Goal: Transaction & Acquisition: Purchase product/service

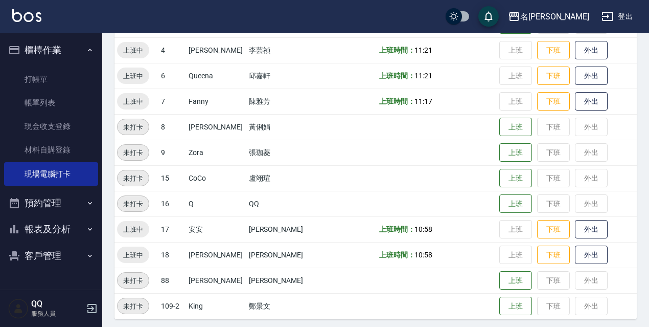
scroll to position [153, 0]
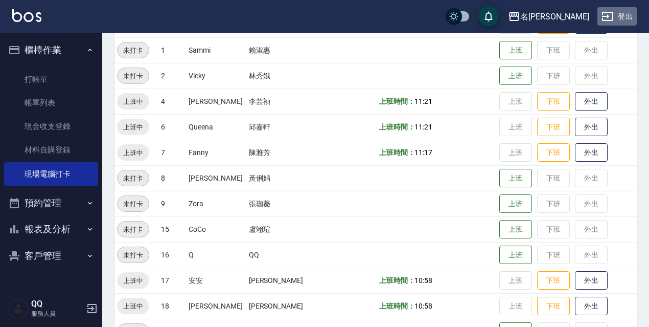
click at [630, 22] on button "登出" at bounding box center [616, 16] width 39 height 19
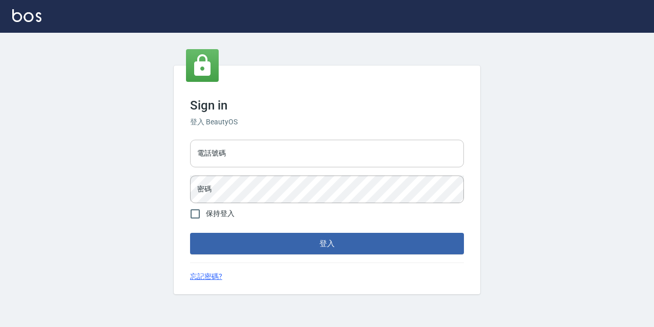
click at [344, 147] on input "電話號碼" at bounding box center [327, 154] width 274 height 28
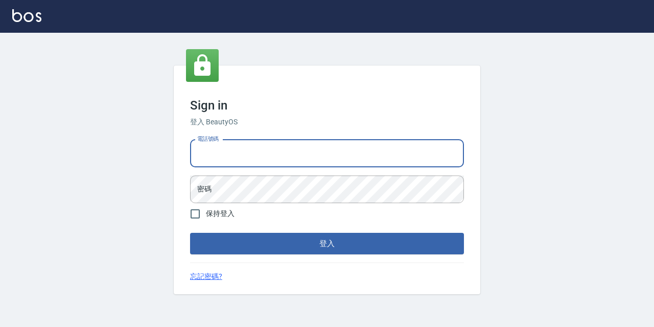
type input "0933063049"
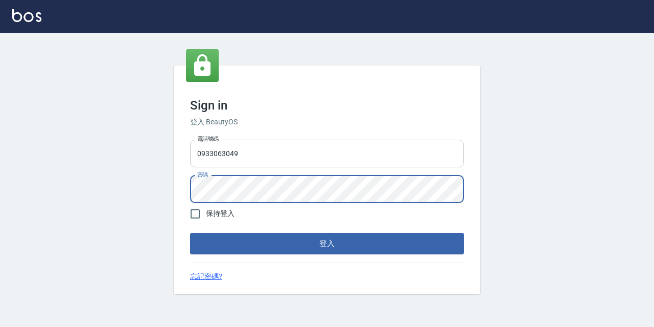
click at [269, 140] on input "0933063049" at bounding box center [327, 154] width 274 height 28
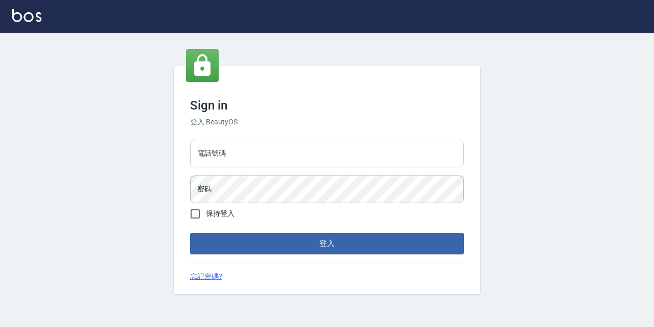
click at [433, 161] on input "電話號碼" at bounding box center [327, 154] width 274 height 28
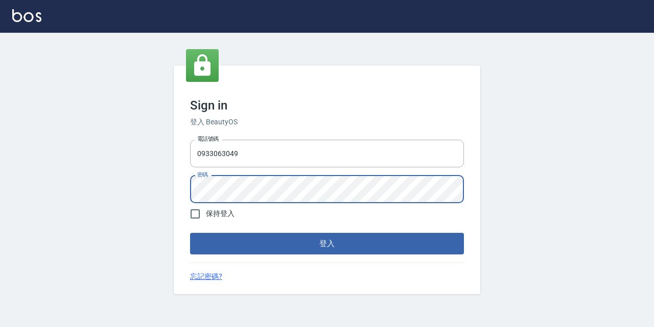
click at [190, 233] on button "登入" at bounding box center [327, 243] width 274 height 21
click at [247, 147] on input "0933063049" at bounding box center [327, 154] width 274 height 28
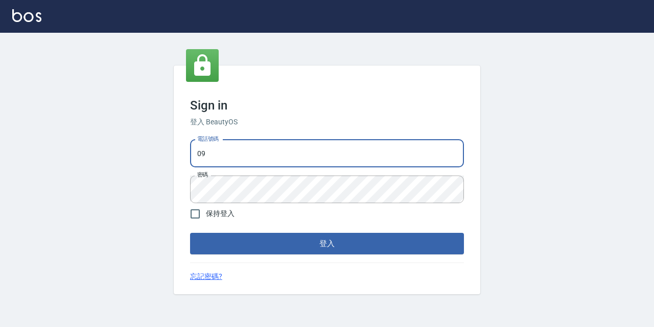
type input "0"
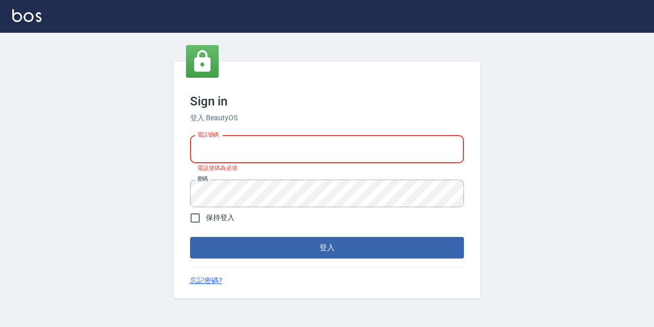
click at [247, 150] on input "電話號碼" at bounding box center [327, 149] width 274 height 28
type input "0967388409"
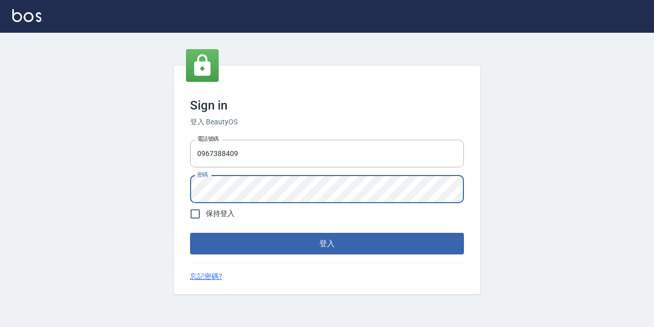
click at [190, 233] on button "登入" at bounding box center [327, 243] width 274 height 21
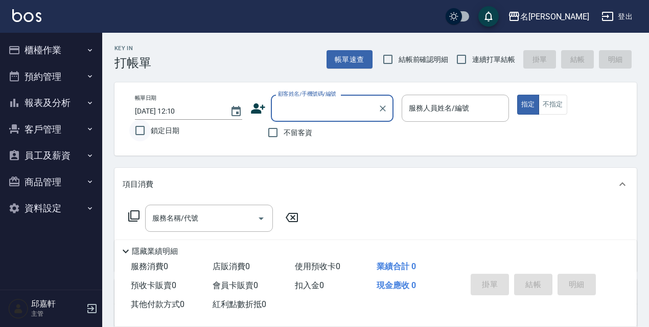
click at [150, 129] on input "鎖定日期" at bounding box center [139, 130] width 21 height 21
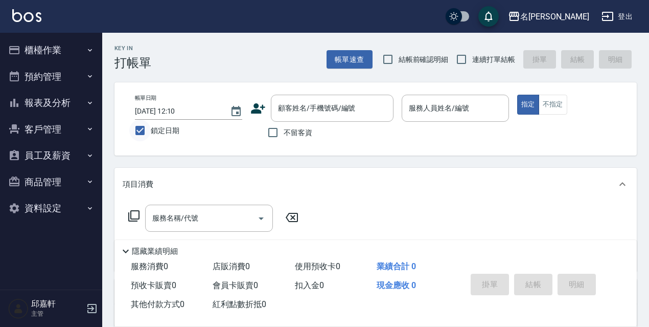
click at [150, 128] on input "鎖定日期" at bounding box center [139, 130] width 21 height 21
checkbox input "false"
click at [212, 110] on input "2025/09/13 12:10" at bounding box center [177, 111] width 85 height 17
click at [236, 111] on icon "Choose date, selected date is 2025-09-13" at bounding box center [235, 111] width 9 height 10
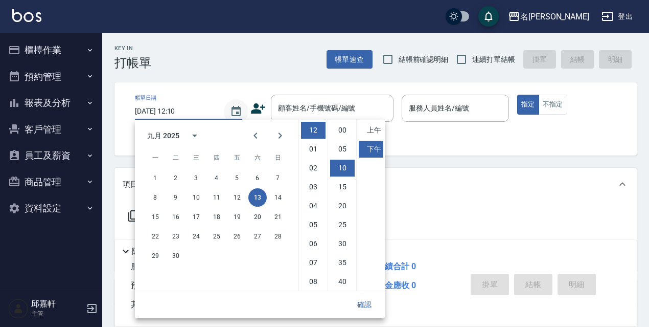
scroll to position [38, 0]
click at [234, 198] on button "12" at bounding box center [237, 197] width 18 height 18
type input "2025/09/12 12:10"
click at [368, 307] on button "確認" at bounding box center [364, 304] width 33 height 19
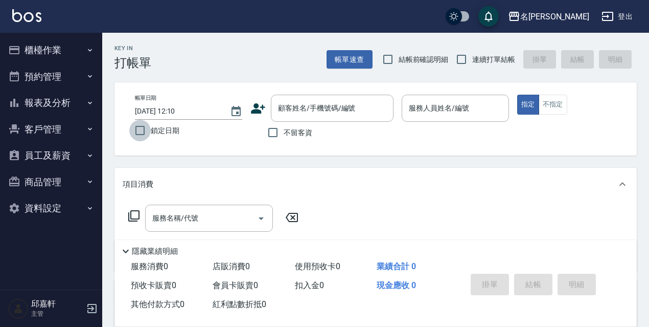
click at [148, 135] on input "鎖定日期" at bounding box center [139, 130] width 21 height 21
checkbox input "true"
click at [280, 130] on input "不留客資" at bounding box center [272, 132] width 21 height 21
checkbox input "true"
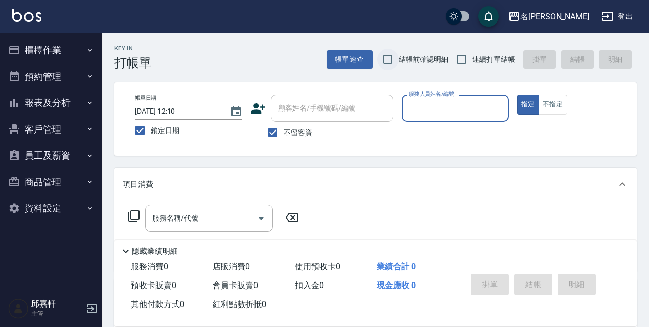
click at [390, 56] on input "結帳前確認明細" at bounding box center [387, 59] width 21 height 21
checkbox input "true"
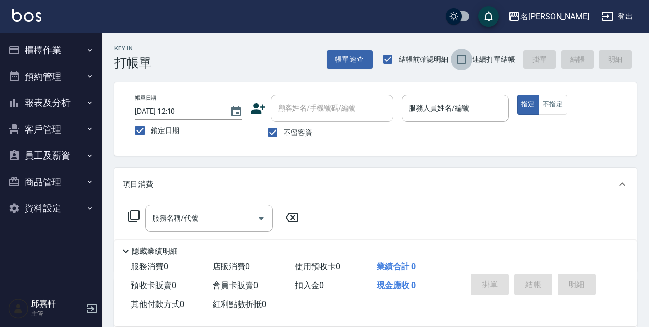
click at [468, 62] on input "連續打單結帳" at bounding box center [461, 59] width 21 height 21
checkbox input "true"
click at [439, 121] on div "服務人員姓名/編號" at bounding box center [455, 108] width 107 height 27
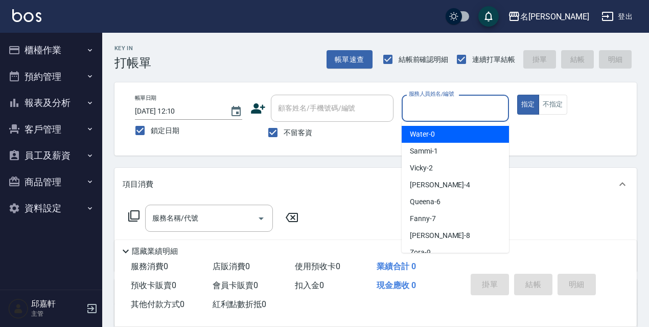
type input "0"
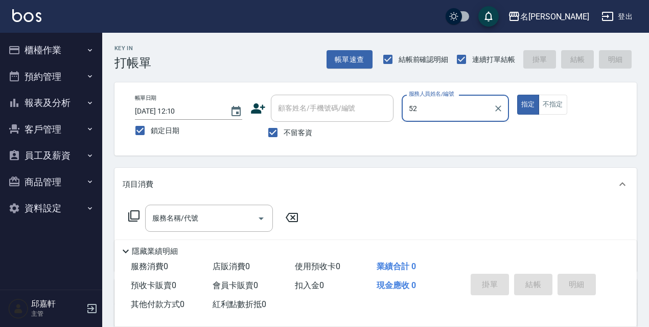
type input "5"
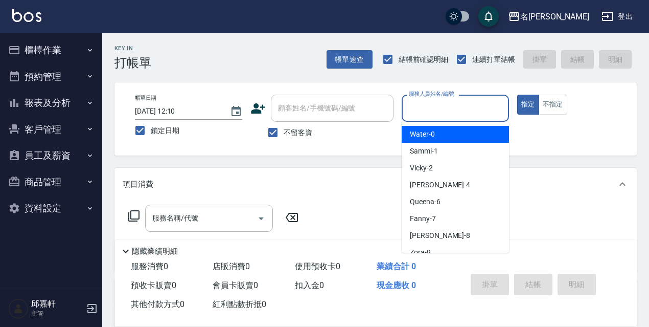
type input "."
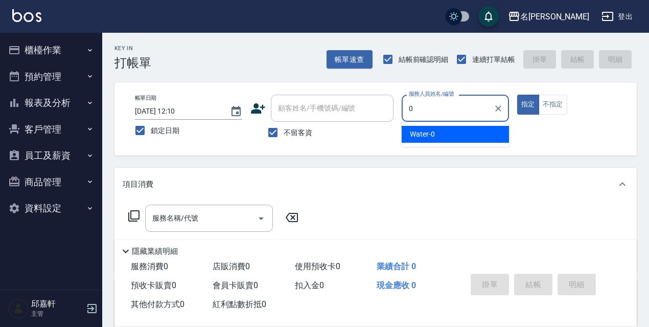
type input "Water-0"
type button "true"
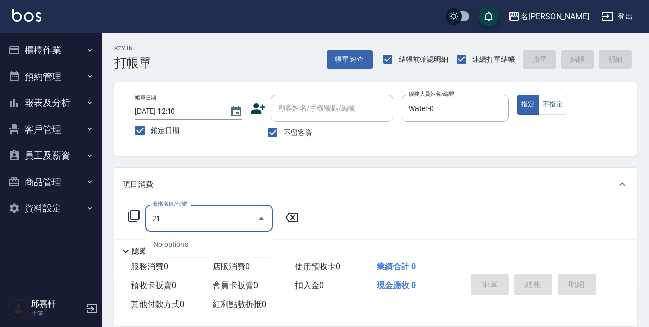
type input "2"
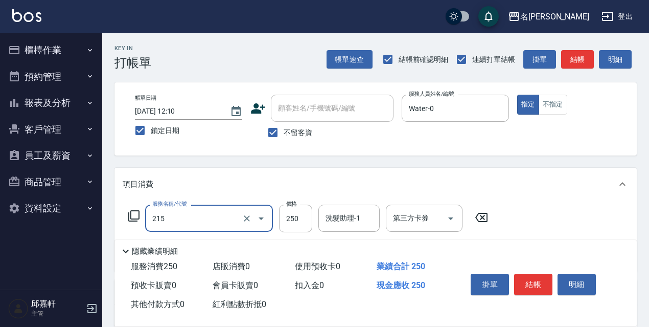
type input "洗髮卷<抵>250(215)"
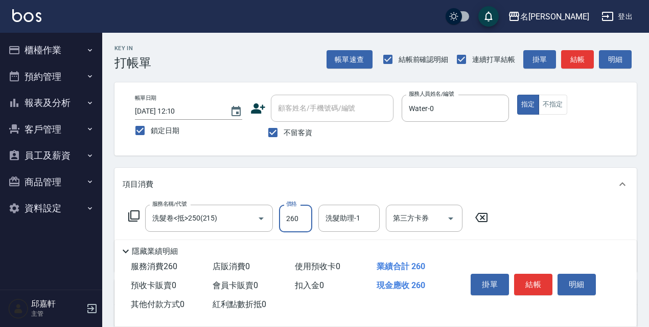
type input "260"
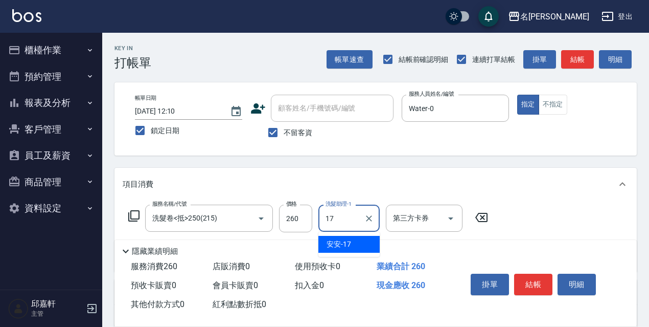
type input "1"
type input "小禎-4"
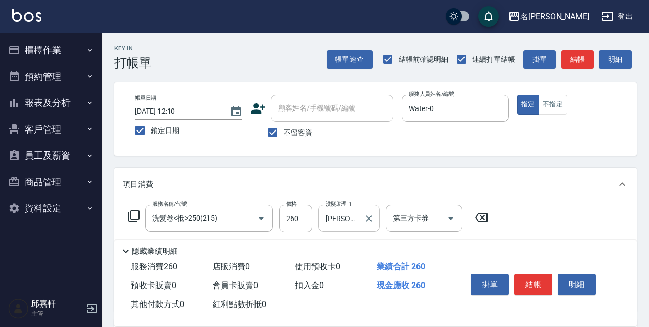
scroll to position [51, 0]
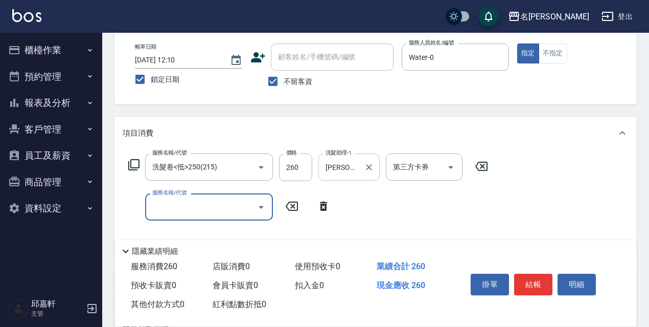
click at [355, 168] on input "小禎-4" at bounding box center [341, 167] width 37 height 18
click at [396, 191] on div "服務名稱/代號 洗髮卷<抵>250(215) 服務名稱/代號 價格 260 價格 洗髮助理-1 小禎-4 洗髮助理-1 第三方卡券 第三方卡券 服務名稱/代號…" at bounding box center [308, 202] width 371 height 98
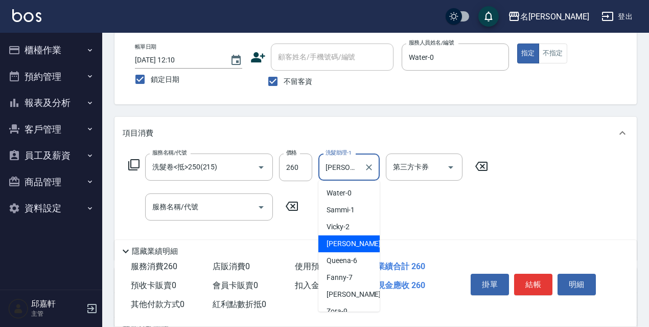
click at [349, 169] on input "小禎-4" at bounding box center [341, 167] width 37 height 18
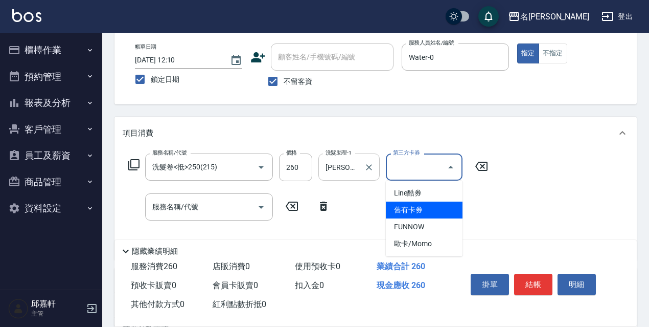
type input "舊有卡券"
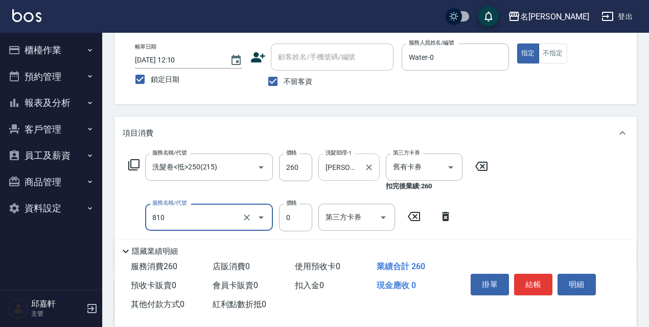
type input "結構式護髮/技術輔助(810)"
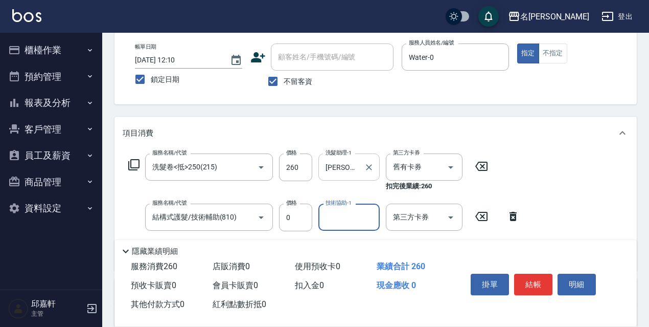
type input "4"
type input "安安-17"
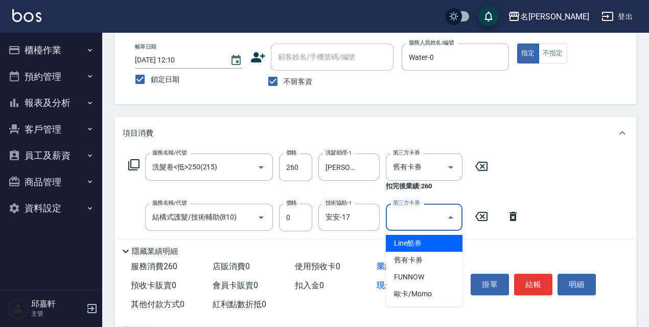
click at [437, 217] on input "第三方卡券" at bounding box center [416, 217] width 52 height 18
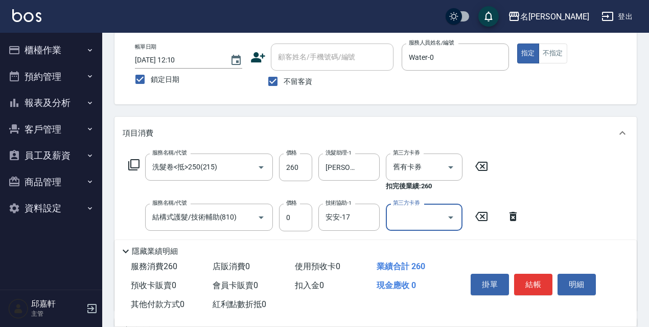
click at [426, 218] on input "第三方卡券" at bounding box center [416, 217] width 52 height 18
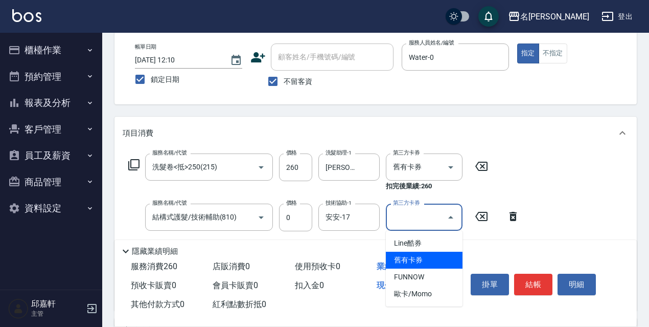
type input "舊有卡券"
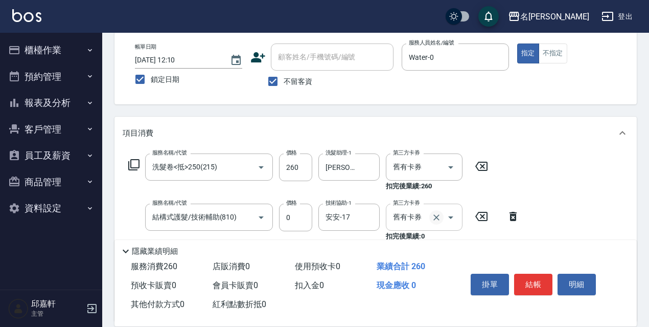
click at [434, 218] on icon "Clear" at bounding box center [436, 217] width 10 height 10
click at [593, 225] on div "服務名稱/代號 洗髮卷<抵>250(215) 服務名稱/代號 價格 260 價格 洗髮助理-1 小禎-4 洗髮助理-1 第三方卡券 舊有卡券 第三方卡券 扣完…" at bounding box center [375, 229] width 522 height 160
click at [455, 218] on icon "Open" at bounding box center [451, 217] width 12 height 12
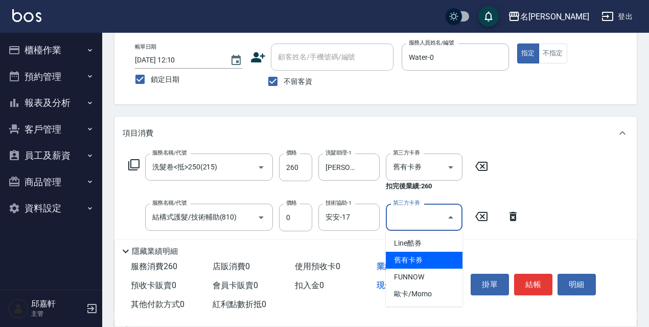
click at [433, 256] on span "舊有卡券" at bounding box center [424, 259] width 77 height 17
type input "舊有卡券"
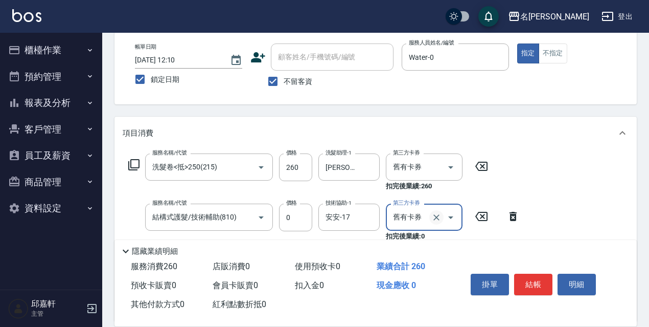
click at [436, 217] on icon "Clear" at bounding box center [436, 217] width 10 height 10
click at [610, 205] on div "服務名稱/代號 洗髮卷<抵>250(215) 服務名稱/代號 價格 260 價格 洗髮助理-1 小禎-4 洗髮助理-1 第三方卡券 舊有卡券 第三方卡券 扣完…" at bounding box center [375, 229] width 522 height 160
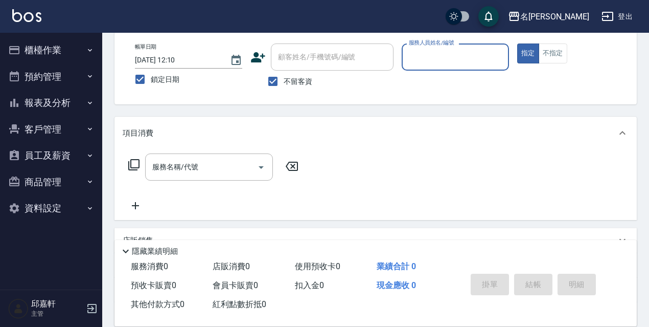
scroll to position [0, 0]
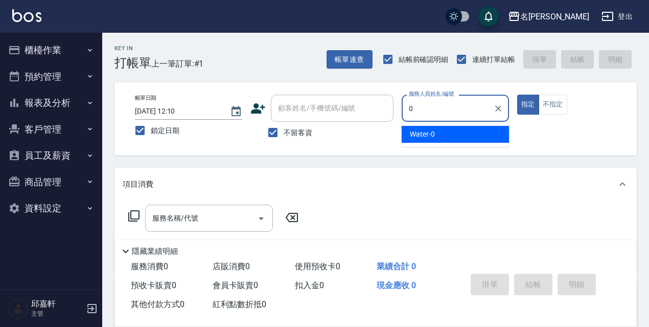
type input "Water-0"
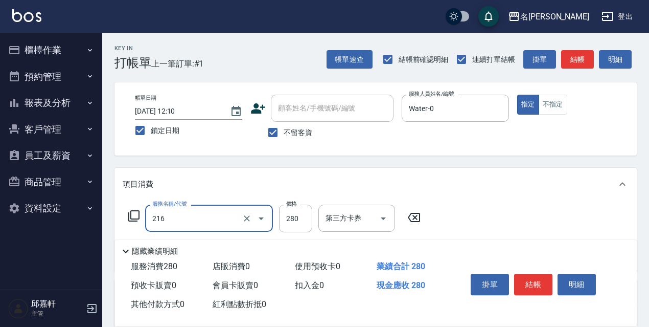
type input "洗髮卷<抵>280(216)"
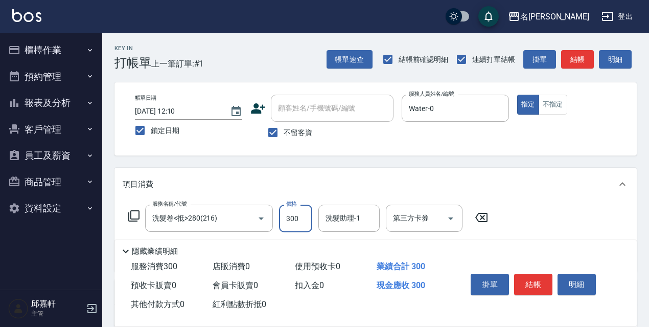
type input "300"
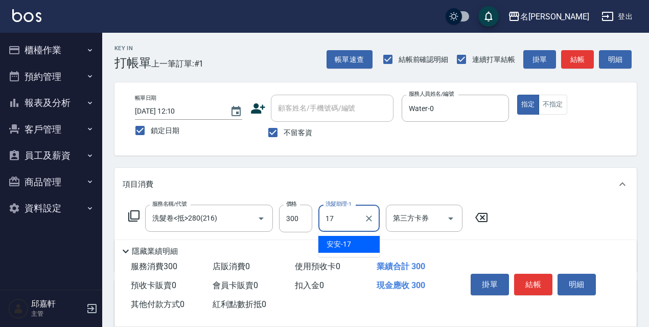
type input "安安-17"
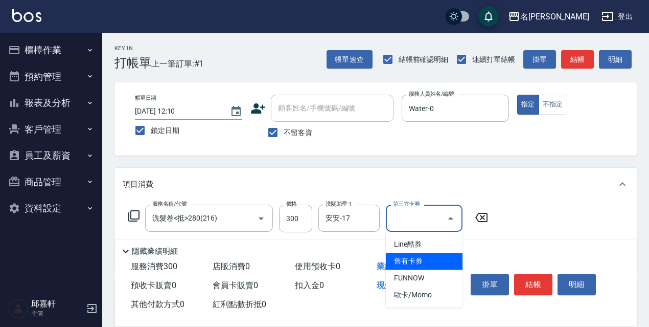
type input "舊有卡券"
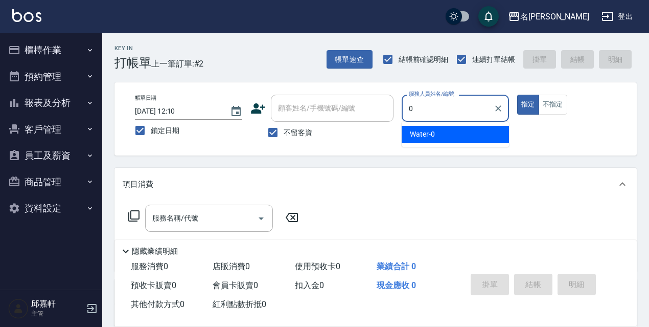
type input "Water-0"
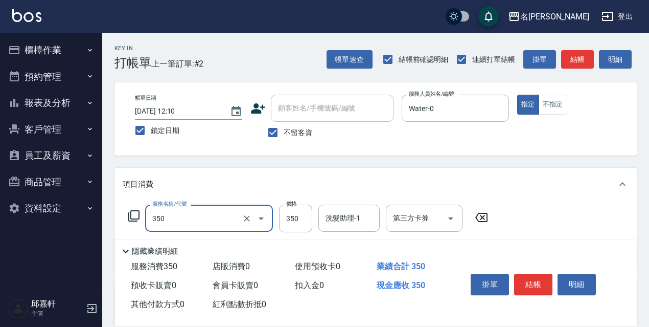
type input "洗髮350(350)"
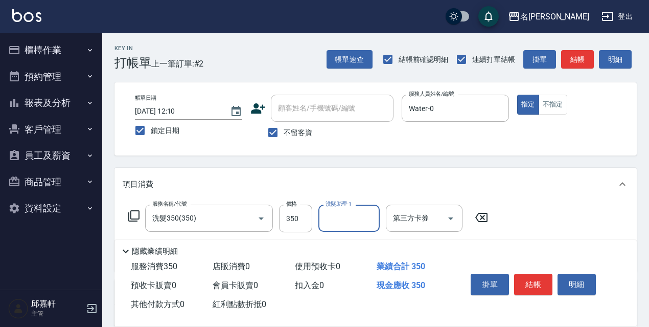
click at [131, 217] on icon at bounding box center [133, 215] width 11 height 11
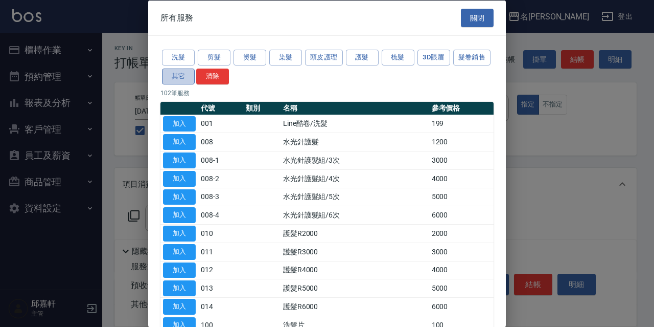
click at [195, 78] on button "其它" at bounding box center [178, 76] width 33 height 16
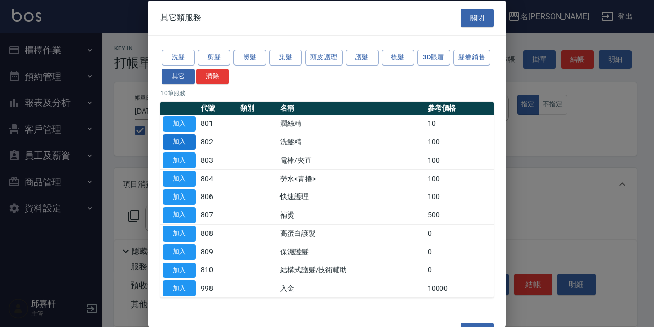
click at [185, 143] on button "加入" at bounding box center [179, 142] width 33 height 16
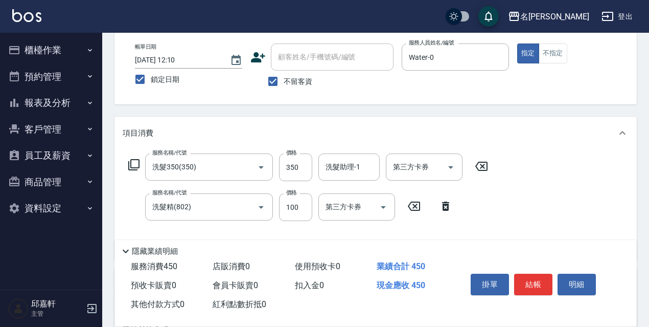
scroll to position [102, 0]
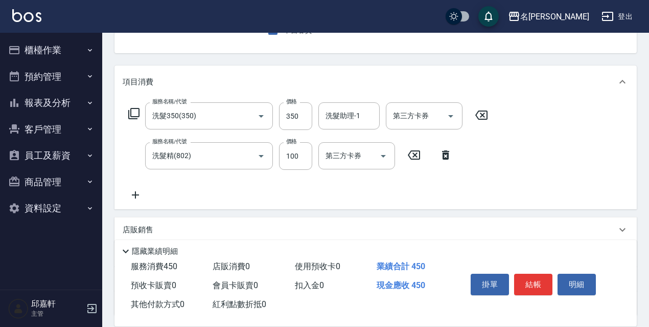
click at [438, 154] on icon at bounding box center [446, 155] width 26 height 12
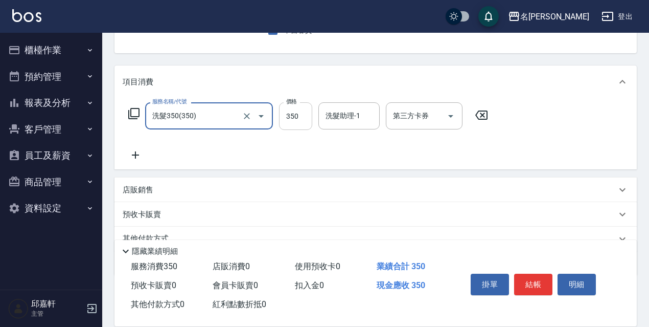
click at [303, 114] on input "350" at bounding box center [295, 116] width 33 height 28
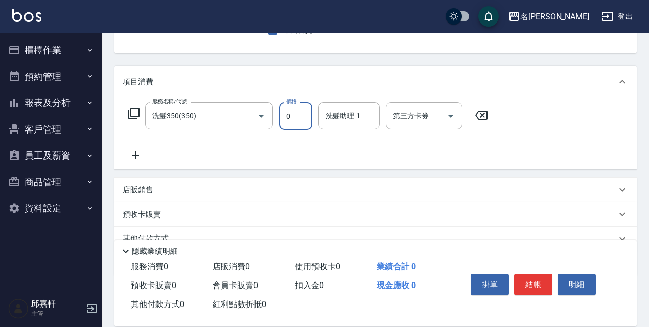
click at [129, 111] on icon at bounding box center [133, 113] width 11 height 11
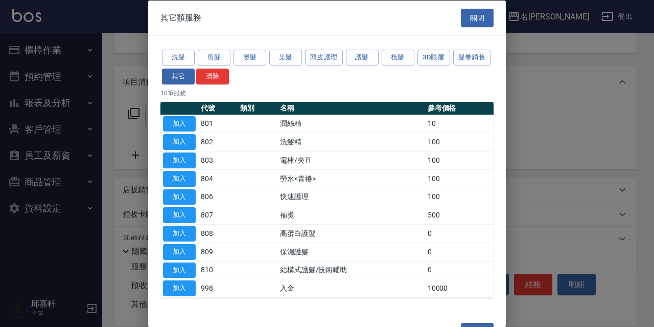
click at [307, 218] on td "補燙" at bounding box center [351, 214] width 148 height 18
click at [306, 218] on td "補燙" at bounding box center [351, 214] width 148 height 18
click at [465, 10] on button "關閉" at bounding box center [477, 17] width 33 height 19
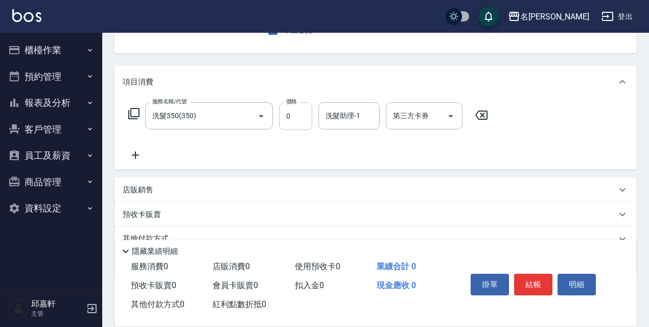
drag, startPoint x: 332, startPoint y: 120, endPoint x: 304, endPoint y: 116, distance: 27.8
click at [330, 119] on div "洗髮助理-1 洗髮助理-1" at bounding box center [348, 115] width 61 height 27
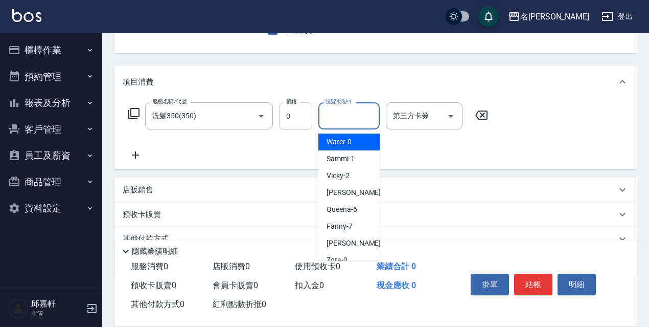
click at [304, 116] on input "0" at bounding box center [295, 116] width 33 height 28
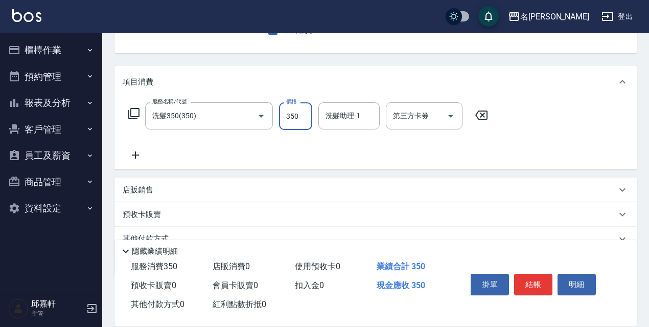
type input "350"
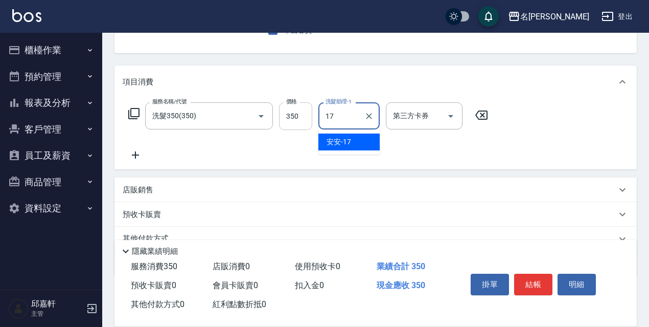
type input "安安-17"
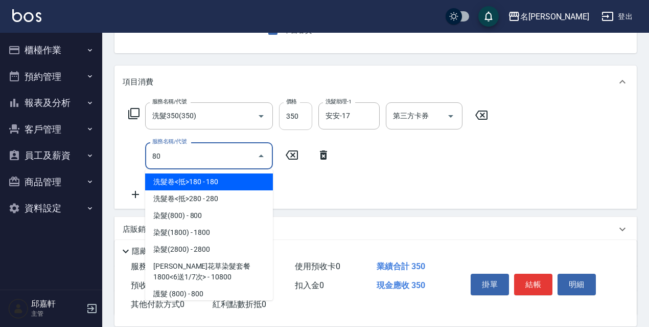
type input "803"
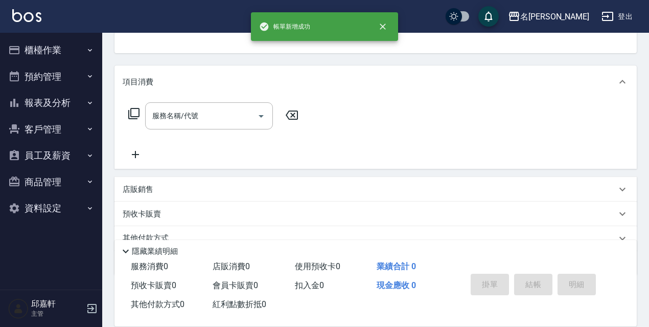
scroll to position [99, 0]
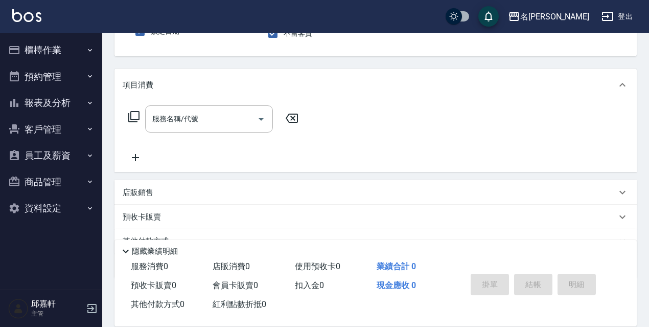
click at [138, 119] on icon at bounding box center [134, 116] width 12 height 12
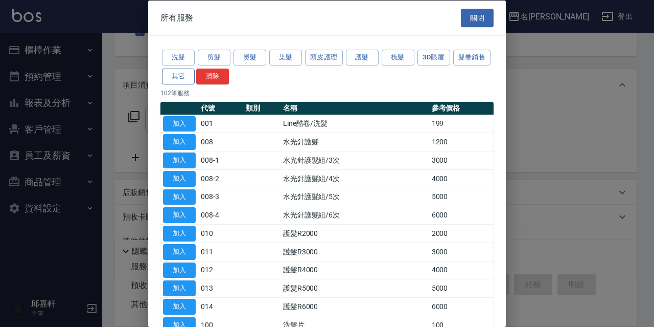
click at [195, 74] on button "其它" at bounding box center [178, 76] width 33 height 16
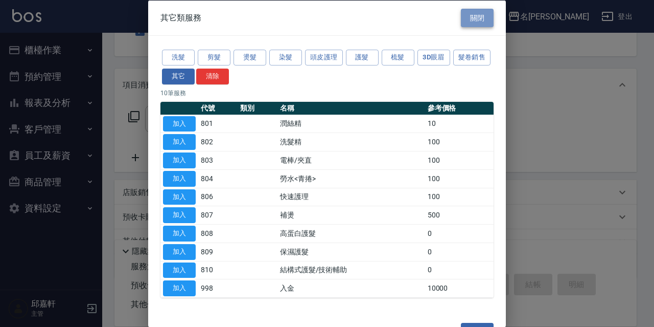
click at [467, 20] on button "關閉" at bounding box center [477, 17] width 33 height 19
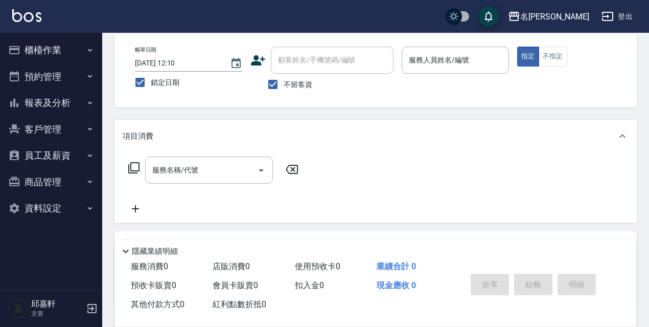
scroll to position [0, 0]
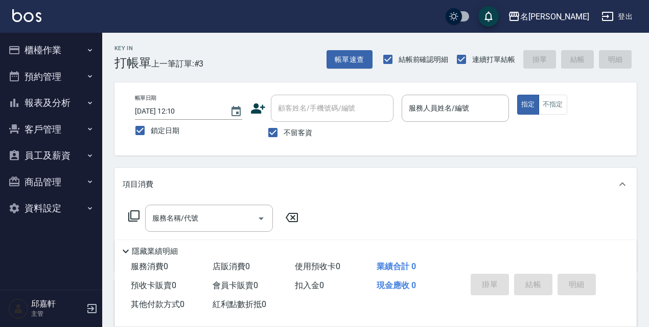
click at [428, 110] on input "服務人員姓名/編號" at bounding box center [455, 108] width 98 height 18
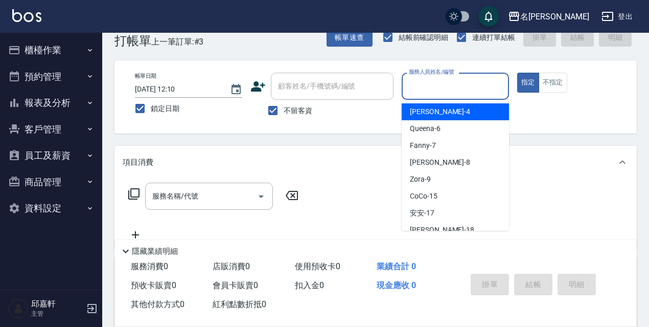
scroll to position [26, 0]
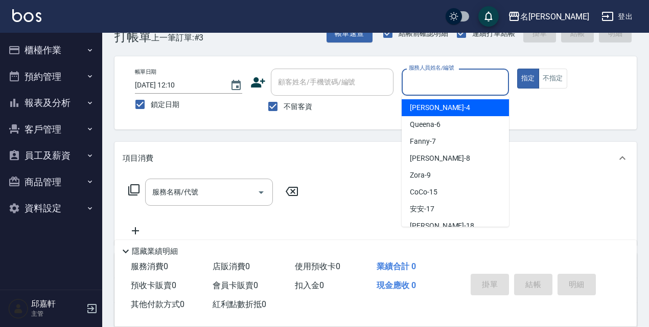
click at [453, 76] on input "服務人員姓名/編號" at bounding box center [455, 82] width 98 height 18
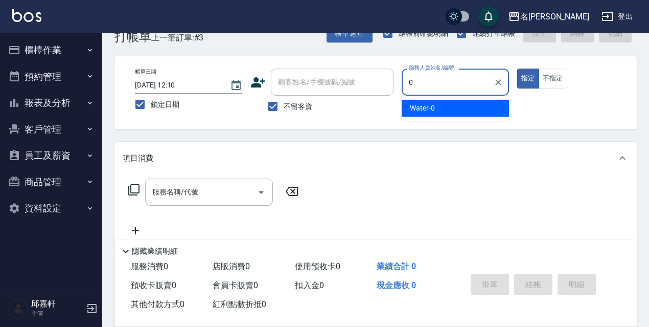
type input "Water-0"
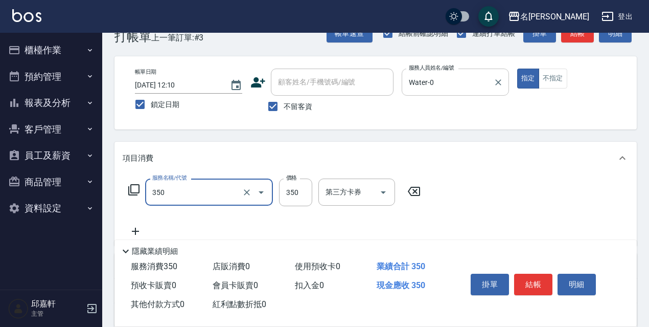
type input "洗髮350(350)"
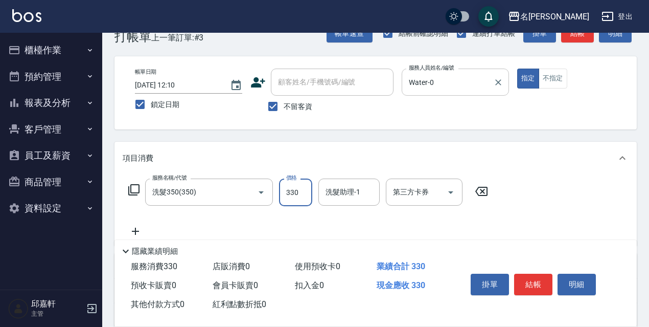
type input "330"
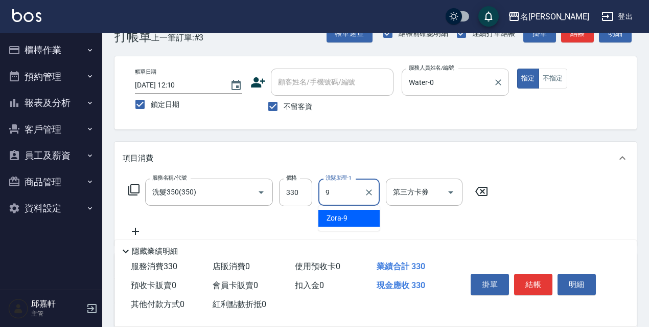
type input "Zora-9"
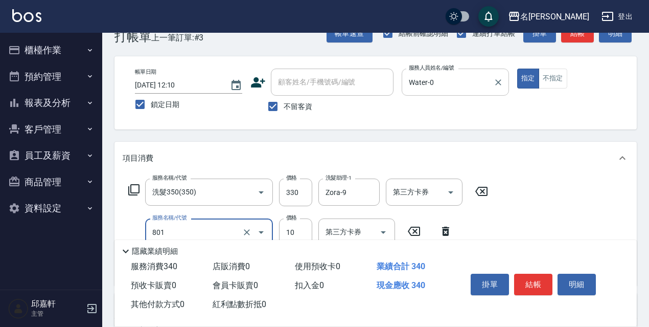
type input "潤絲精(801)"
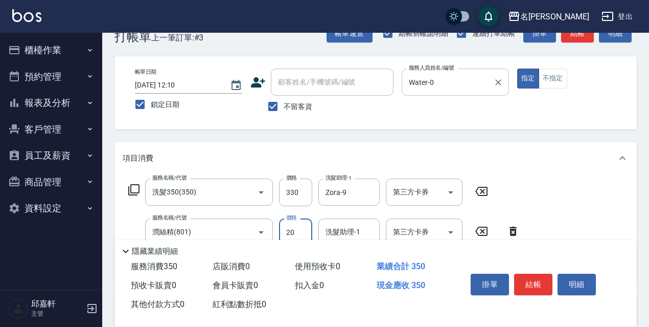
type input "20"
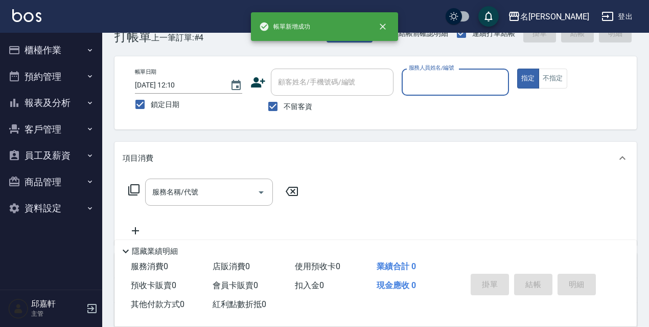
scroll to position [0, 0]
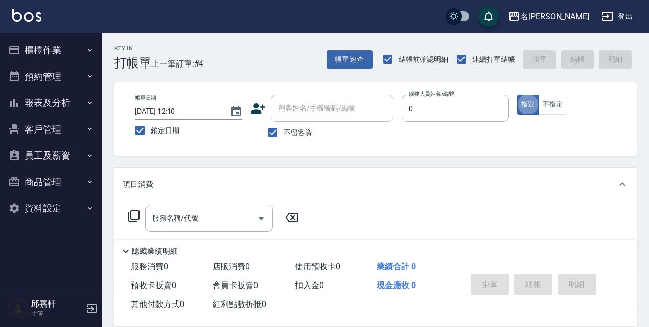
type input "Water-0"
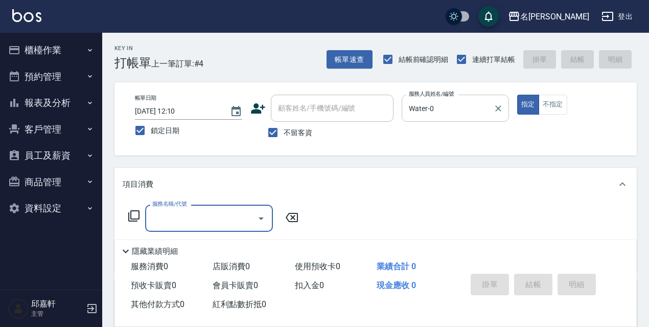
click at [468, 106] on input "Water-0" at bounding box center [447, 108] width 83 height 18
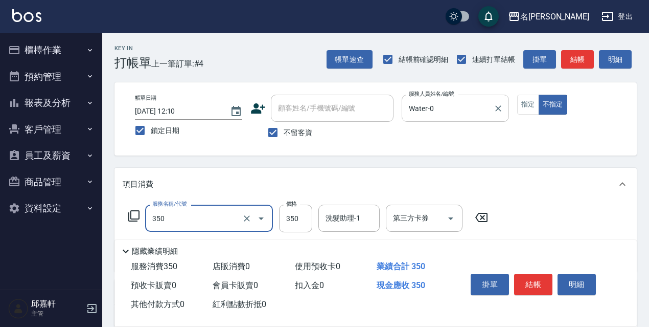
type input "洗髮350(350)"
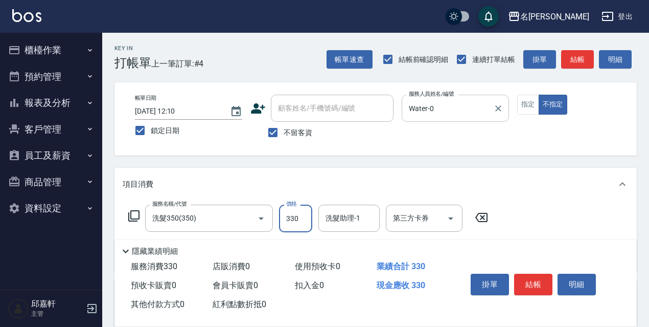
type input "330"
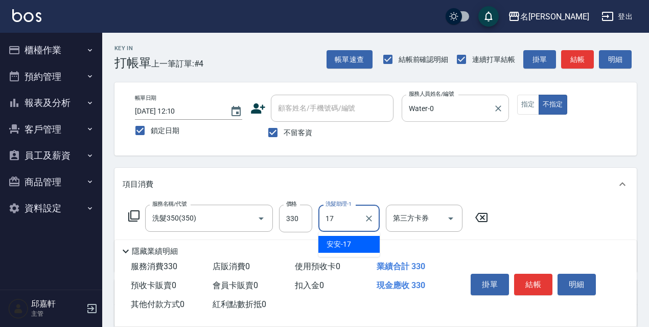
type input "安安-17"
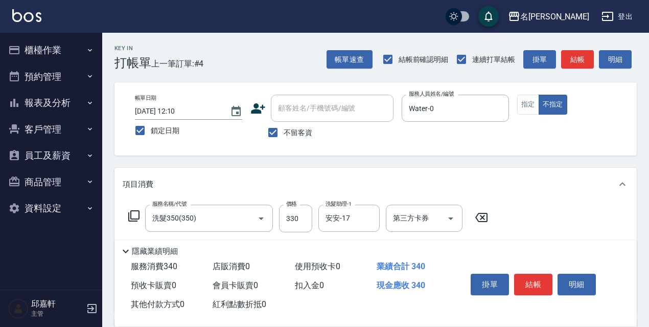
type input "潤絲精(801)"
type input "20"
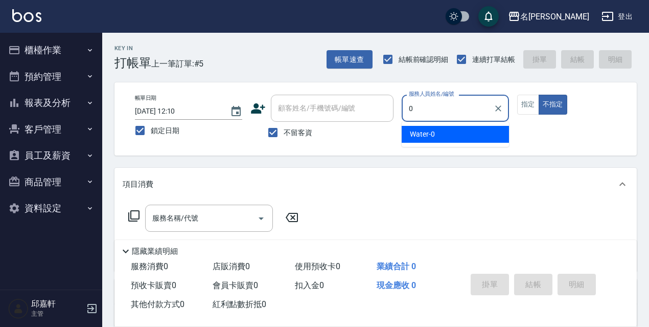
type input "Water-0"
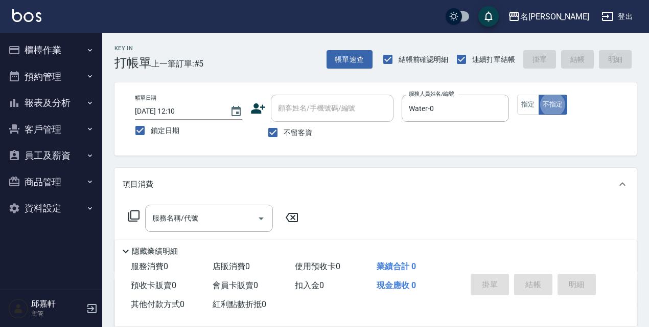
type button "false"
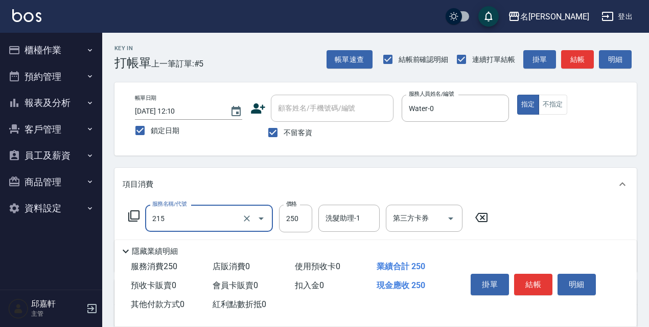
type input "洗髮卷<抵>250(215)"
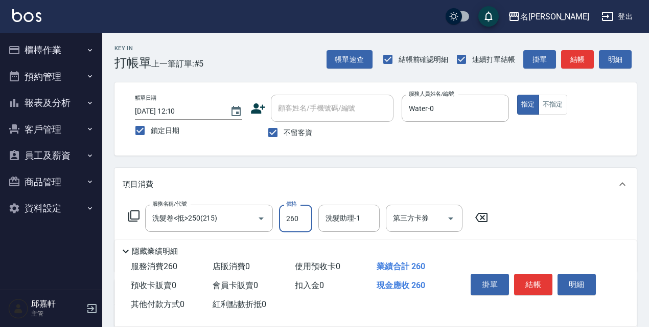
type input "260"
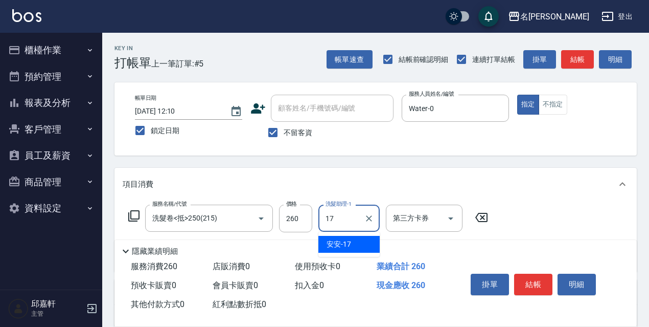
type input "安安-17"
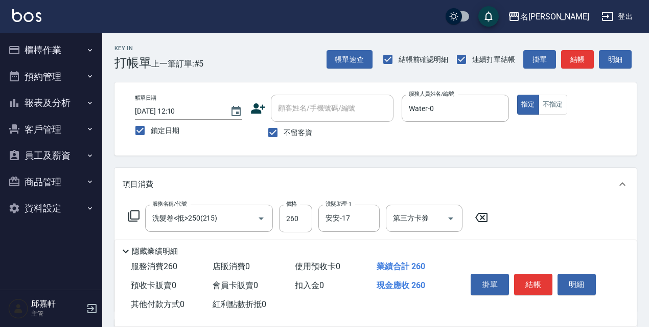
scroll to position [51, 0]
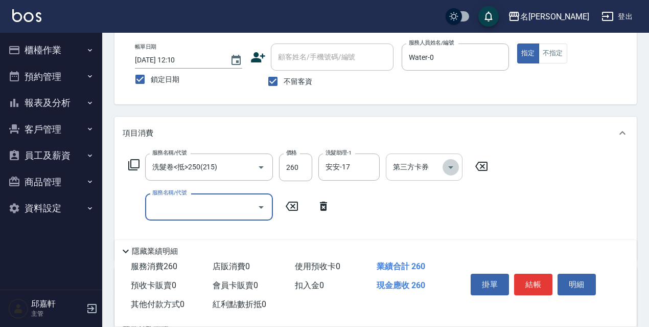
click at [450, 169] on icon "Open" at bounding box center [451, 167] width 12 height 12
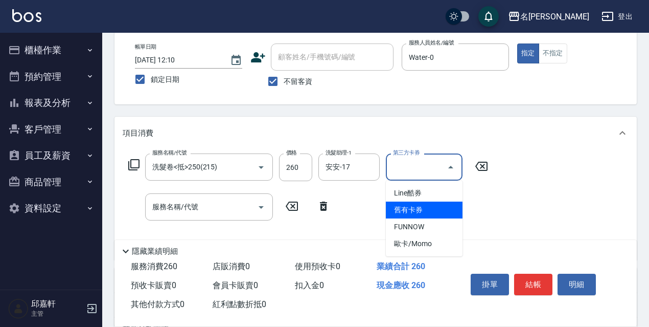
click at [435, 206] on span "舊有卡券" at bounding box center [424, 209] width 77 height 17
type input "舊有卡券"
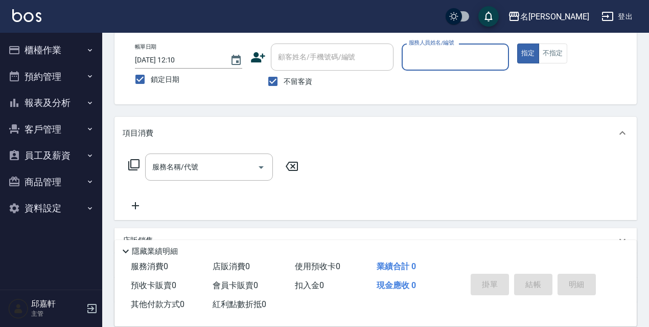
scroll to position [0, 0]
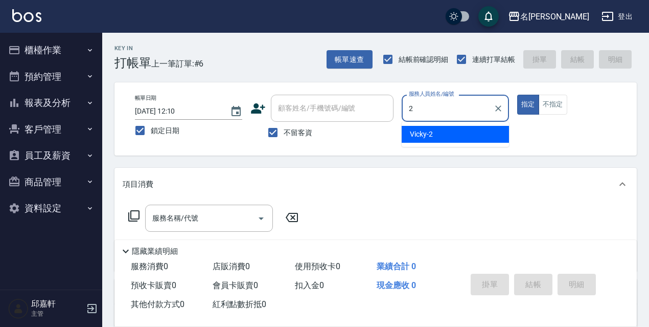
type input "Vicky-2"
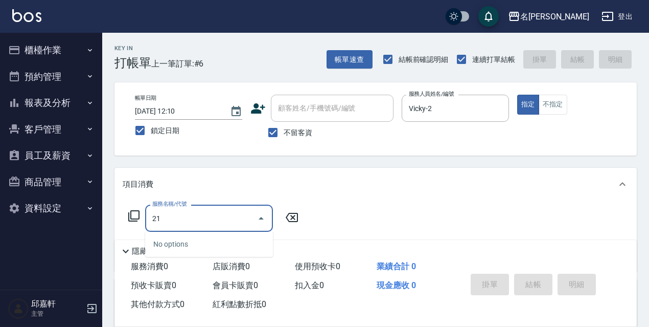
type input "2"
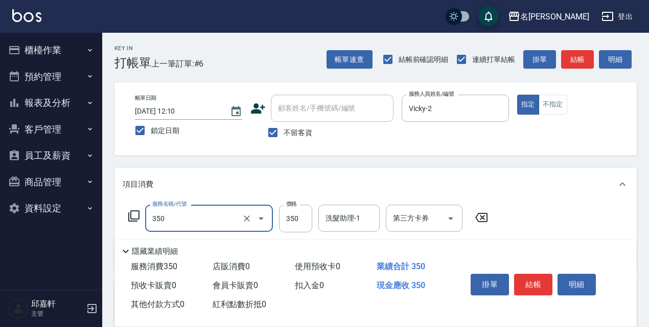
type input "洗髮350(350)"
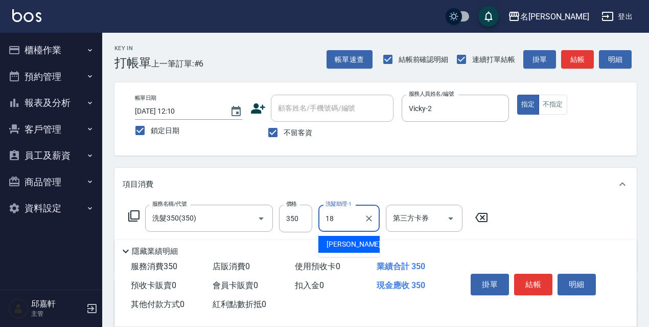
type input "倩倩-18"
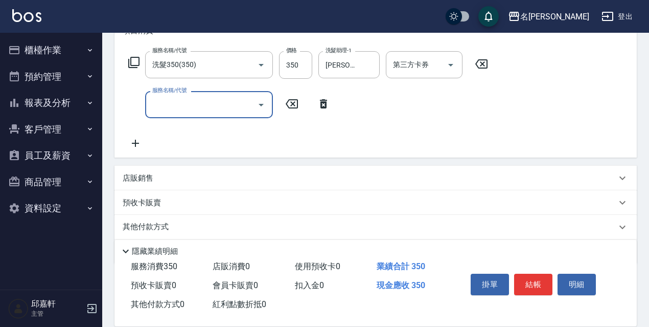
scroll to position [189, 0]
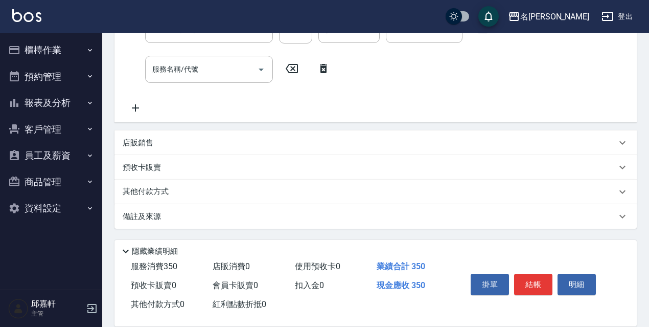
click at [193, 196] on div "其他付款方式" at bounding box center [370, 191] width 494 height 11
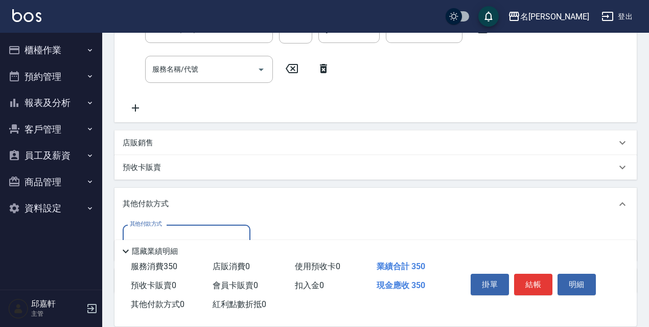
scroll to position [253, 0]
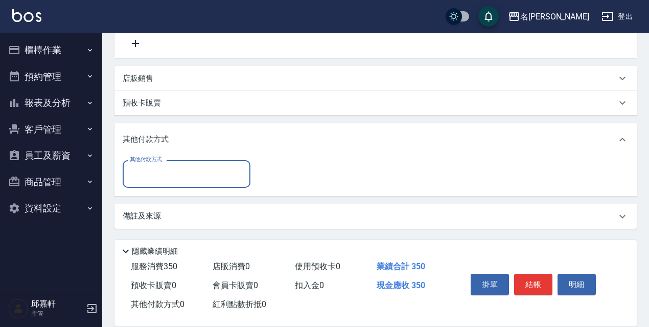
click at [197, 145] on div "其他付款方式" at bounding box center [370, 139] width 494 height 11
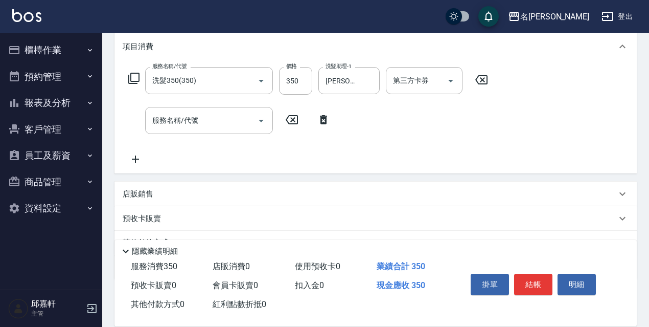
scroll to position [189, 0]
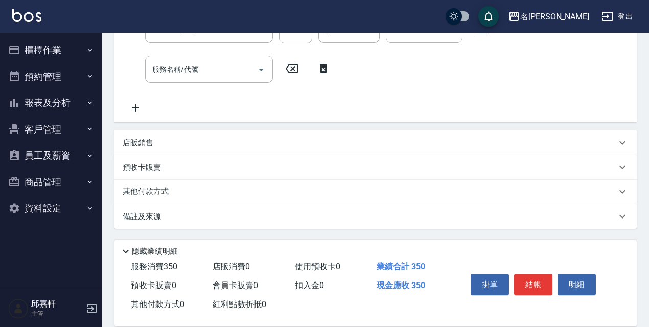
click at [189, 135] on div "店販銷售" at bounding box center [375, 142] width 522 height 25
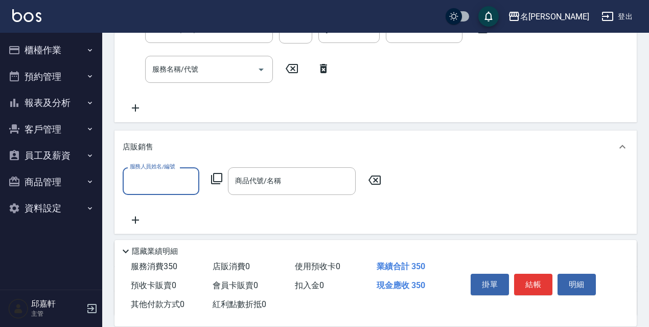
scroll to position [0, 0]
type input "Vicky-2"
click at [215, 181] on icon at bounding box center [216, 178] width 11 height 11
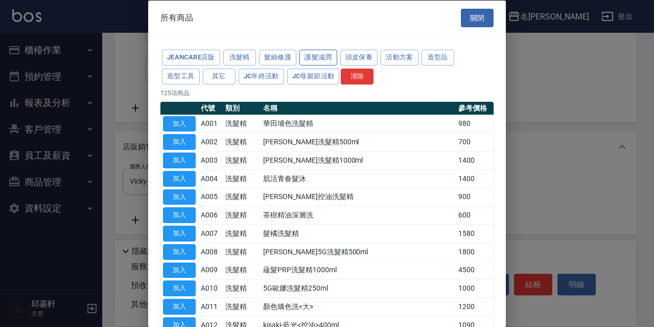
click at [322, 52] on button "護髮滋潤" at bounding box center [318, 58] width 38 height 16
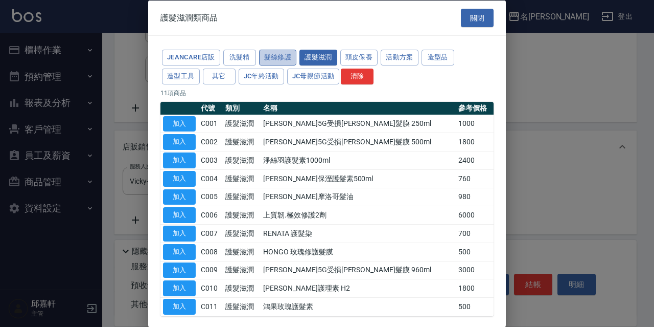
click at [284, 59] on button "髮絲修護" at bounding box center [278, 58] width 38 height 16
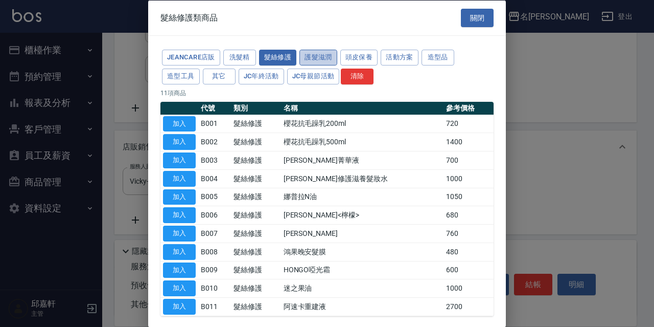
click at [314, 55] on button "護髮滋潤" at bounding box center [318, 58] width 38 height 16
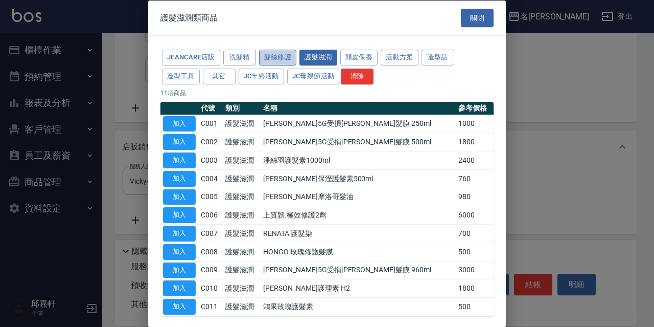
click at [284, 54] on button "髮絲修護" at bounding box center [278, 58] width 38 height 16
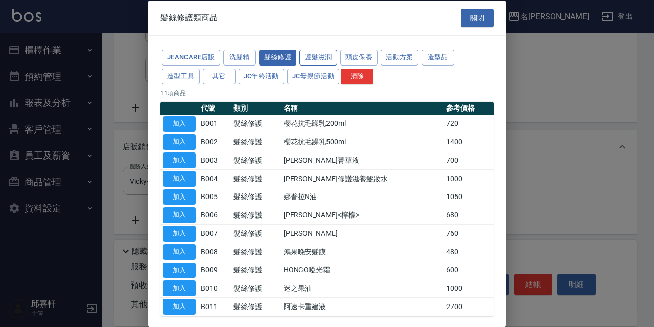
click at [328, 56] on button "護髮滋潤" at bounding box center [318, 58] width 38 height 16
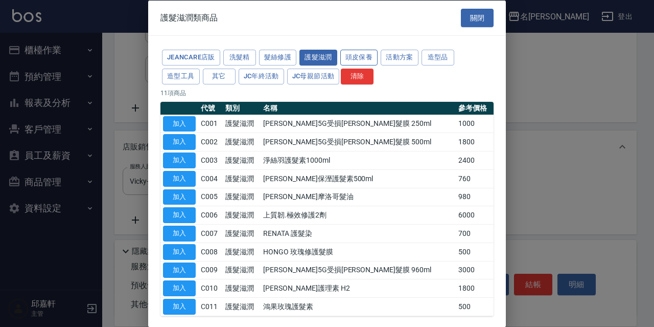
click at [377, 56] on button "頭皮保養" at bounding box center [359, 58] width 38 height 16
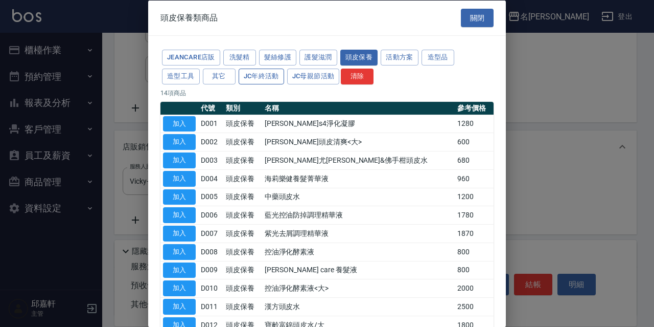
click at [278, 76] on button "JC年終活動" at bounding box center [261, 76] width 45 height 16
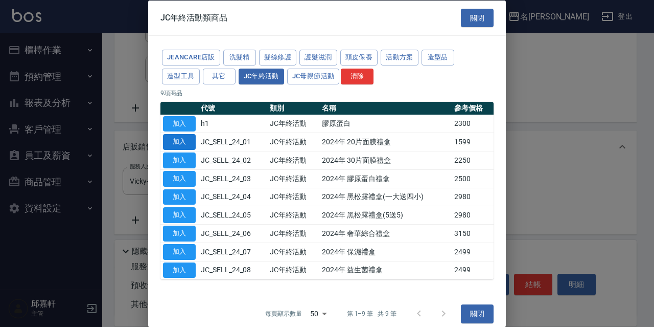
click at [182, 136] on button "加入" at bounding box center [179, 142] width 33 height 16
type input "2024年 20片面膜禮盒"
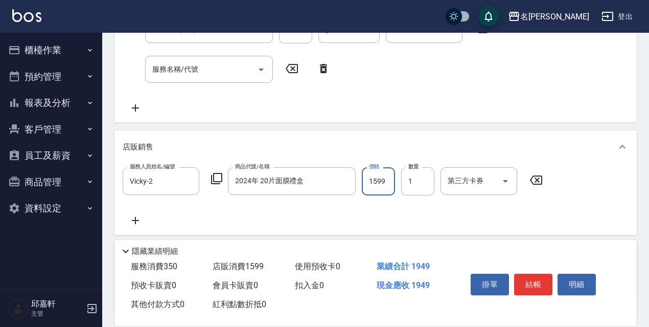
click at [386, 178] on input "1599" at bounding box center [378, 181] width 33 height 28
type input "1600"
click at [217, 180] on icon at bounding box center [217, 178] width 12 height 12
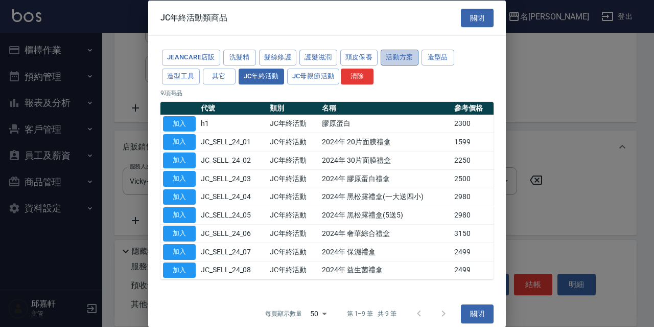
click at [394, 58] on button "活動方案" at bounding box center [400, 58] width 38 height 16
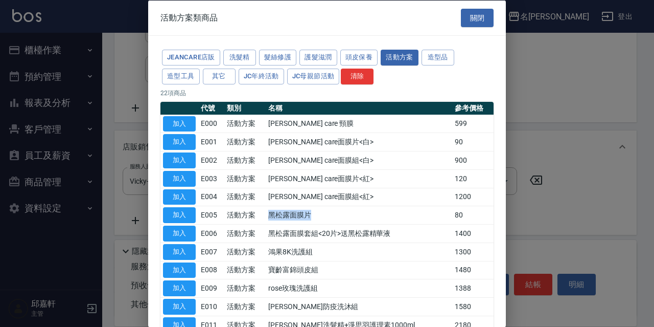
drag, startPoint x: 322, startPoint y: 210, endPoint x: 269, endPoint y: 208, distance: 53.2
click at [269, 208] on tr "加入 E005 活動方案 黑松露面膜片 80" at bounding box center [326, 214] width 333 height 18
click at [287, 212] on td "黑松露面膜片" at bounding box center [359, 214] width 187 height 18
drag, startPoint x: 456, startPoint y: 215, endPoint x: 401, endPoint y: 211, distance: 55.3
click at [415, 211] on tr "加入 E005 活動方案 黑松露面膜片 80" at bounding box center [326, 214] width 333 height 18
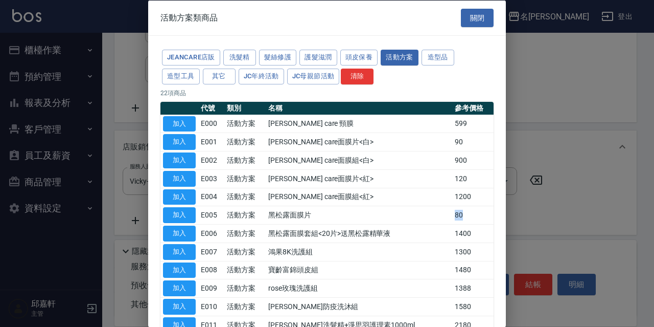
click at [317, 216] on td "黑松露面膜片" at bounding box center [359, 214] width 187 height 18
click at [316, 216] on td "黑松露面膜片" at bounding box center [359, 214] width 187 height 18
click at [193, 215] on button "加入" at bounding box center [179, 215] width 33 height 16
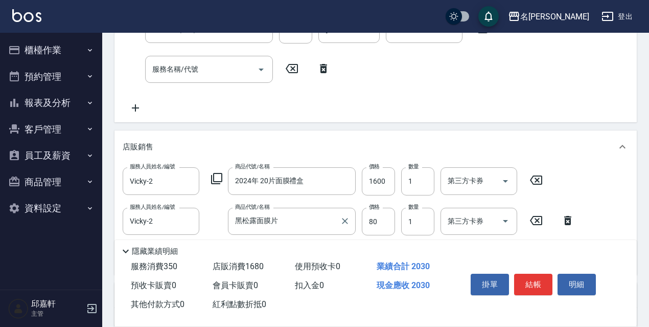
scroll to position [291, 0]
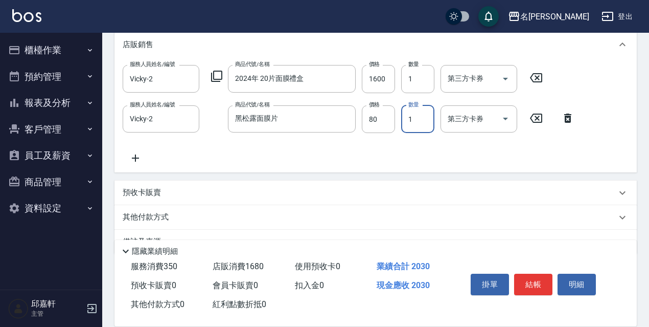
click at [420, 119] on input "1" at bounding box center [417, 119] width 33 height 28
type input "50"
click at [571, 108] on div "服務人員姓名/編號 Vicky-2 服務人員姓名/編號 商品代號/名稱 黑松露面膜片 商品代號/名稱 價格 80 價格 數量 50 數量 第三方卡券 第三方卡券" at bounding box center [352, 119] width 458 height 28
click at [569, 118] on icon at bounding box center [568, 118] width 26 height 12
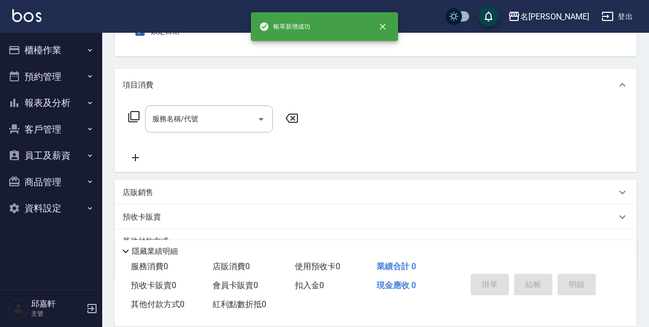
scroll to position [0, 0]
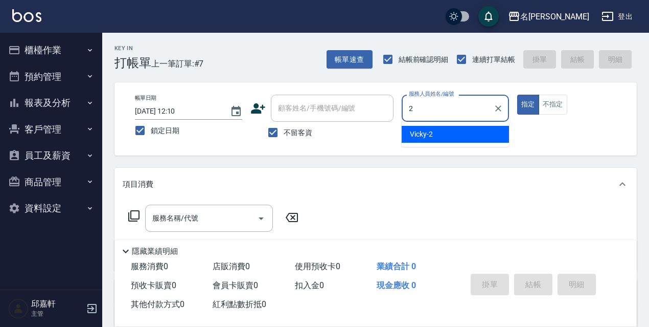
type input "Vicky-2"
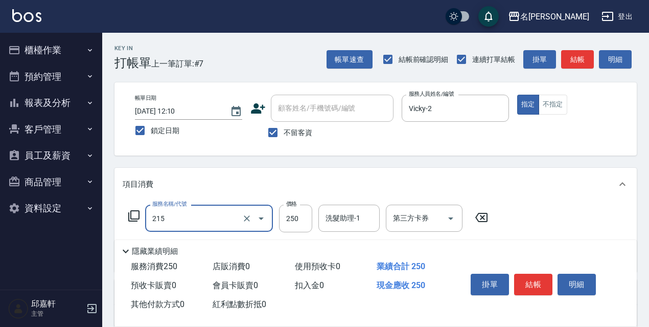
type input "洗髮卷<抵>250(215)"
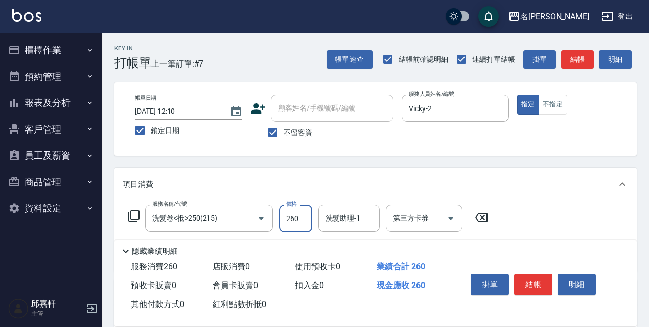
type input "260"
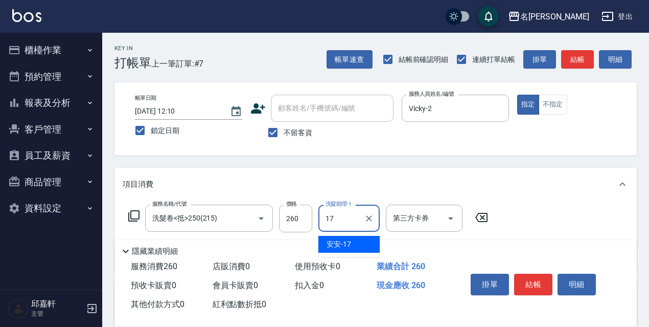
type input "安安-17"
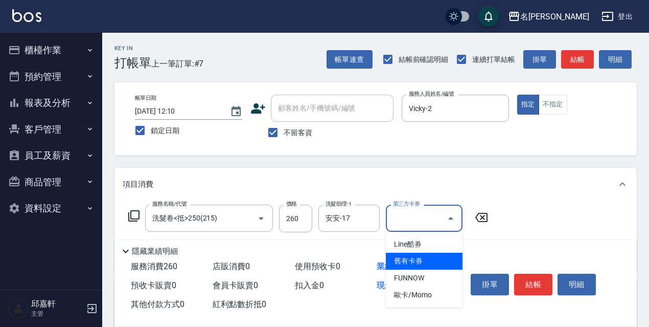
type input "舊有卡券"
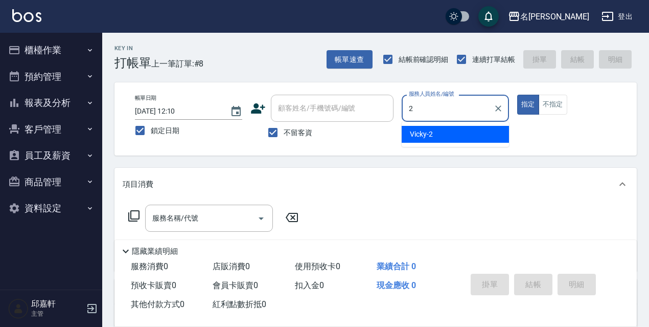
type input "Vicky-2"
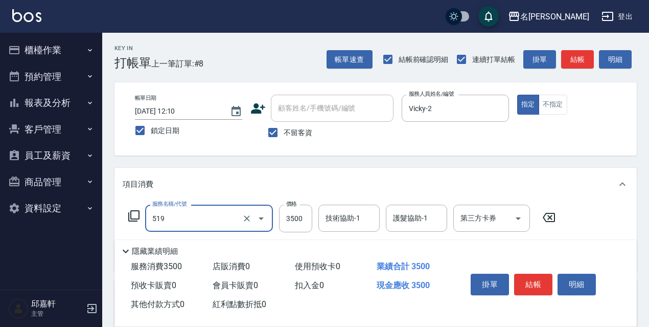
type input "阿速卡醫學染髮(519)"
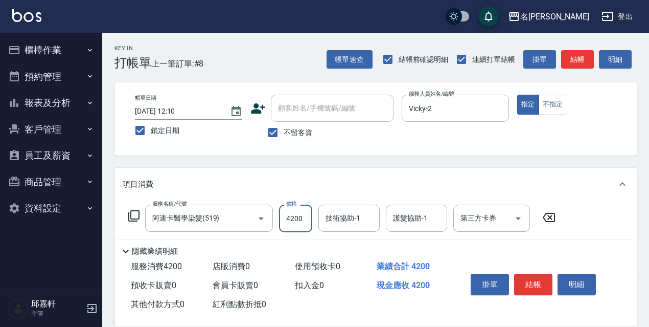
type input "4200"
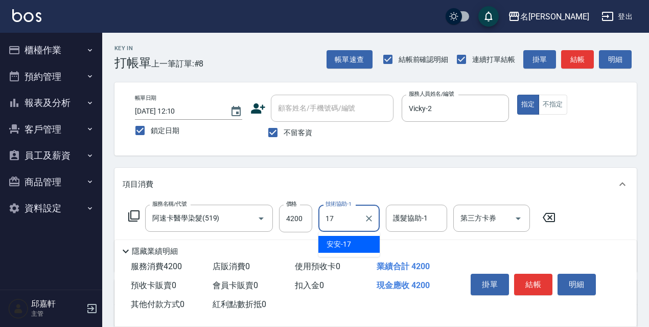
type input "安安-17"
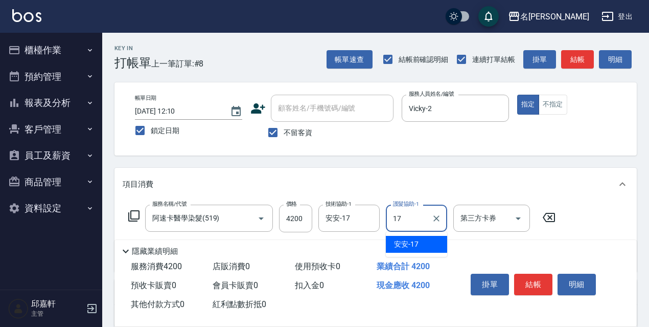
type input "安安-17"
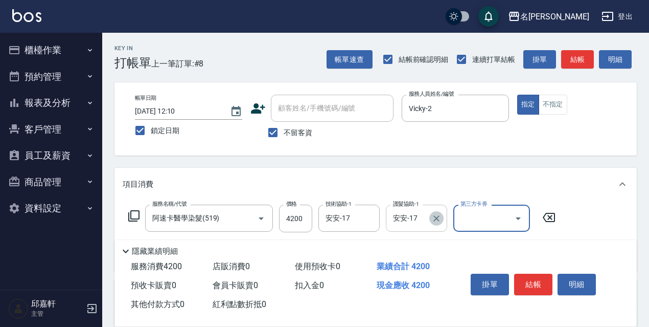
click at [439, 213] on icon "Clear" at bounding box center [436, 218] width 10 height 10
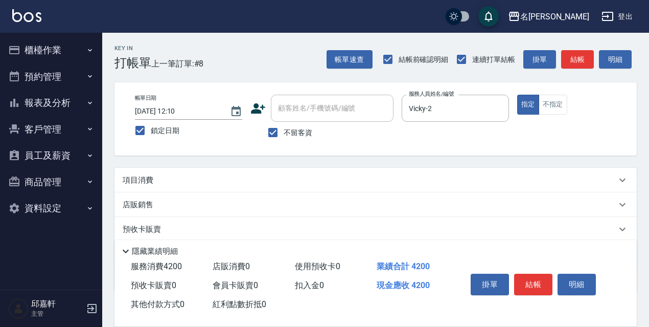
click at [379, 185] on div "項目消費" at bounding box center [370, 180] width 494 height 11
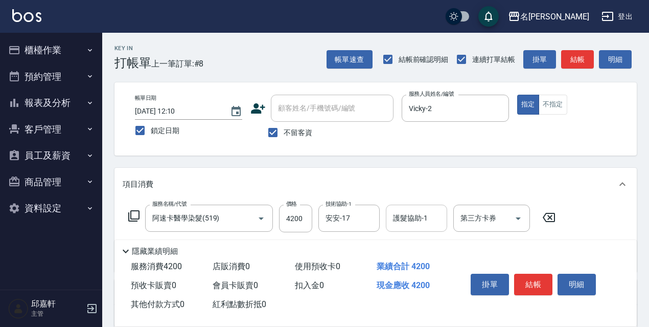
scroll to position [51, 0]
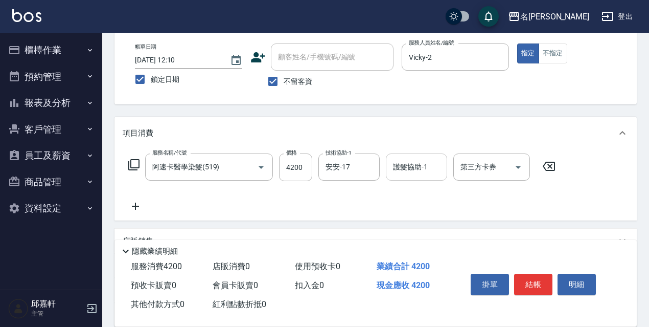
click at [428, 167] on input "護髮協助-1" at bounding box center [416, 167] width 52 height 18
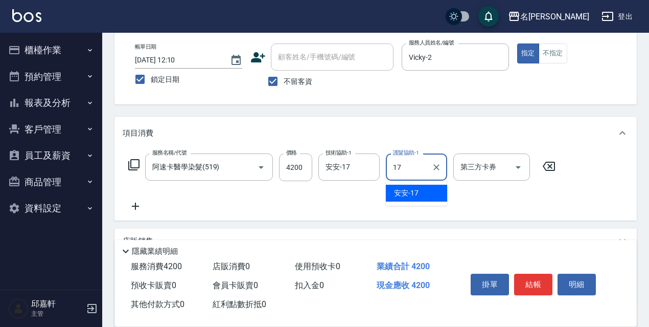
type input "安安-17"
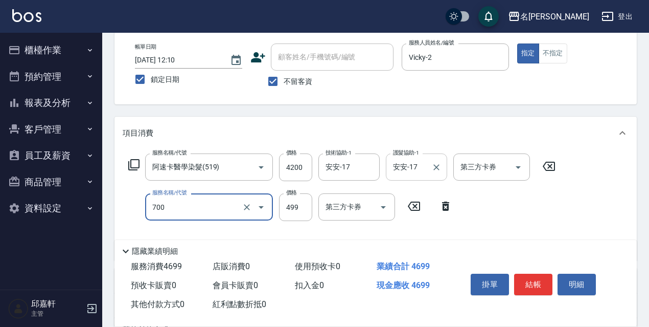
type input "頭皮隔離(700)"
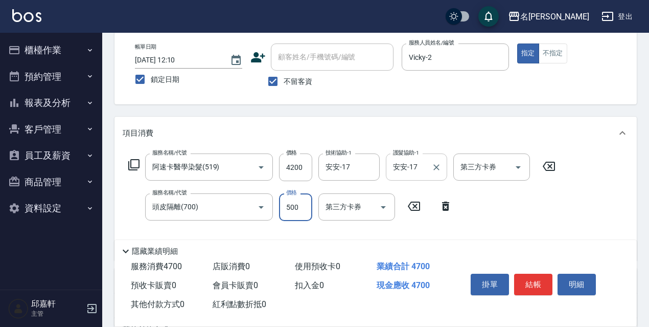
type input "500"
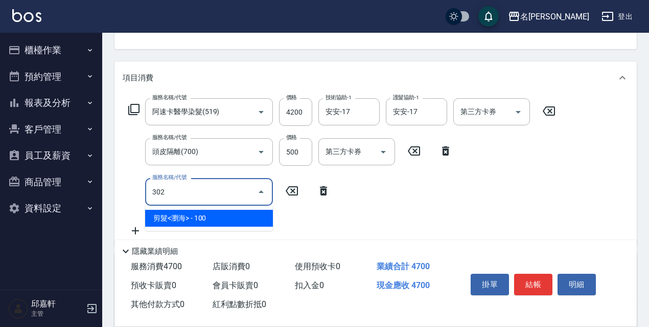
scroll to position [124, 0]
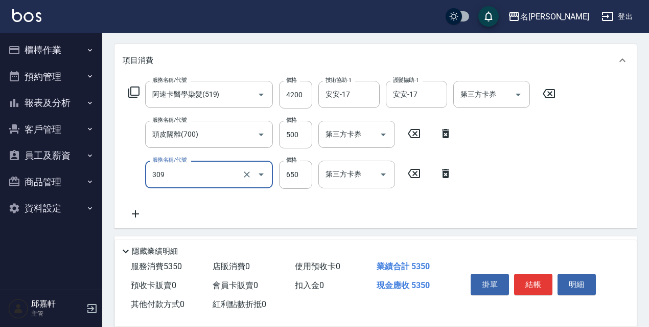
type input "剪髮650(309)"
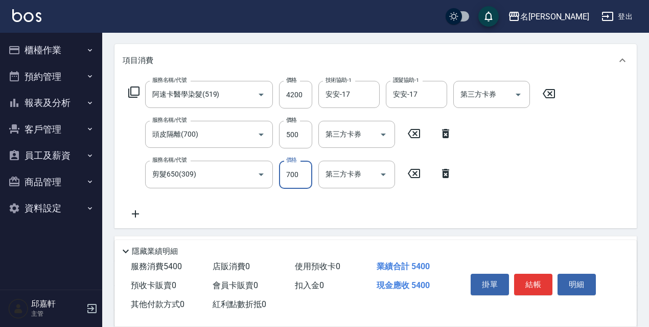
type input "700"
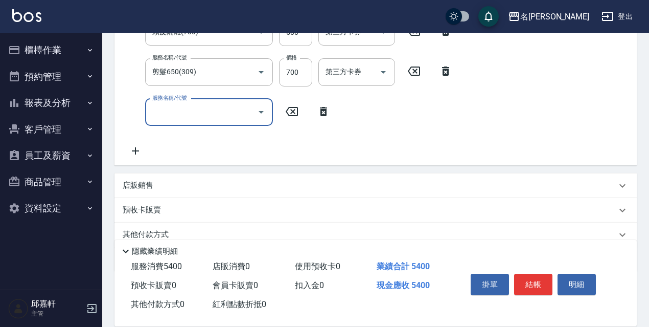
scroll to position [269, 0]
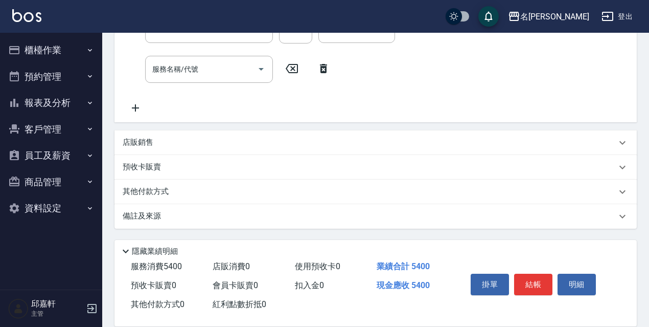
click at [593, 143] on div "店販銷售" at bounding box center [370, 142] width 494 height 11
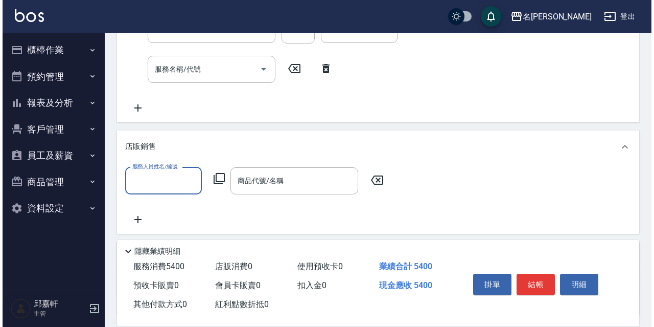
scroll to position [0, 0]
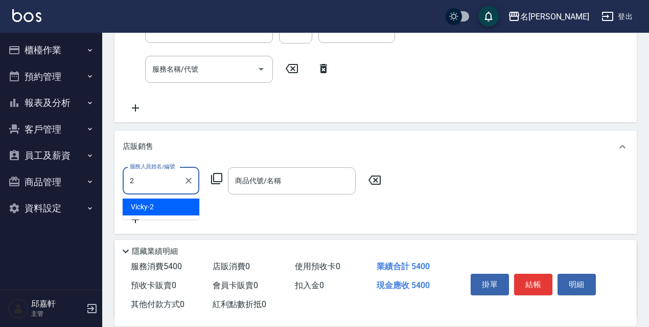
type input "Vicky-2"
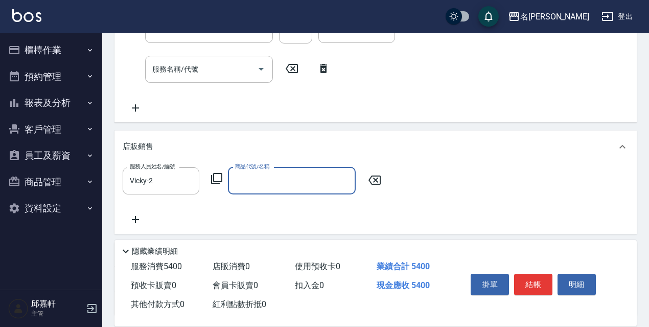
click at [219, 185] on div "服務人員姓名/編號 Vicky-2 服務人員姓名/編號 商品代號/名稱 商品代號/名稱" at bounding box center [255, 180] width 265 height 27
click at [219, 181] on icon at bounding box center [216, 178] width 11 height 11
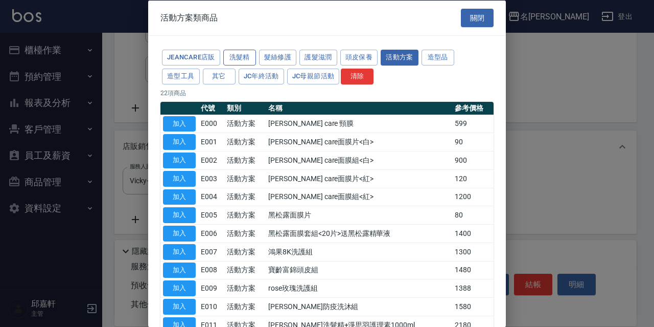
click at [236, 60] on button "洗髮精" at bounding box center [239, 58] width 33 height 16
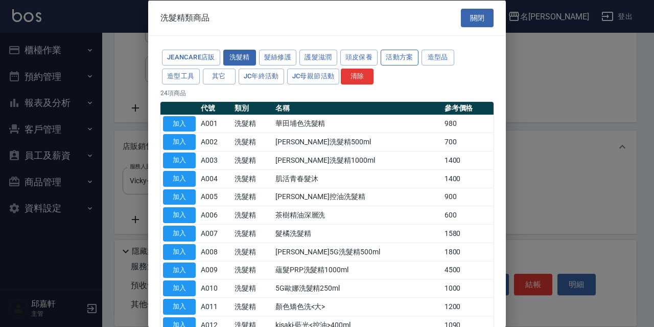
click at [407, 57] on button "活動方案" at bounding box center [400, 58] width 38 height 16
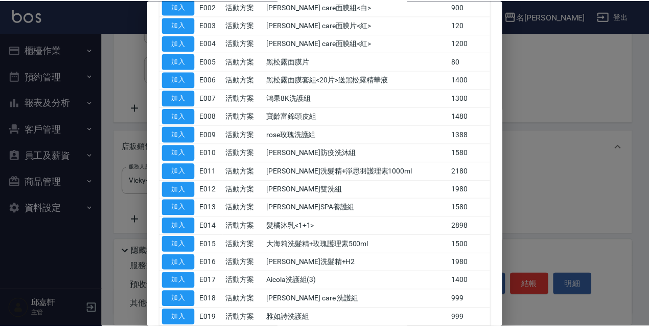
scroll to position [246, 0]
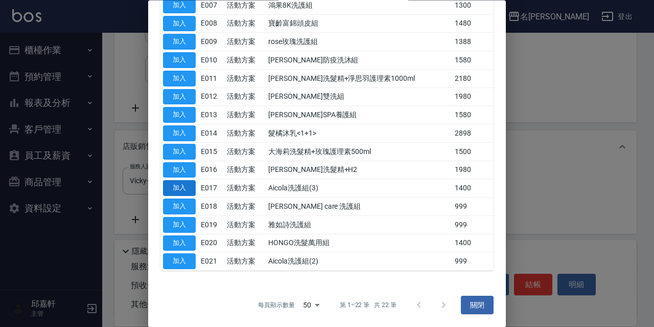
click at [190, 183] on button "加入" at bounding box center [179, 188] width 33 height 16
type input "Aicola洗護組(3)"
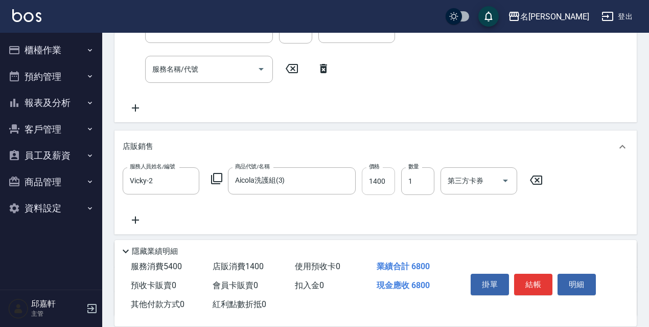
click at [370, 185] on input "1400" at bounding box center [378, 181] width 33 height 28
type input "1200"
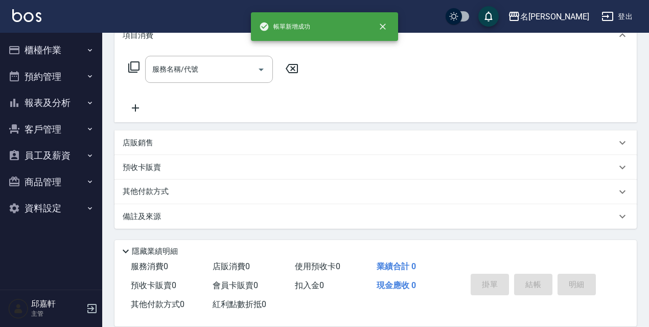
scroll to position [0, 0]
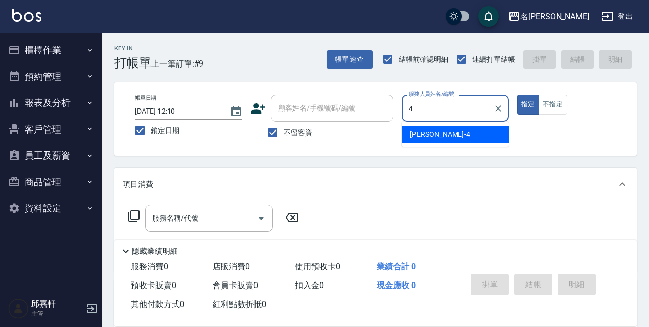
type input "小禎-4"
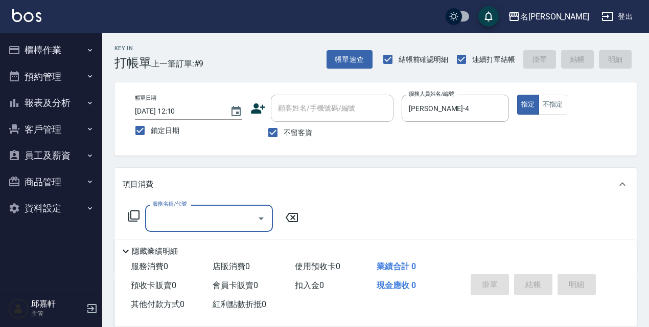
type input "2"
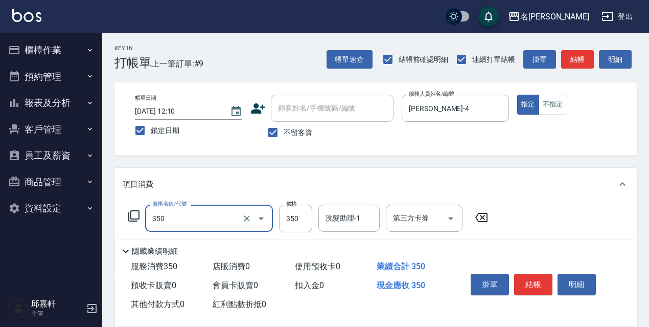
type input "洗髮350(350)"
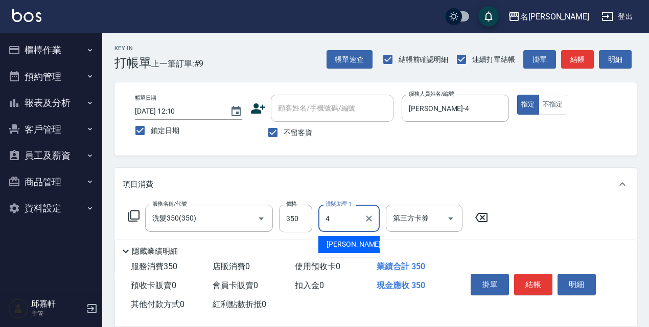
type input "小禎-4"
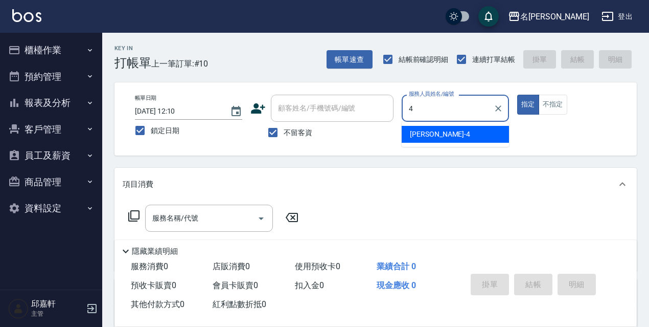
type input "小禎-4"
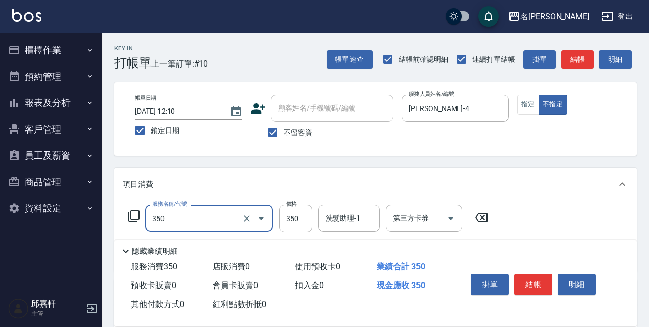
type input "洗髮350(350)"
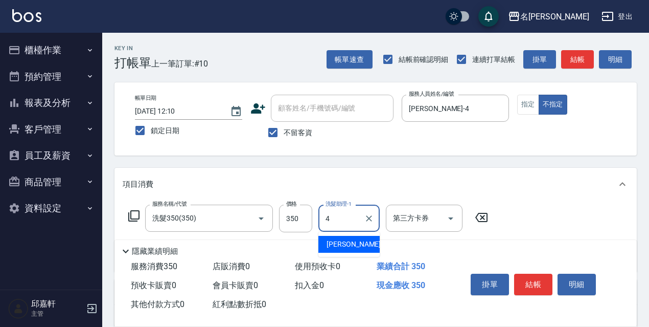
type input "小禎-4"
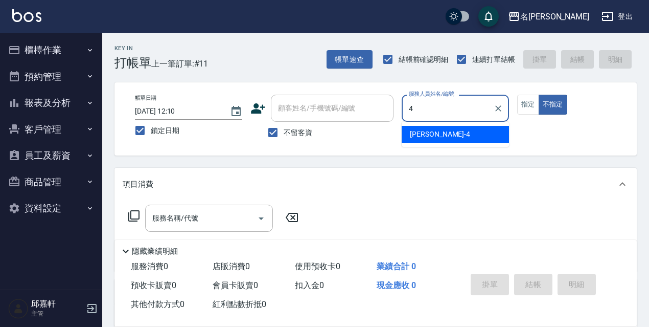
type input "小禎-4"
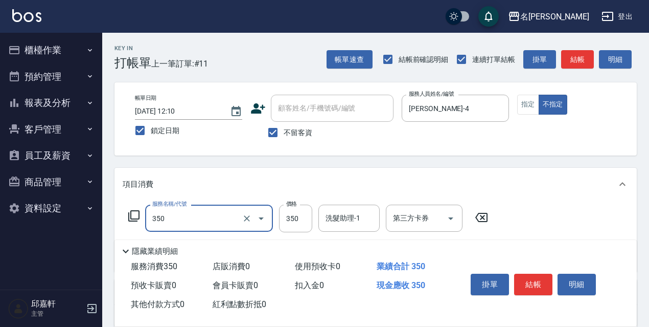
type input "洗髮350(350)"
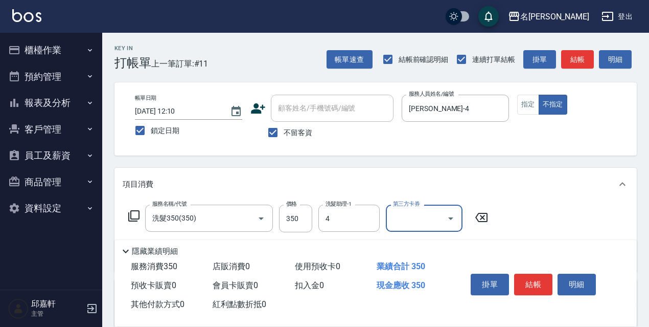
type input "小禎-4"
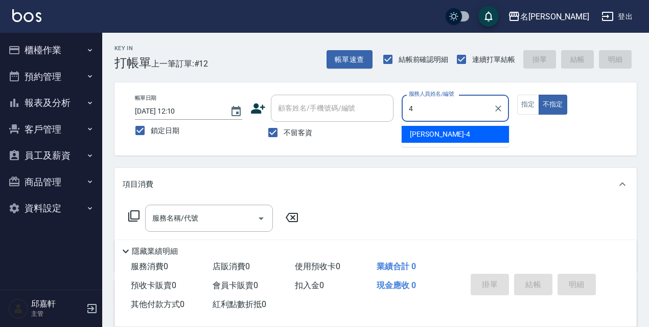
type input "小禎-4"
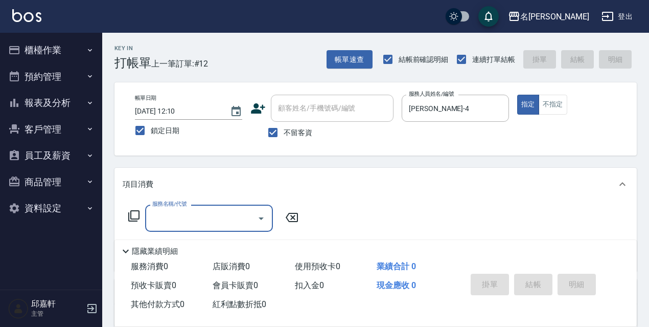
type input "3"
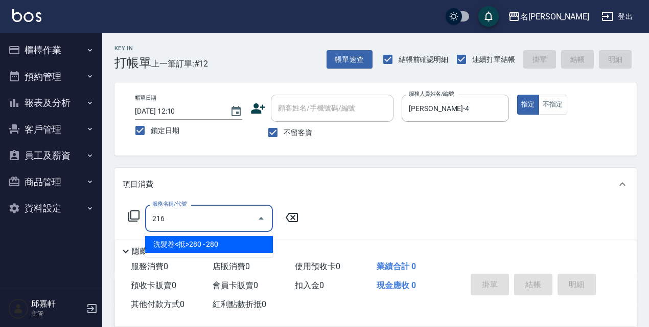
type input "216"
click at [131, 220] on icon at bounding box center [134, 216] width 12 height 12
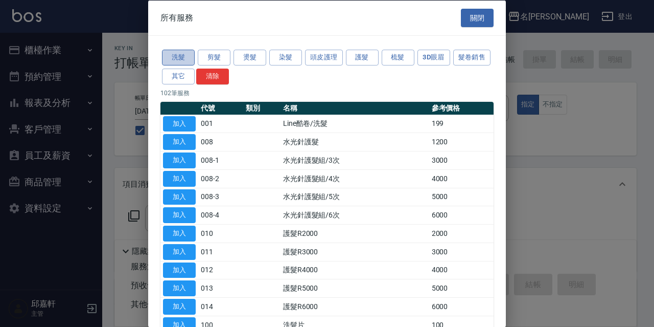
click at [192, 55] on button "洗髮" at bounding box center [178, 58] width 33 height 16
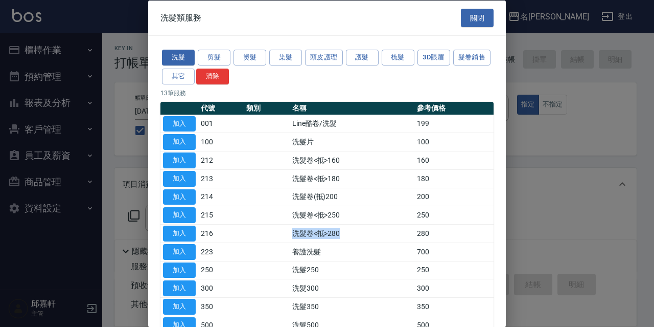
drag, startPoint x: 349, startPoint y: 231, endPoint x: 281, endPoint y: 233, distance: 67.5
click at [281, 233] on tr "加入 216 洗髮卷<抵>280 280" at bounding box center [326, 233] width 333 height 18
click at [336, 232] on td "洗髮卷<抵>280" at bounding box center [352, 233] width 125 height 18
drag, startPoint x: 337, startPoint y: 161, endPoint x: 285, endPoint y: 165, distance: 52.2
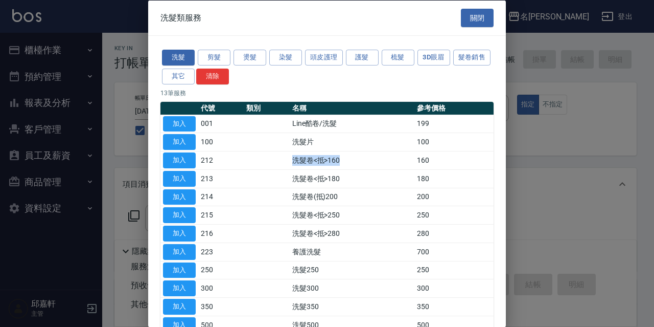
click at [270, 158] on tr "加入 212 洗髮卷<抵>160 160" at bounding box center [326, 160] width 333 height 18
drag, startPoint x: 342, startPoint y: 177, endPoint x: 305, endPoint y: 178, distance: 37.3
click at [305, 178] on td "洗髮卷<抵>180" at bounding box center [352, 178] width 125 height 18
click at [342, 180] on td "洗髮卷<抵>180" at bounding box center [352, 178] width 125 height 18
click at [335, 188] on td "洗髮卷(抵)200" at bounding box center [352, 197] width 125 height 18
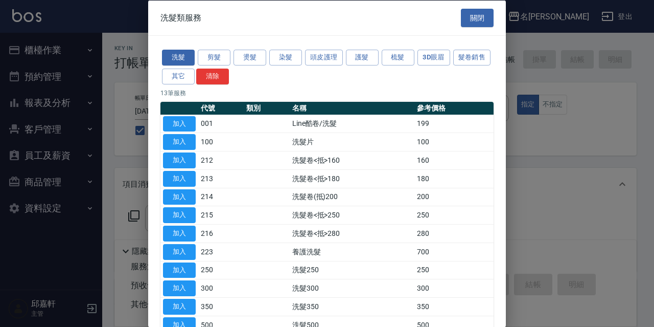
click at [340, 215] on td "洗髮卷<抵>250" at bounding box center [352, 214] width 125 height 18
click at [336, 228] on td "洗髮卷<抵>280" at bounding box center [352, 233] width 125 height 18
click at [332, 199] on td "洗髮卷(抵)200" at bounding box center [352, 197] width 125 height 18
drag, startPoint x: 351, startPoint y: 196, endPoint x: 341, endPoint y: 197, distance: 9.3
click at [341, 197] on td "洗髮卷(抵)200" at bounding box center [352, 197] width 125 height 18
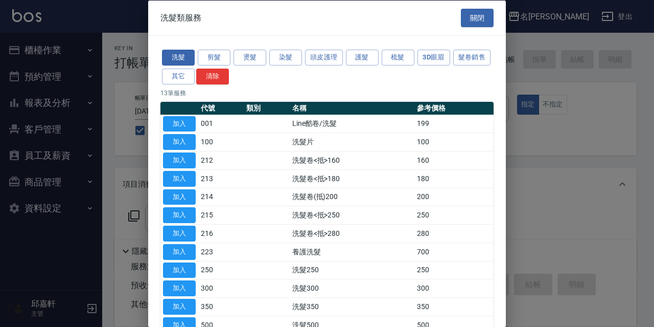
click at [341, 197] on td "洗髮卷(抵)200" at bounding box center [352, 197] width 125 height 18
drag, startPoint x: 341, startPoint y: 197, endPoint x: 295, endPoint y: 196, distance: 46.0
click at [295, 196] on td "洗髮卷(抵)200" at bounding box center [352, 197] width 125 height 18
click at [342, 197] on td "洗髮卷(抵)200" at bounding box center [352, 197] width 125 height 18
click at [483, 19] on button "關閉" at bounding box center [477, 17] width 33 height 19
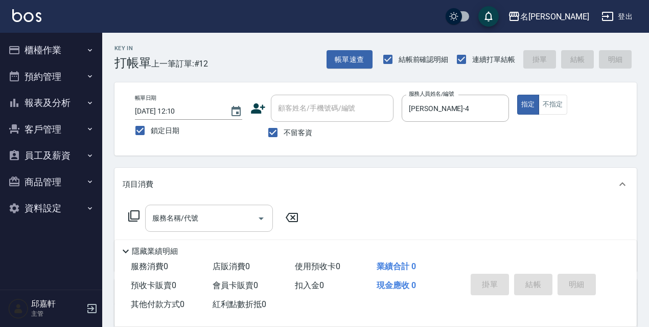
click at [194, 227] on input "服務名稱/代號" at bounding box center [201, 218] width 103 height 18
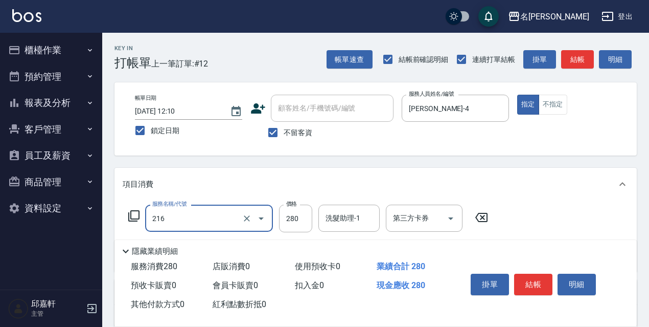
type input "洗髮卷<抵>280(216)"
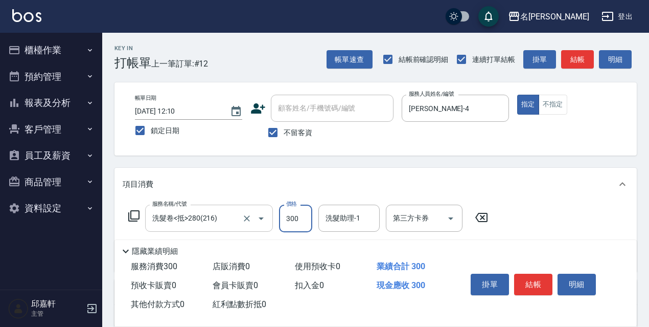
type input "300"
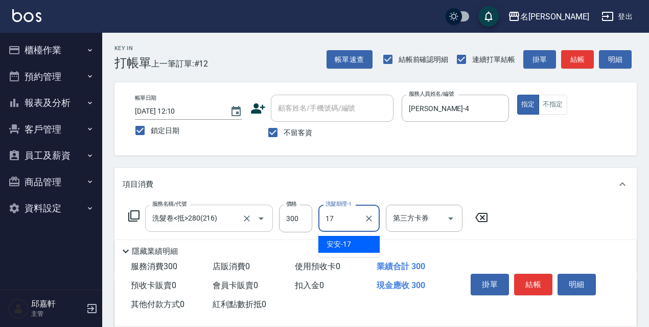
type input "安安-17"
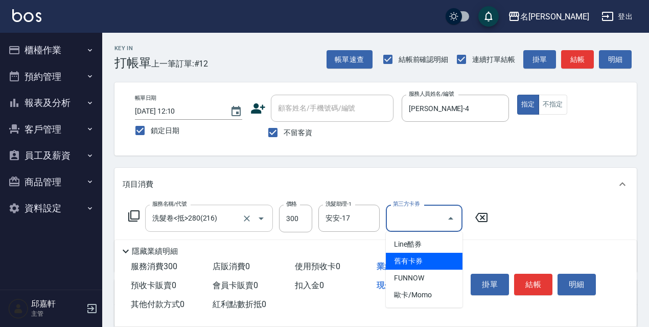
type input "舊有卡券"
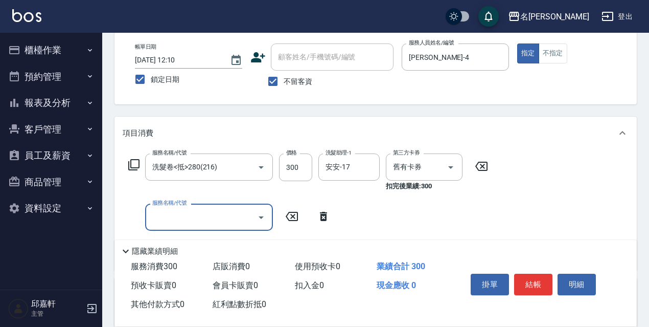
scroll to position [102, 0]
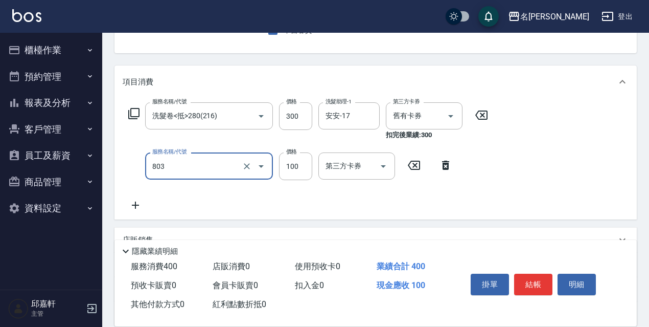
type input "電棒/夾直(803)"
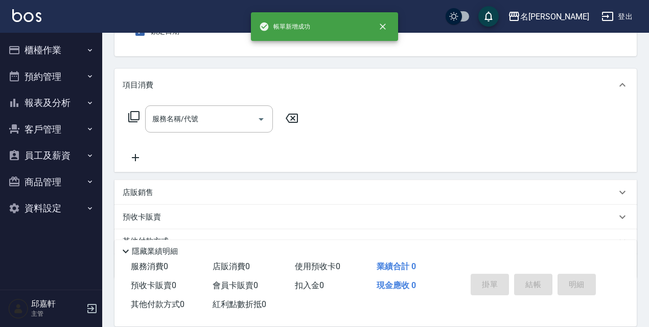
scroll to position [0, 0]
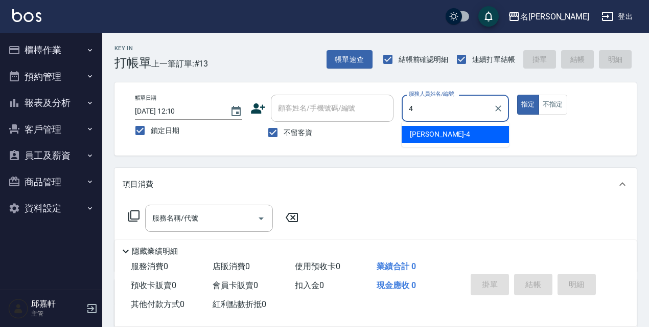
type input "小禎-4"
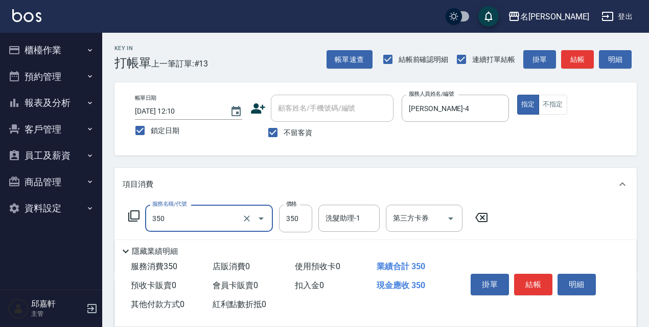
type input "洗髮350(350)"
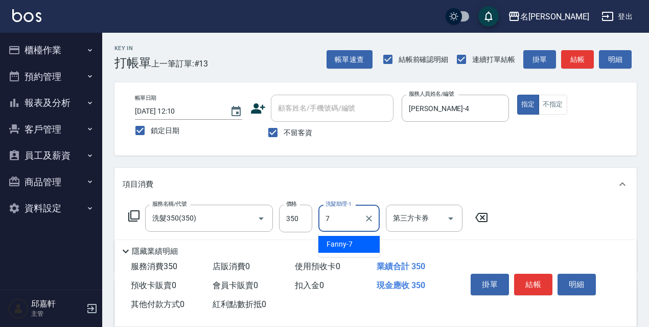
type input "Fanny-7"
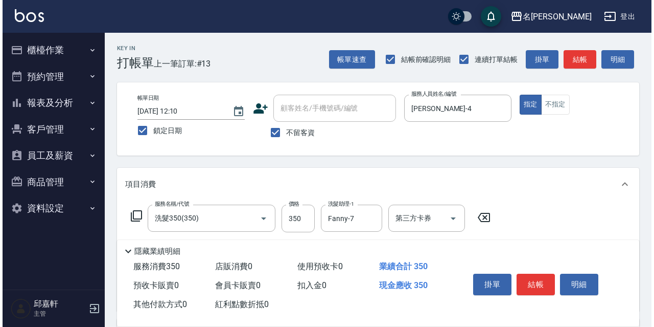
scroll to position [102, 0]
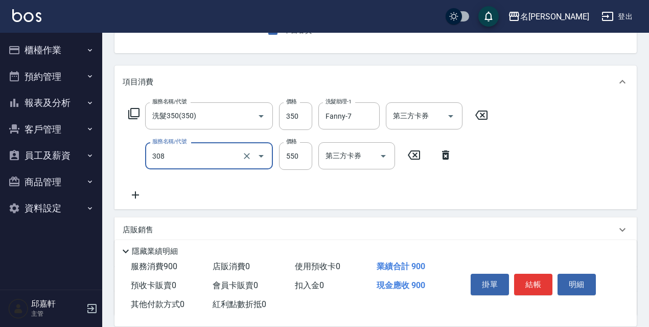
type input "剪髮550(308)"
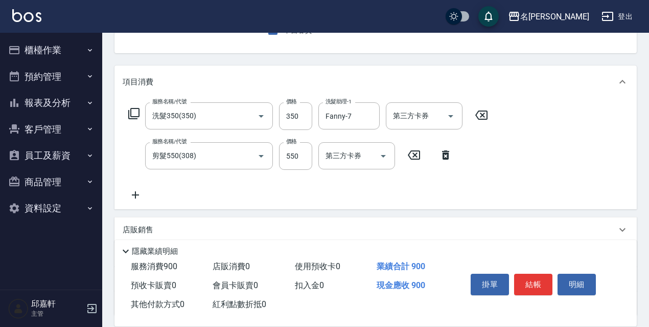
click at [133, 115] on icon at bounding box center [134, 113] width 12 height 12
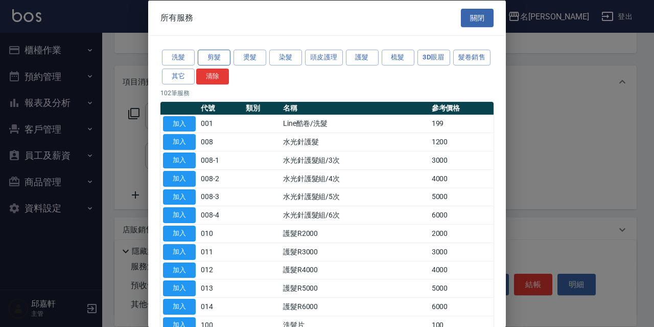
click at [210, 63] on button "剪髮" at bounding box center [214, 58] width 33 height 16
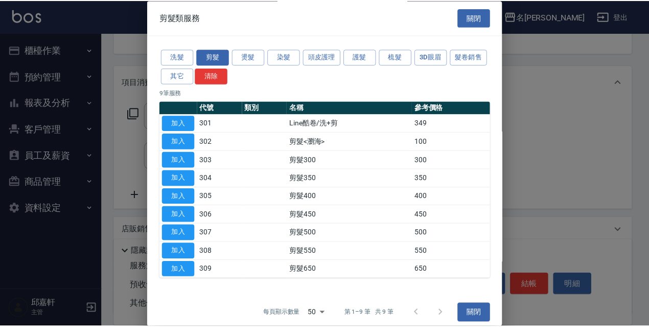
scroll to position [8, 0]
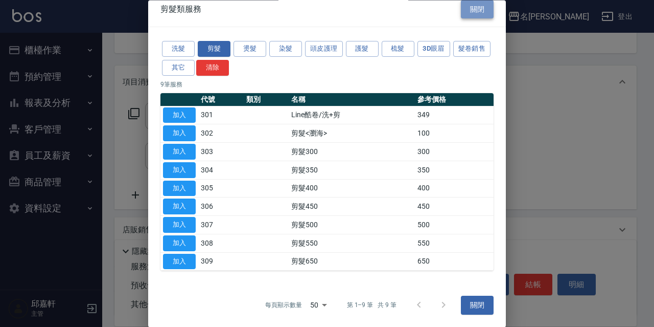
click at [464, 8] on button "關閉" at bounding box center [477, 9] width 33 height 19
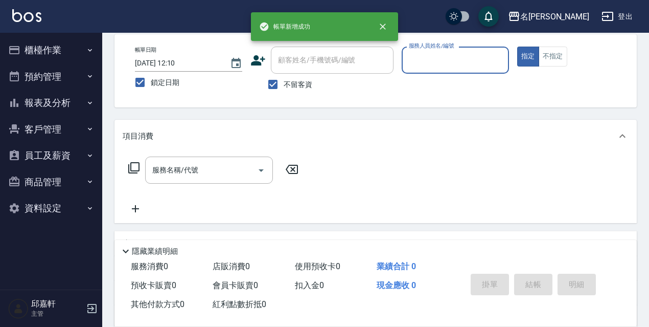
scroll to position [0, 0]
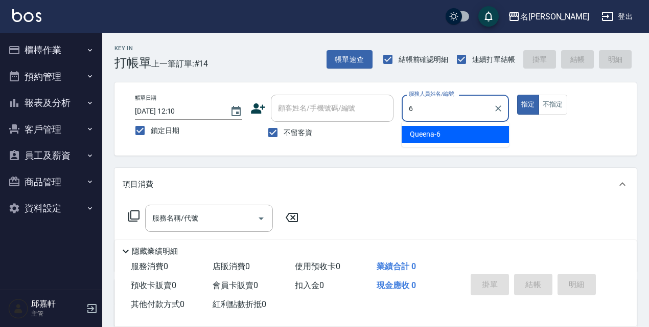
type input "Queena-6"
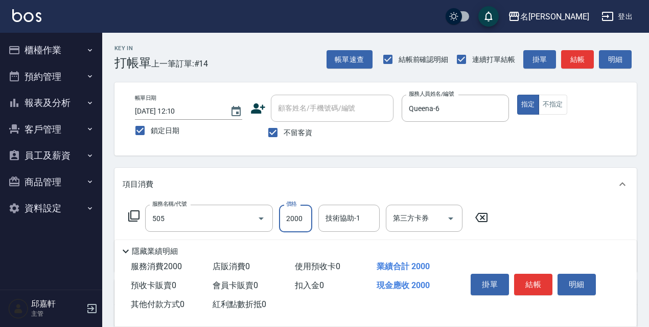
type input "染髮(2000)(505)"
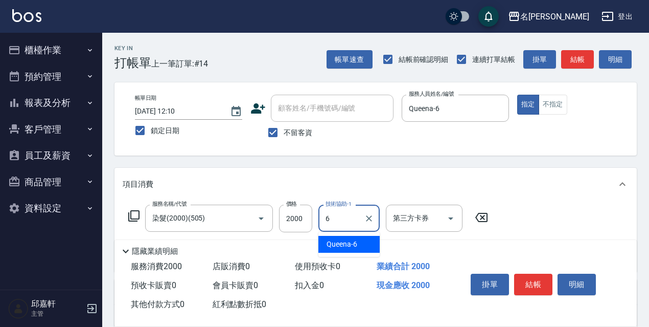
type input "Queena-6"
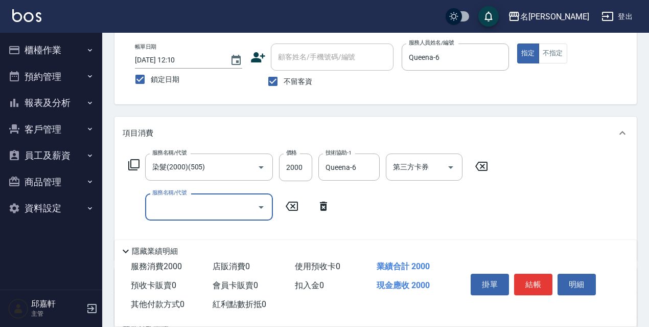
scroll to position [153, 0]
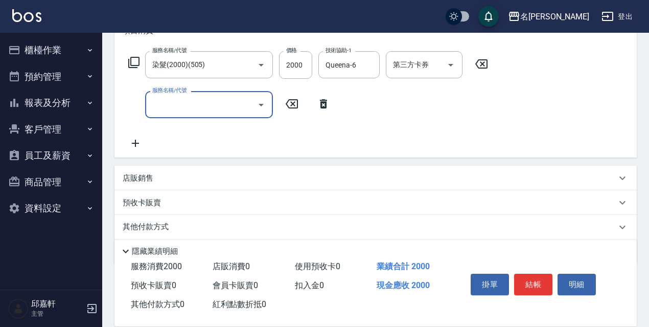
click at [227, 175] on div "店販銷售" at bounding box center [370, 178] width 494 height 11
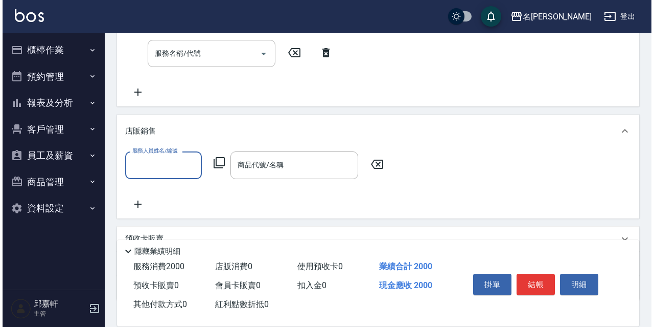
scroll to position [256, 0]
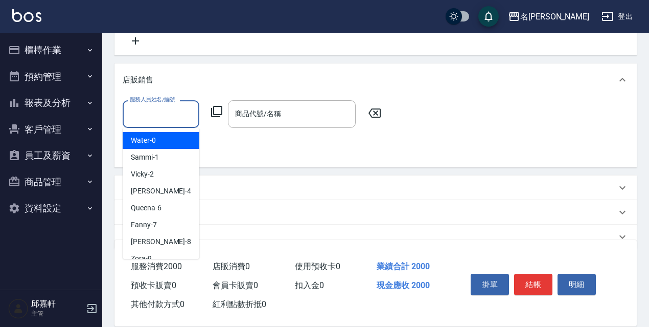
click at [172, 116] on input "服務人員姓名/編號" at bounding box center [160, 114] width 67 height 18
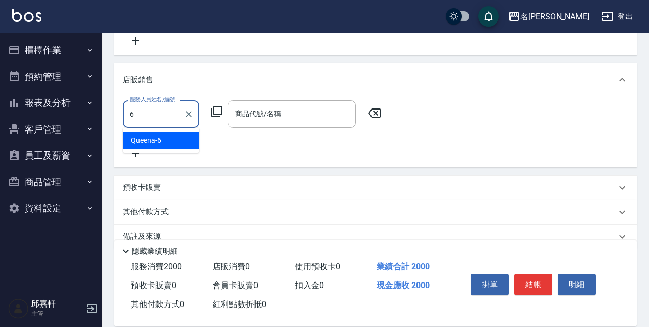
type input "Queena-6"
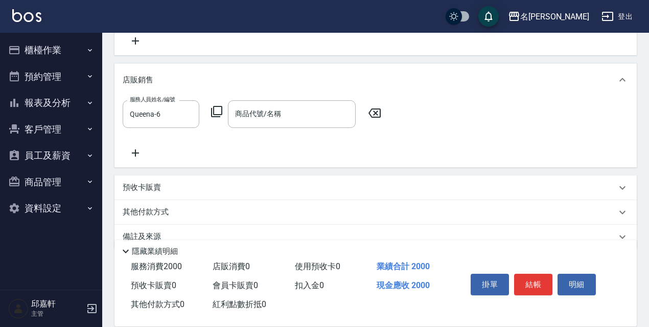
click at [215, 115] on icon at bounding box center [217, 111] width 12 height 12
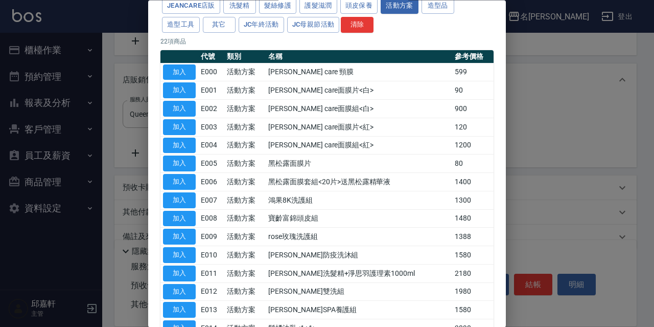
scroll to position [153, 0]
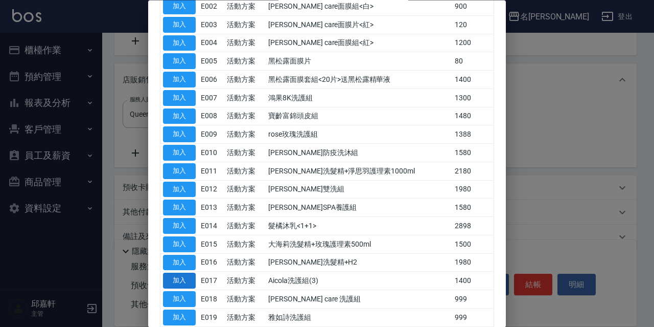
click at [179, 281] on button "加入" at bounding box center [179, 281] width 33 height 16
type input "Aicola洗護組(3)"
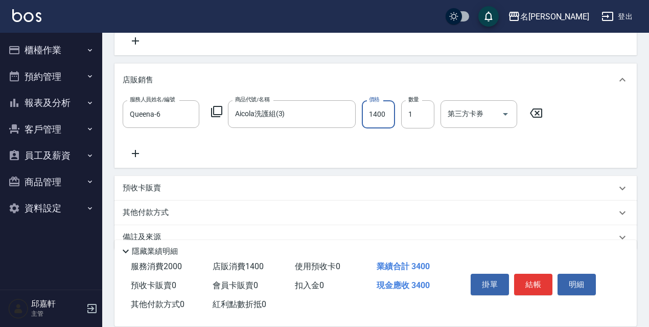
click at [377, 107] on input "1400" at bounding box center [378, 114] width 33 height 28
type input "1200"
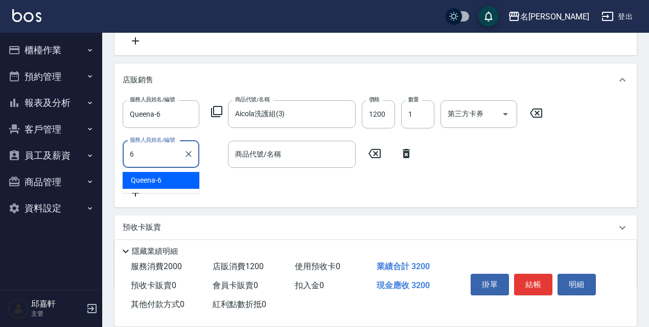
type input "Queena-6"
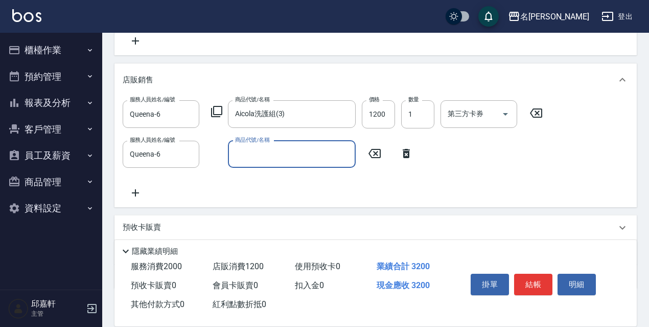
click at [213, 113] on icon at bounding box center [216, 111] width 11 height 11
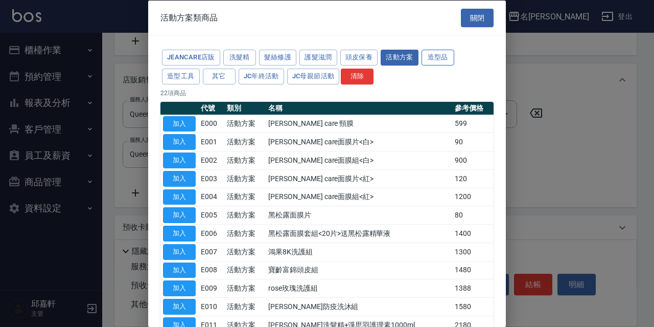
click at [445, 54] on button "造型品" at bounding box center [438, 58] width 33 height 16
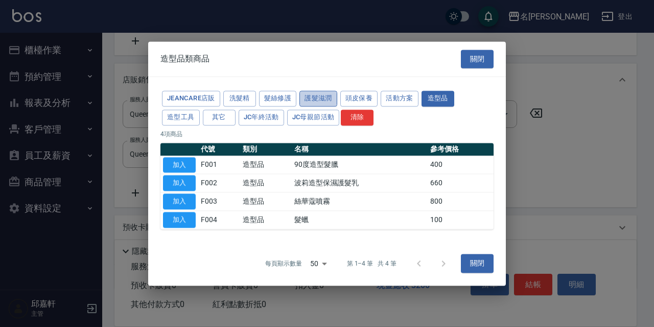
click at [322, 94] on button "護髮滋潤" at bounding box center [318, 98] width 38 height 16
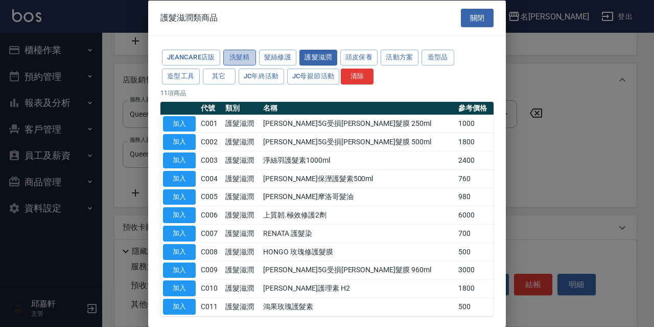
click at [247, 56] on button "洗髮精" at bounding box center [239, 58] width 33 height 16
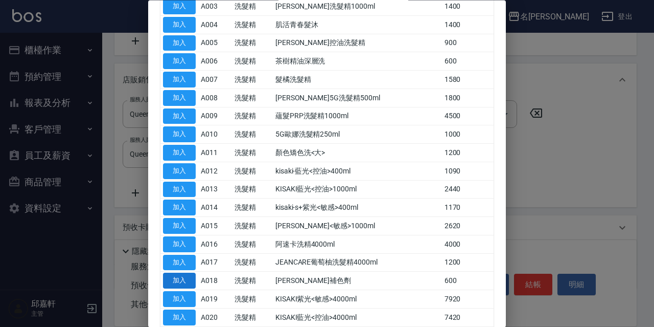
click at [184, 274] on button "加入" at bounding box center [179, 281] width 33 height 16
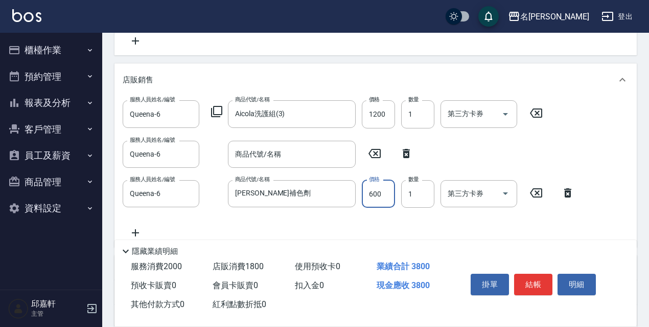
click at [381, 185] on input "600" at bounding box center [378, 194] width 33 height 28
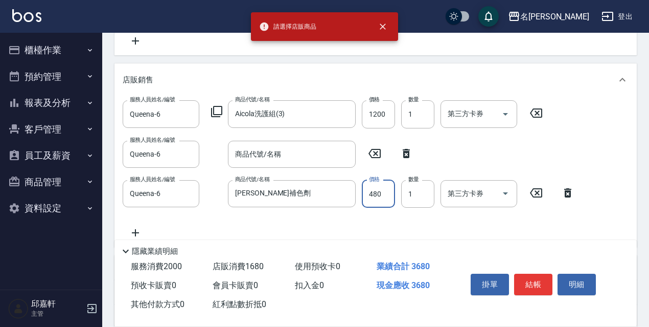
type input "480"
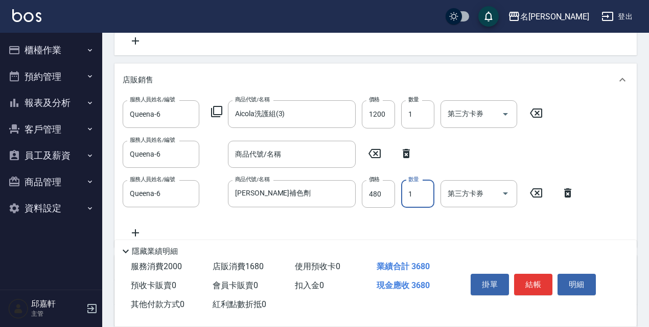
click at [404, 154] on icon at bounding box center [406, 153] width 7 height 9
type input "RENATA彩色補色劑"
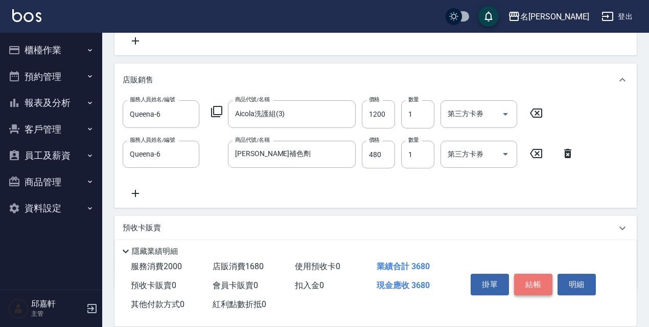
click at [541, 273] on button "結帳" at bounding box center [533, 283] width 38 height 21
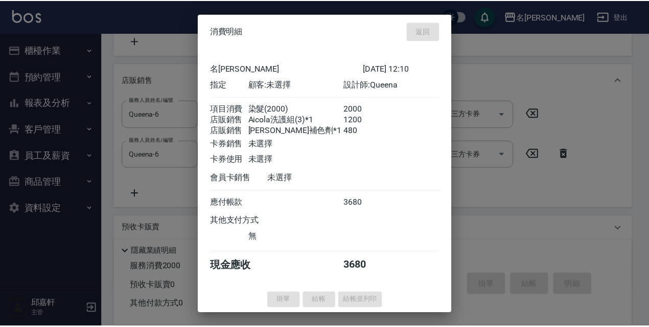
scroll to position [0, 0]
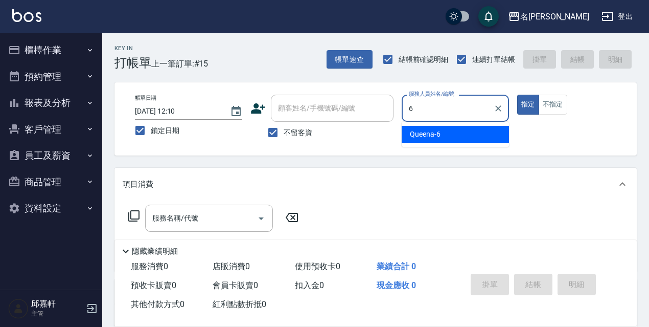
type input "Queena-6"
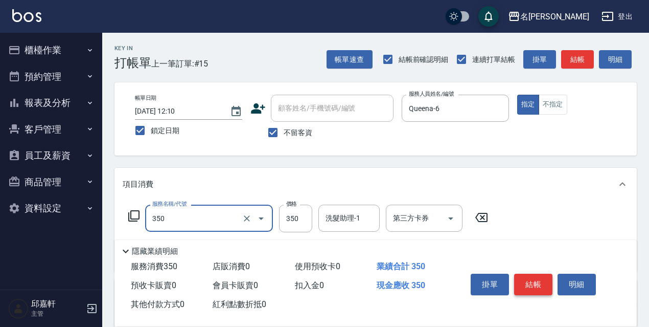
type input "洗髮350(350)"
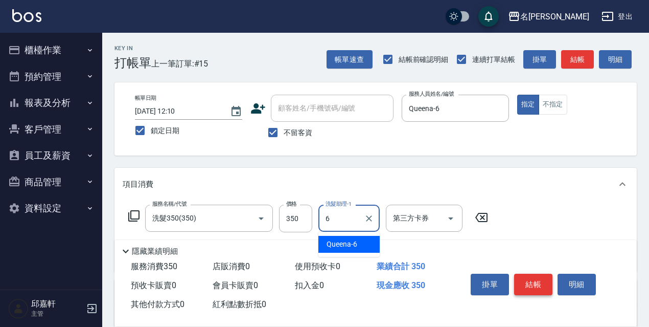
type input "Queena-6"
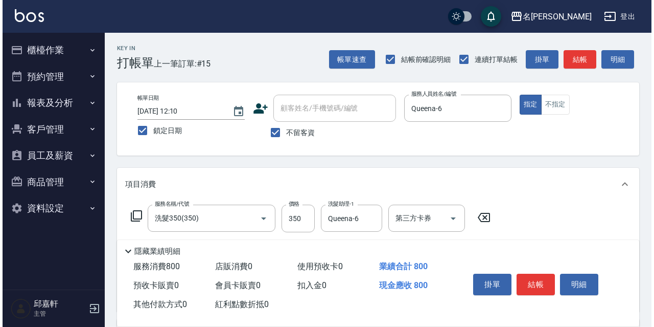
scroll to position [102, 0]
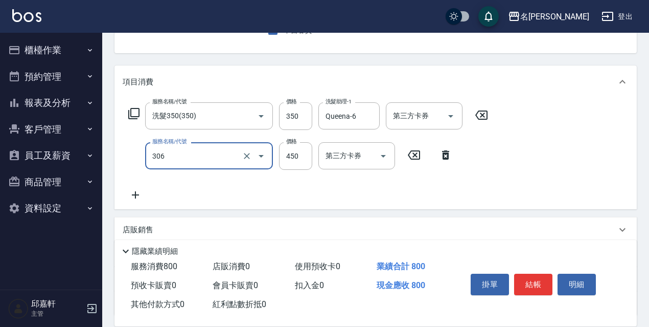
type input "剪髮450(306)"
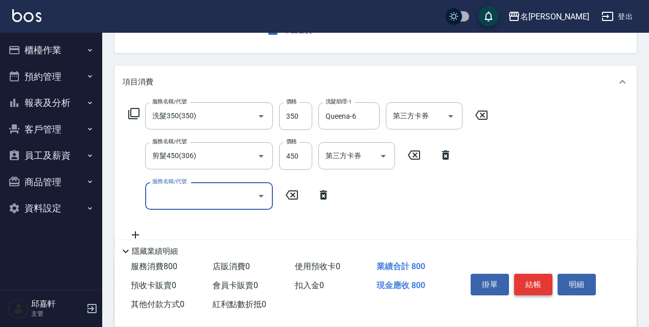
click at [531, 282] on button "結帳" at bounding box center [533, 283] width 38 height 21
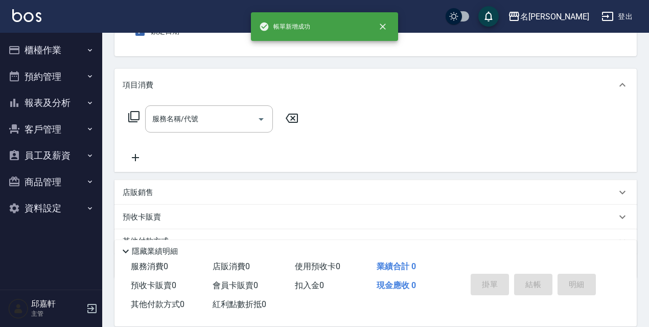
scroll to position [0, 0]
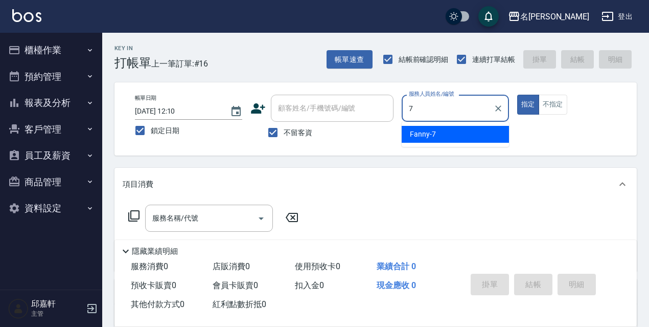
type input "Fanny-7"
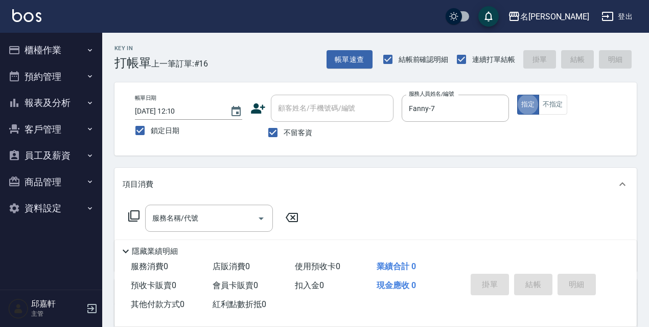
type button "true"
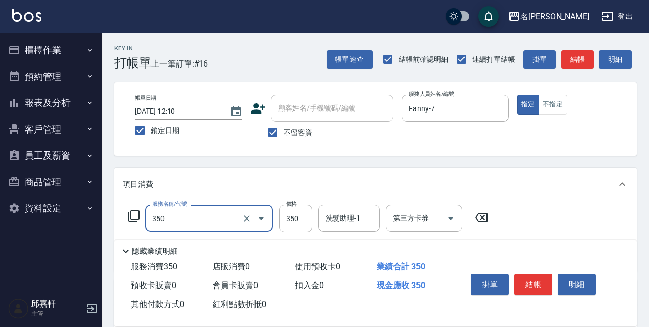
type input "洗髮350(350)"
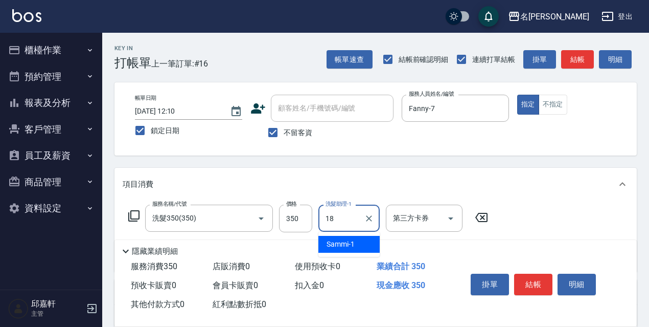
type input "[PERSON_NAME]-18"
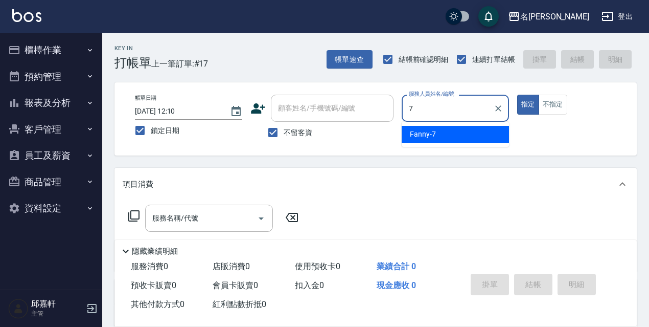
type input "Fanny-7"
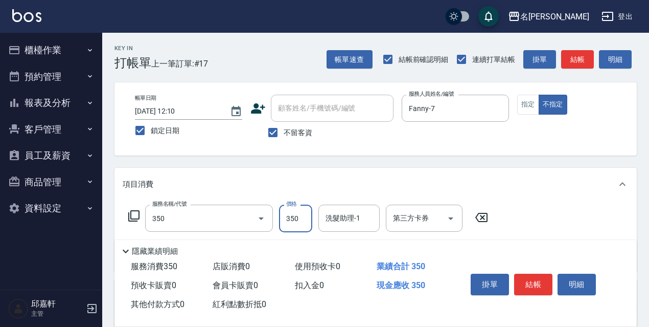
type input "洗髮350(350)"
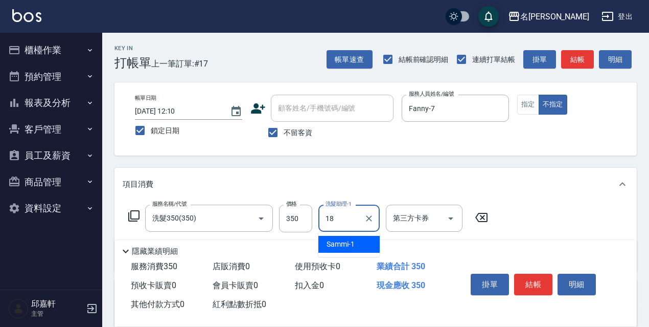
type input "倩倩-18"
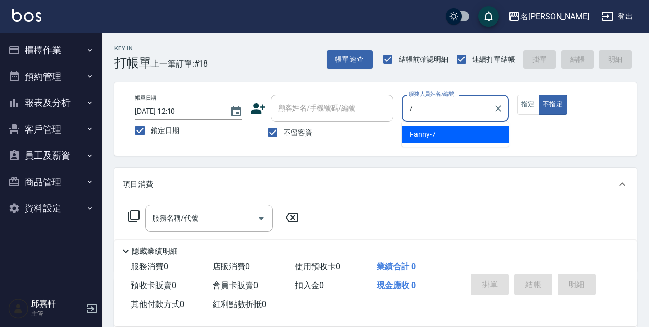
type input "7"
type button "false"
type input "Fanny-7"
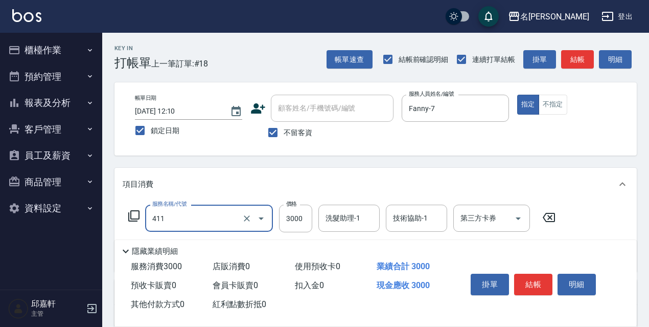
type input "阿速卡燙髮(411)"
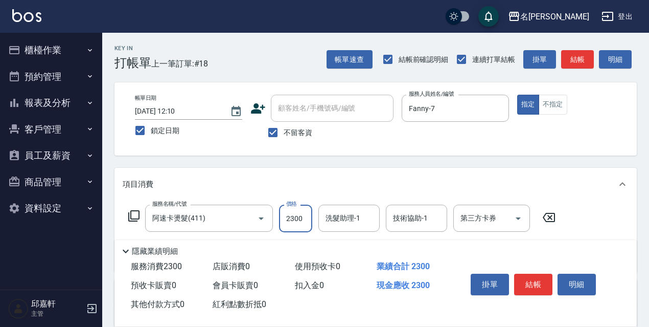
type input "2300"
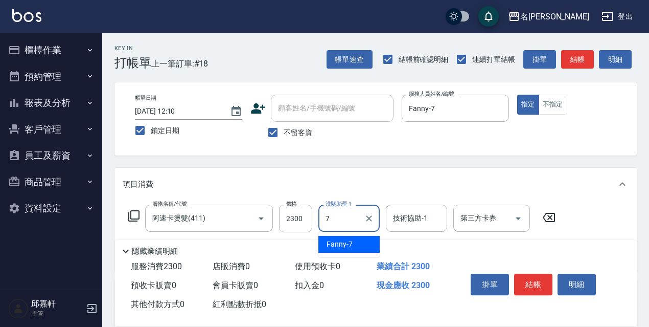
type input "Fanny-7"
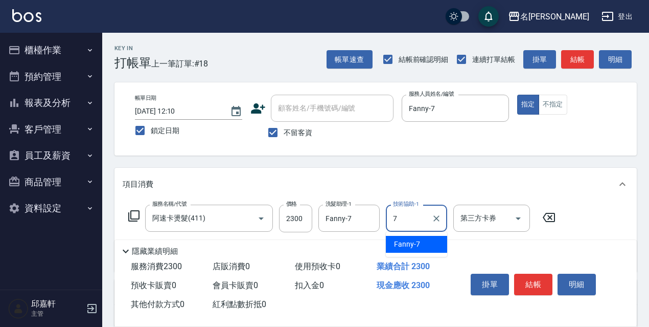
type input "Fanny-7"
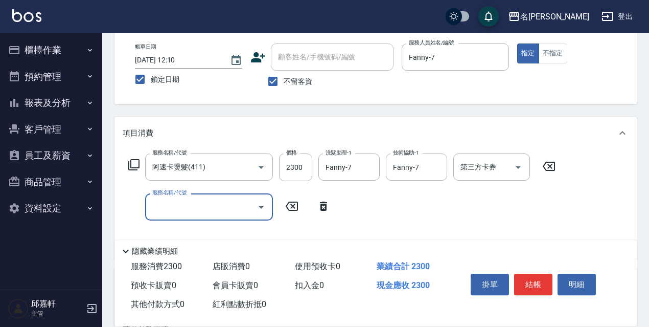
scroll to position [102, 0]
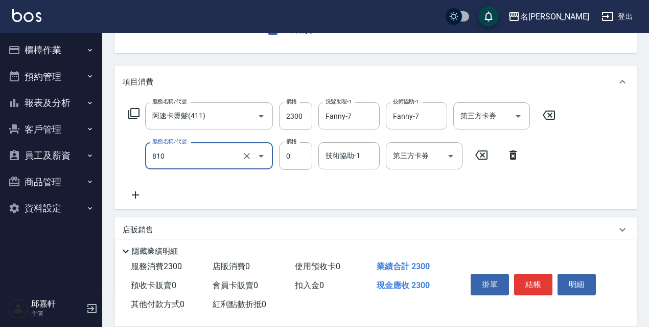
type input "結構式護髮/技術輔助(810)"
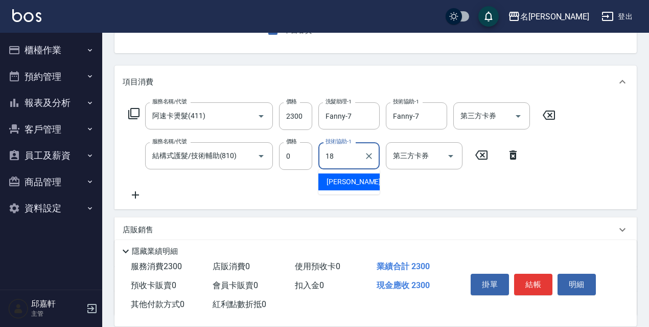
type input "倩倩-18"
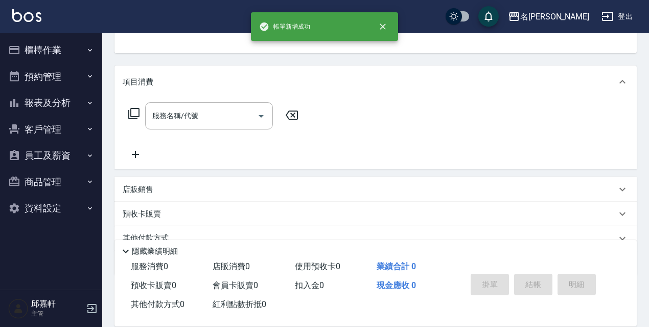
scroll to position [99, 0]
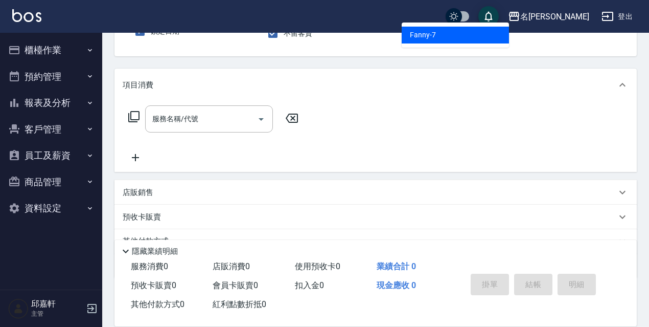
type input "Fanny-7"
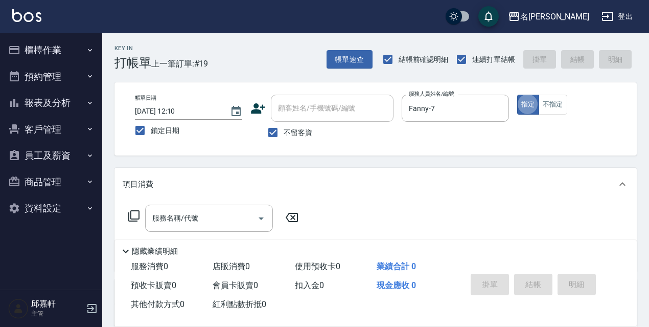
scroll to position [51, 0]
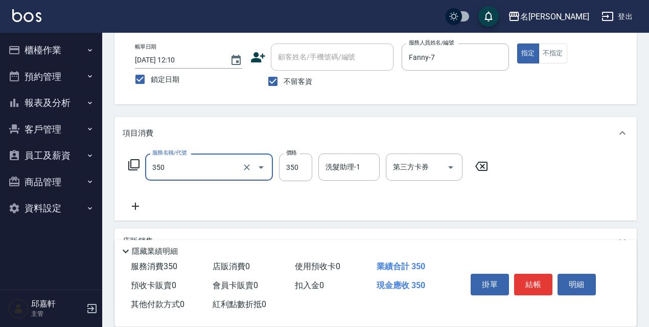
type input "洗髮350(350)"
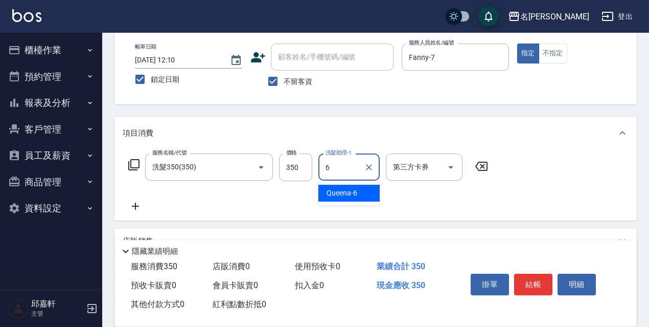
type input "Queena-6"
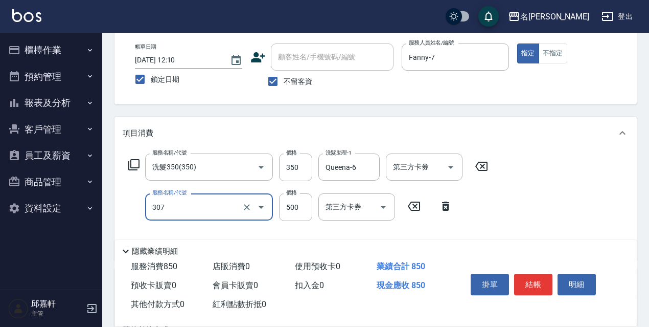
type input "剪髮500(307)"
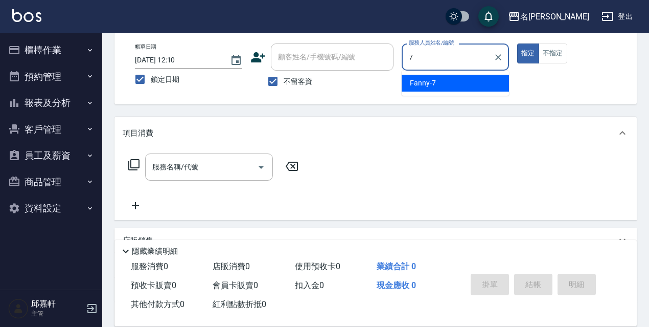
type input "Fanny-7"
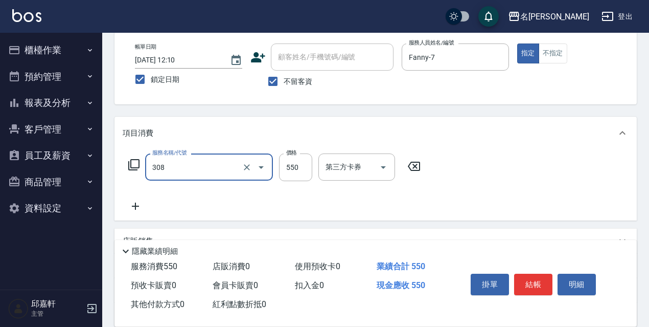
type input "剪髮550(308)"
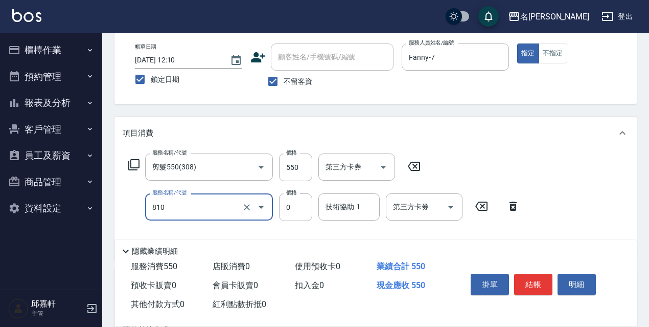
type input "結構式護髮/技術輔助(810)"
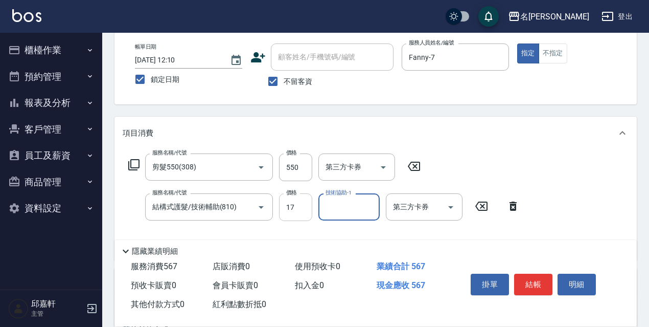
click at [290, 207] on input "17" at bounding box center [295, 207] width 33 height 28
type input "0"
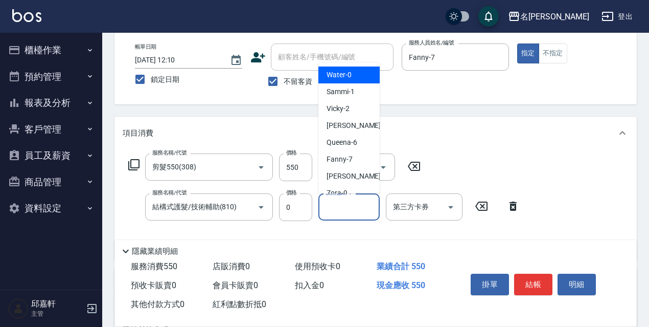
click at [361, 214] on input "技術協助-1" at bounding box center [349, 207] width 52 height 18
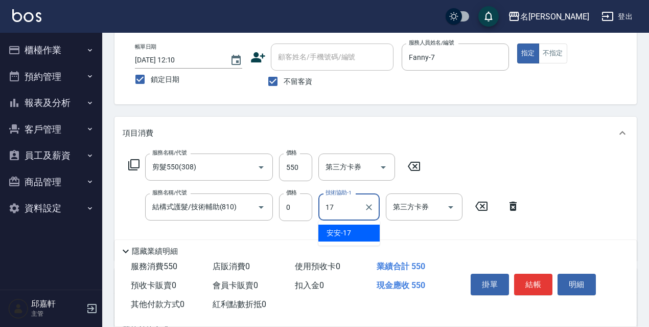
type input "安安-17"
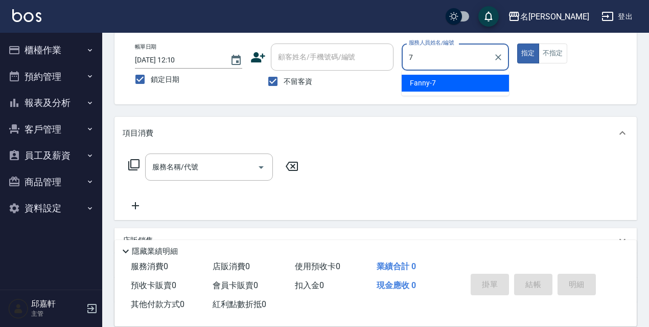
type input "Fanny-7"
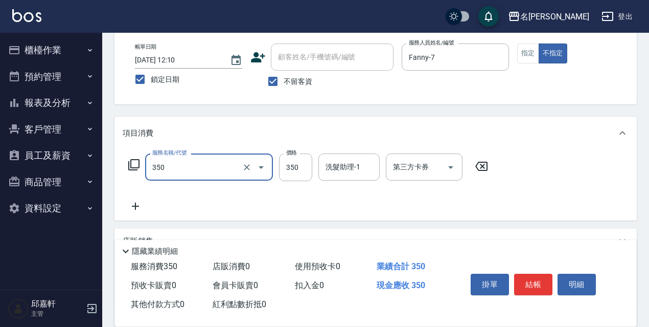
type input "洗髮350(350)"
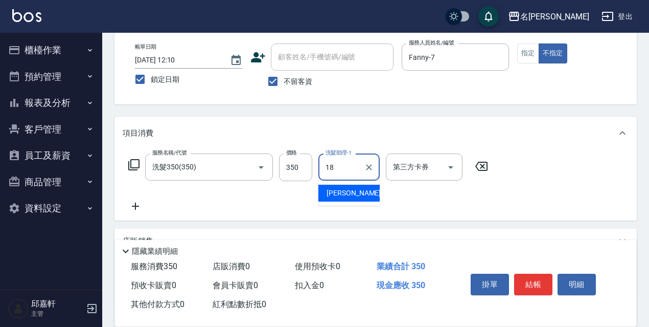
type input "倩倩-18"
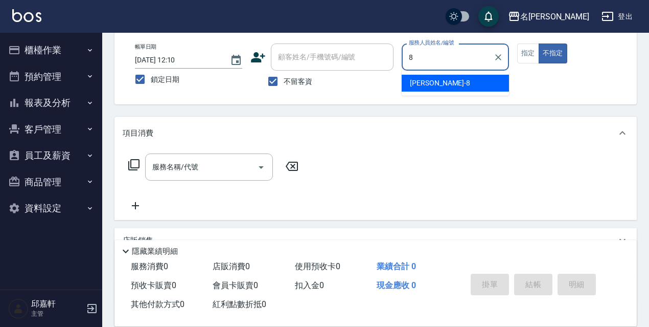
type input "Cindy-8"
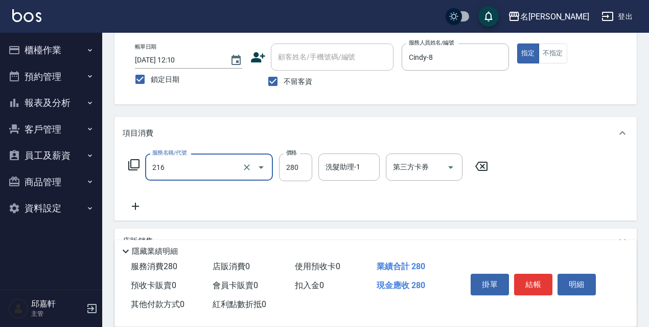
type input "洗髮卷<抵>280(216)"
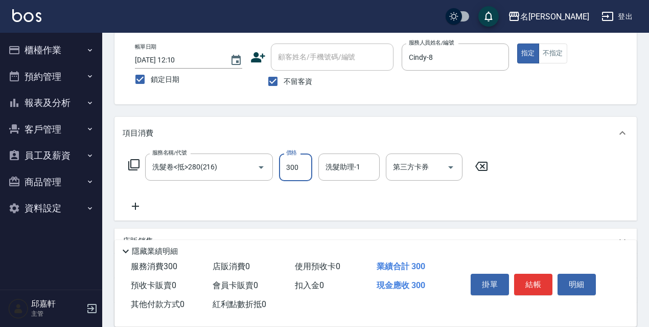
type input "300"
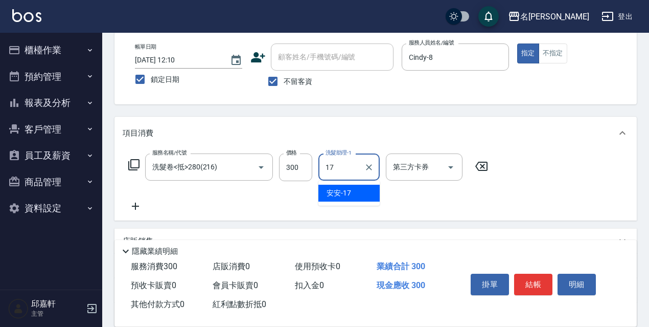
type input "安安-17"
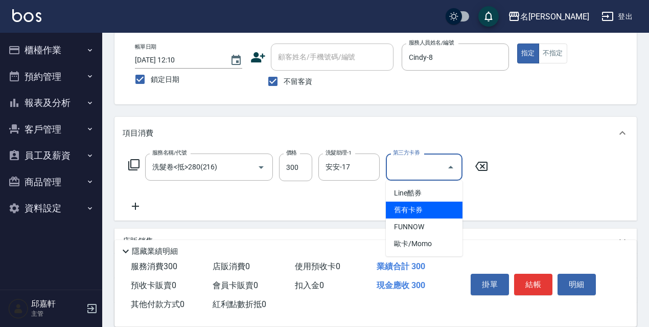
type input "舊有卡券"
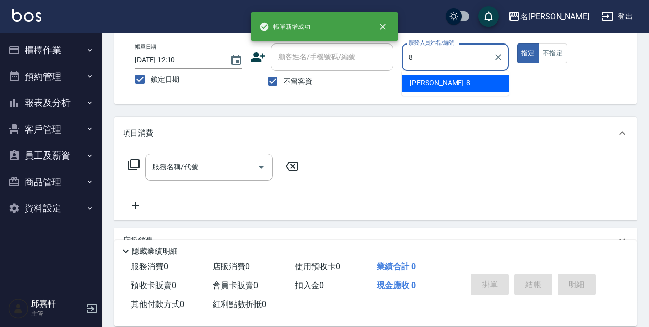
type input "Cindy-8"
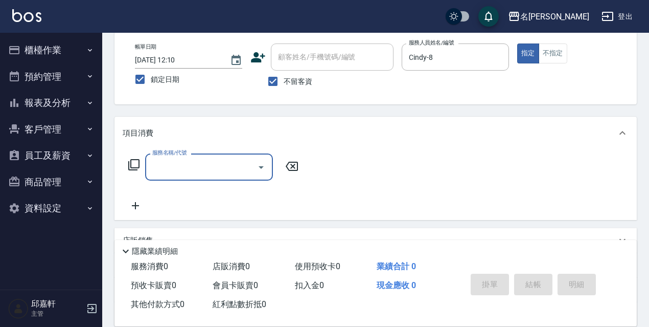
type input "8"
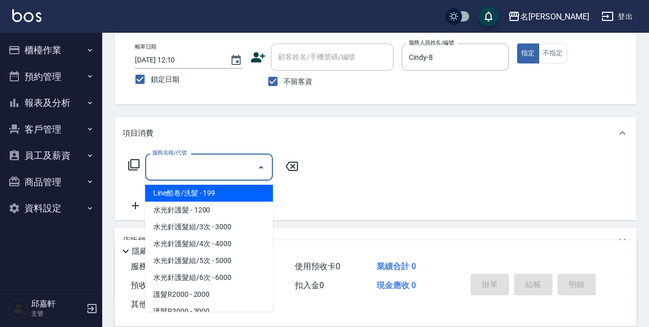
type input "7"
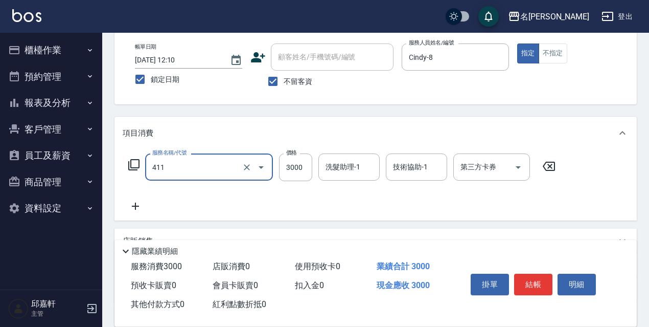
type input "阿速卡燙髮(411)"
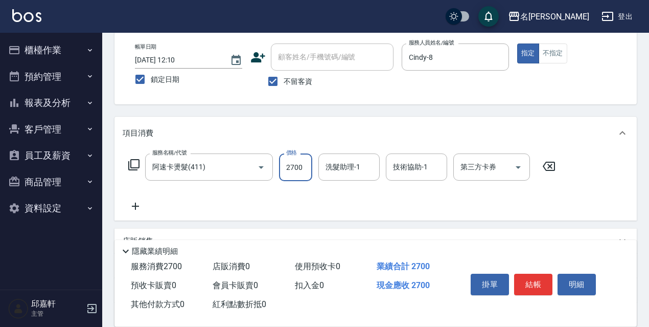
type input "2700"
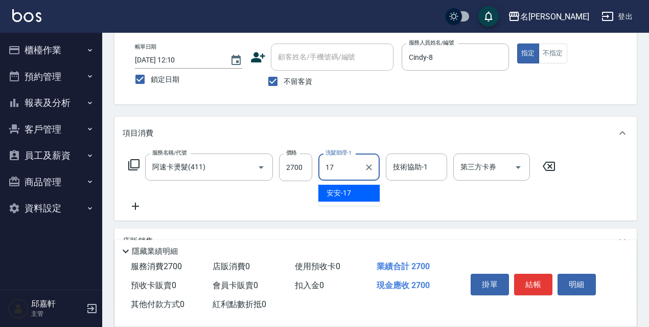
type input "安安-17"
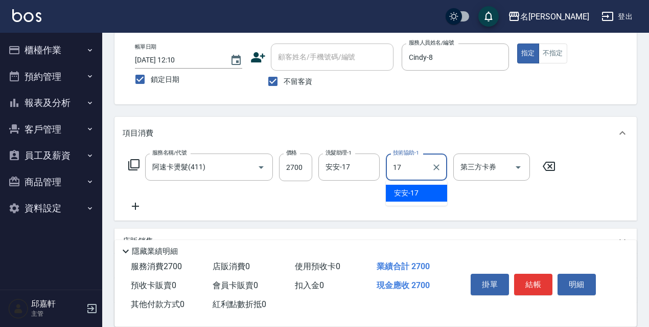
type input "安安-17"
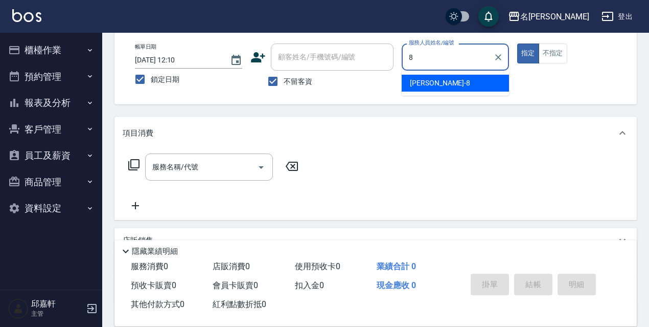
type input "Cindy-8"
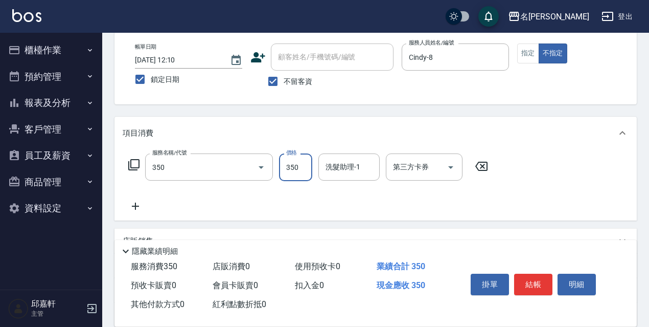
type input "洗髮350(350)"
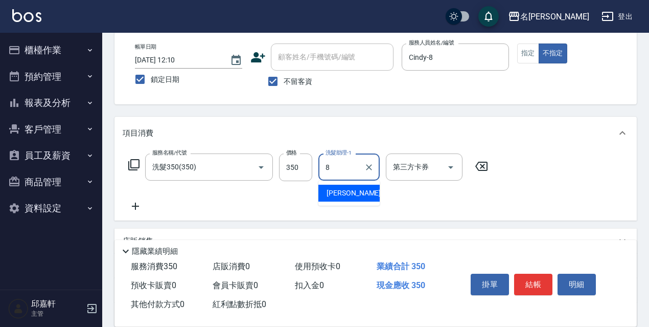
type input "Cindy-8"
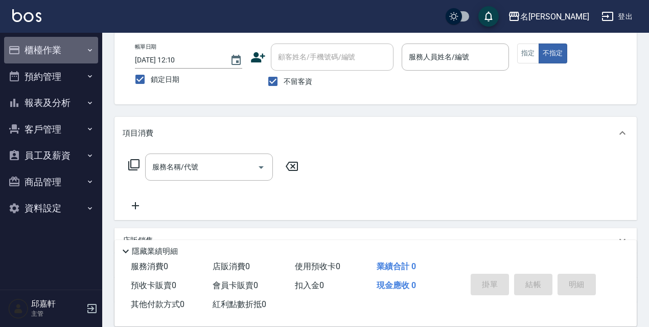
click at [50, 53] on button "櫃檯作業" at bounding box center [51, 50] width 94 height 27
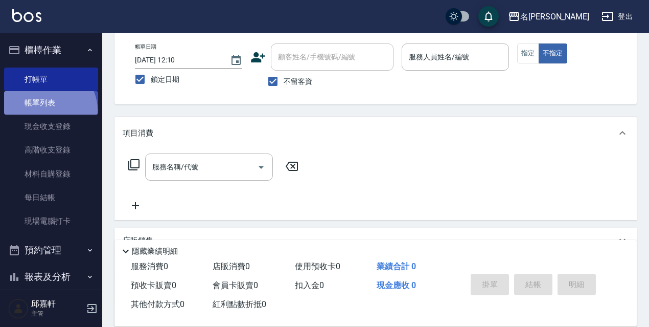
click at [49, 110] on link "帳單列表" at bounding box center [51, 103] width 94 height 24
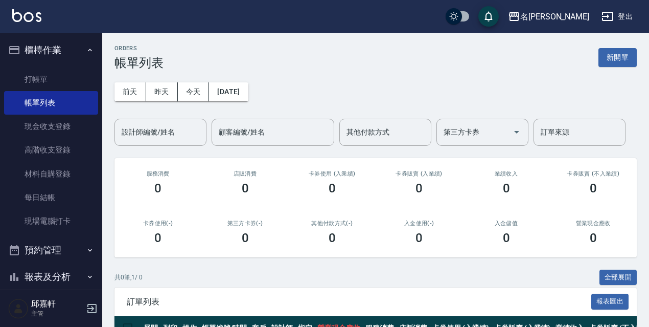
drag, startPoint x: 171, startPoint y: 113, endPoint x: 165, endPoint y: 106, distance: 9.4
click at [170, 110] on div "前天 昨天 今天 2025/09/13 設計師編號/姓名 設計師編號/姓名 顧客編號/姓名 顧客編號/姓名 其他付款方式 其他付款方式 第三方卡券 第三方卡券…" at bounding box center [375, 108] width 522 height 76
click at [164, 106] on div "前天 昨天 今天 2025/09/13 設計師編號/姓名 設計師編號/姓名 顧客編號/姓名 顧客編號/姓名 其他付款方式 其他付款方式 第三方卡券 第三方卡券…" at bounding box center [375, 108] width 522 height 76
click at [162, 100] on button "昨天" at bounding box center [162, 91] width 32 height 19
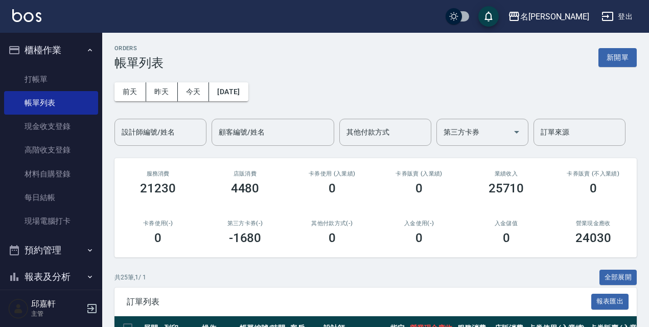
scroll to position [153, 0]
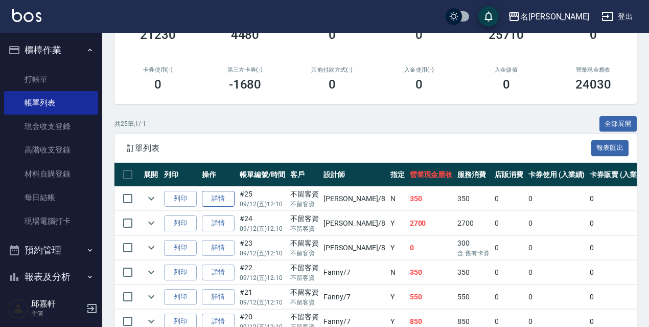
click at [225, 200] on link "詳情" at bounding box center [218, 199] width 33 height 16
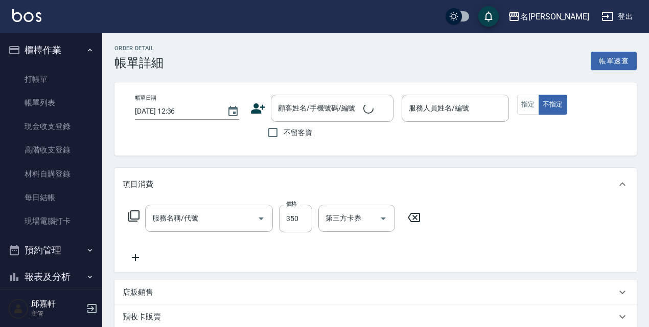
type input "2025/09/12 12:10"
checkbox input "true"
type input "Cindy-8"
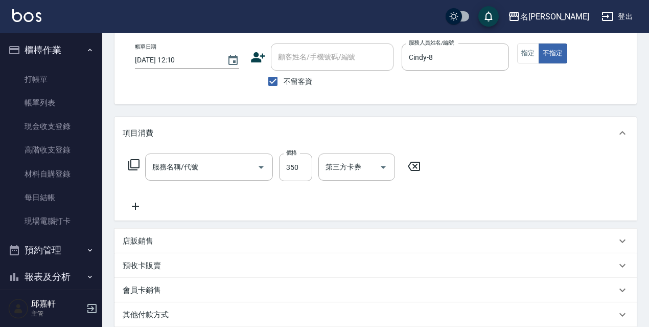
type input "洗髮350(350)"
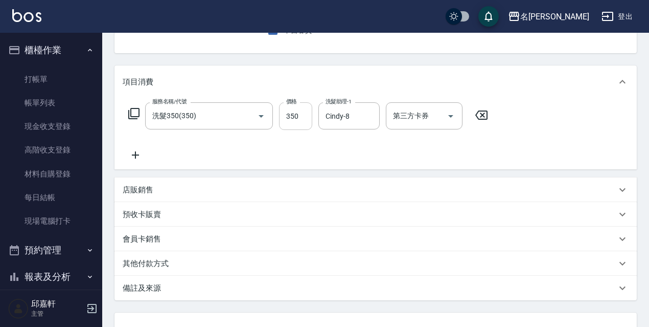
click at [290, 122] on input "350" at bounding box center [295, 116] width 33 height 28
click at [306, 120] on input "33" at bounding box center [295, 116] width 33 height 28
type input "330"
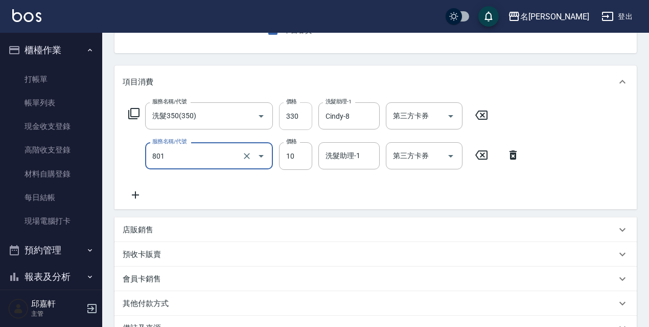
type input "潤絲精(801)"
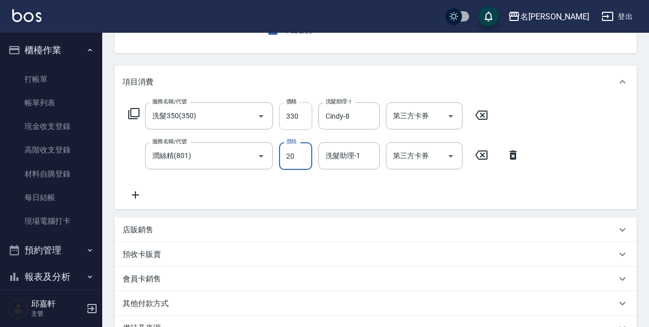
type input "20"
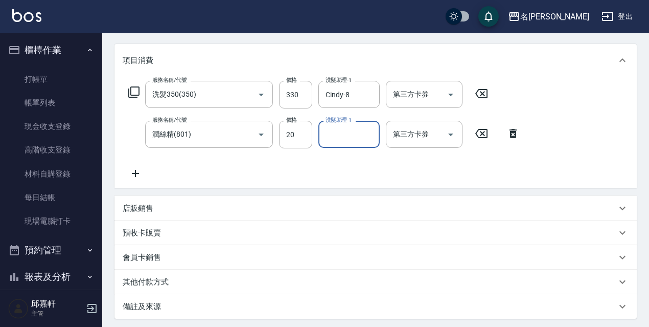
scroll to position [73, 0]
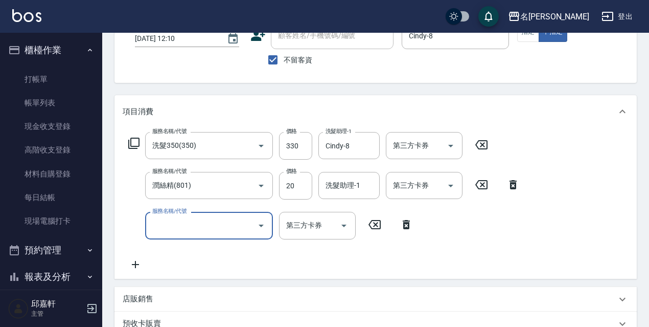
click at [409, 220] on icon at bounding box center [406, 224] width 26 height 12
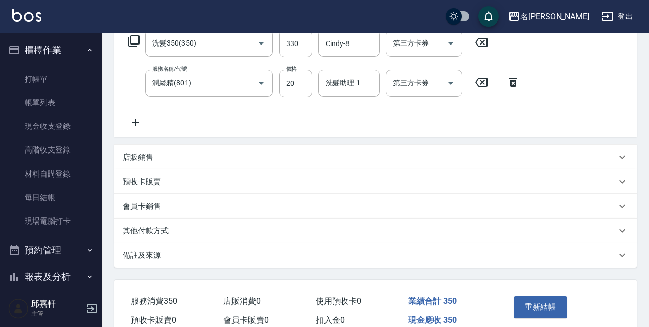
scroll to position [226, 0]
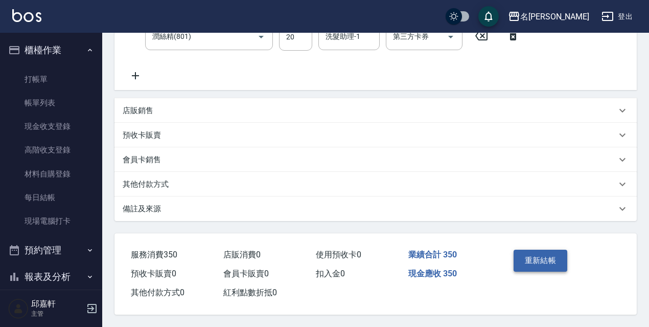
click at [552, 249] on button "重新結帳" at bounding box center [541, 259] width 54 height 21
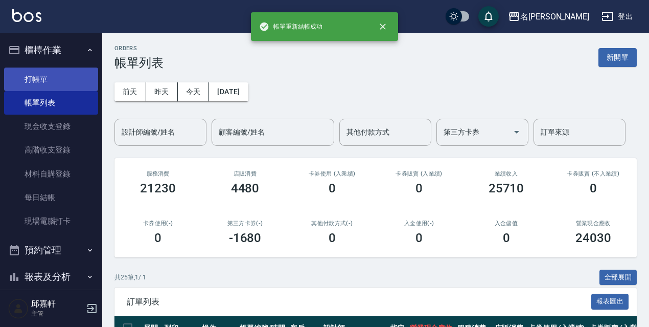
click at [28, 76] on link "打帳單" at bounding box center [51, 79] width 94 height 24
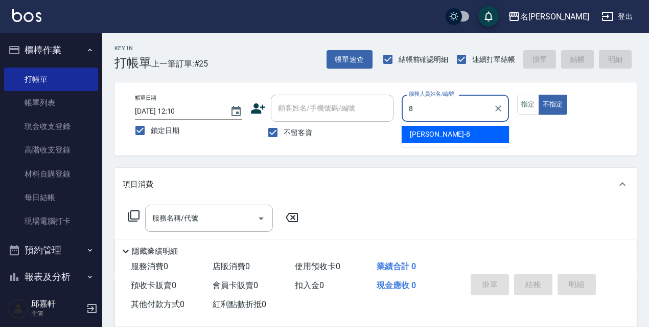
type input "8"
type button "false"
type input "Cindy-8"
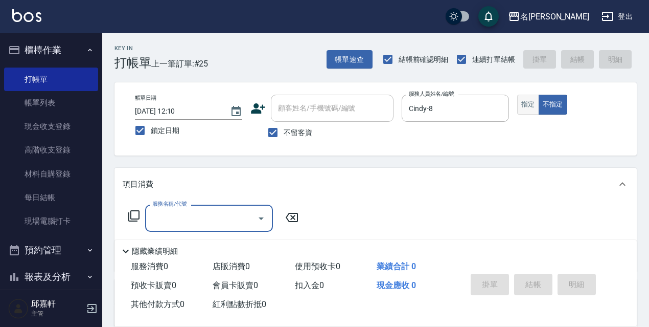
click at [528, 105] on button "指定" at bounding box center [528, 105] width 22 height 20
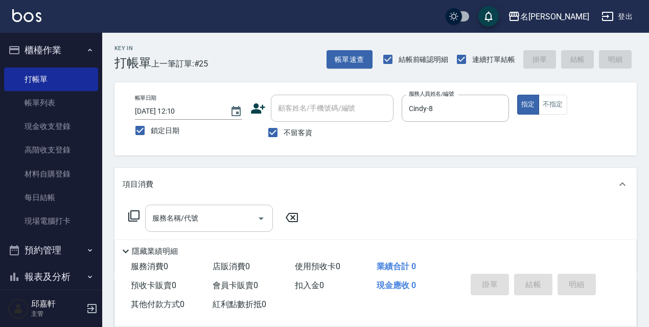
click at [210, 225] on input "服務名稱/代號" at bounding box center [201, 218] width 103 height 18
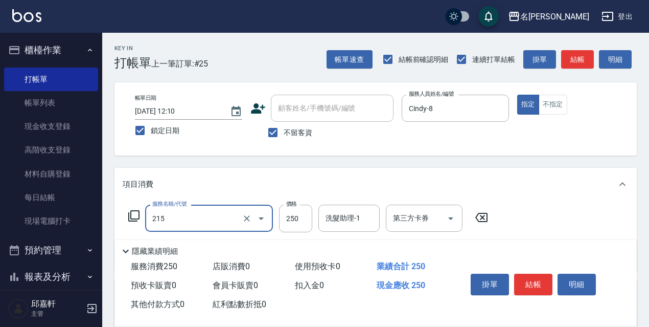
type input "洗髮卷<抵>250(215)"
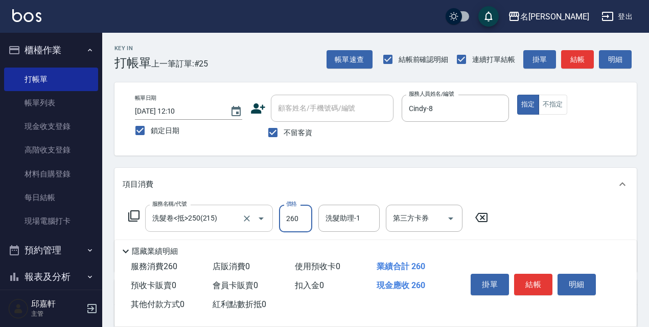
type input "260"
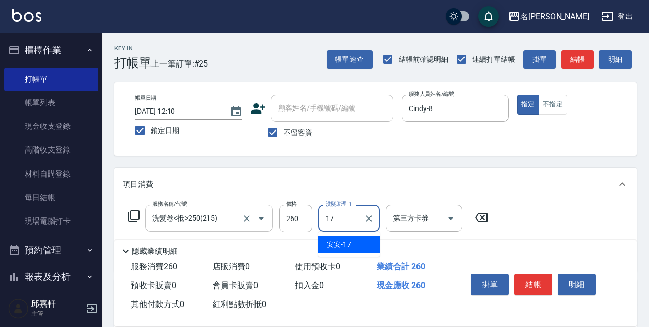
type input "安安-17"
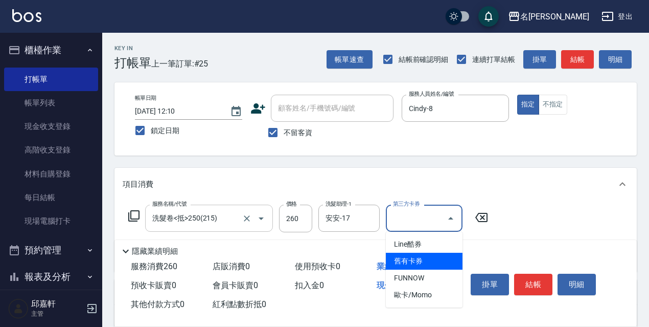
type input "舊有卡券"
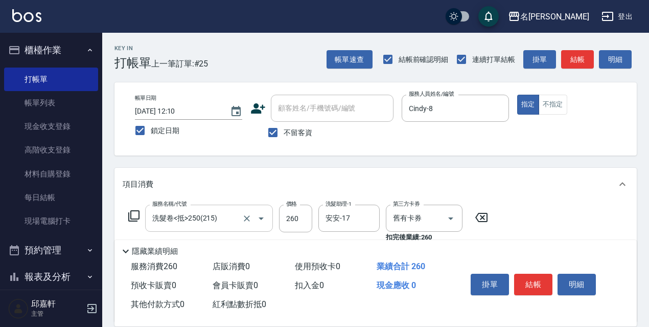
scroll to position [51, 0]
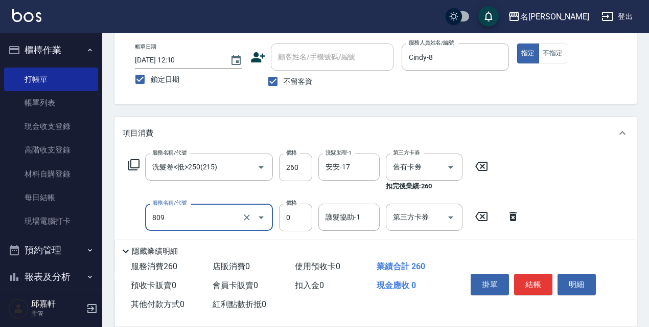
type input "保濕護髮(809)"
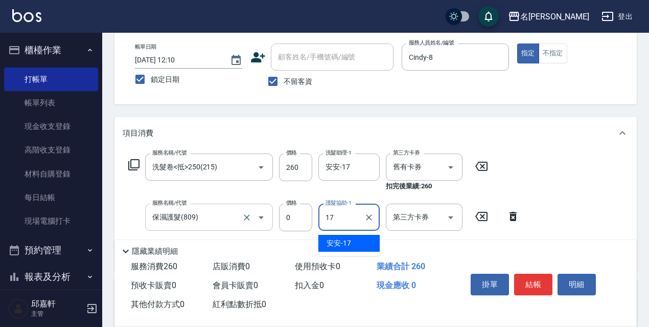
type input "安安-17"
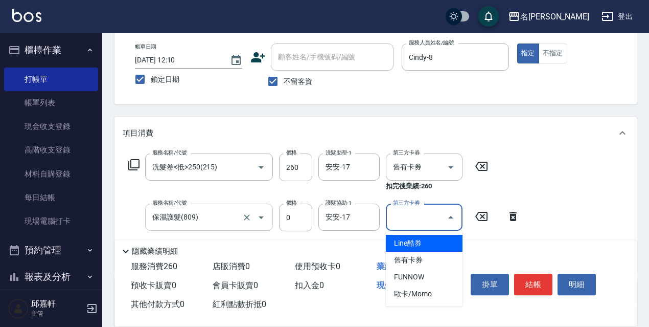
type input "Line酷券"
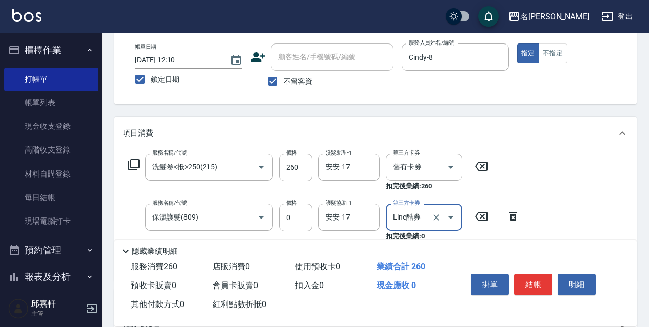
click at [436, 216] on icon "Clear" at bounding box center [436, 217] width 10 height 10
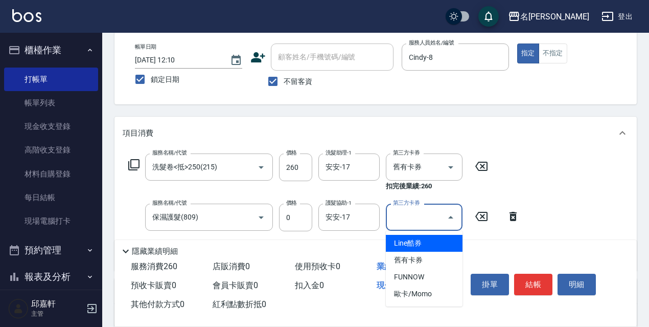
click at [436, 217] on input "第三方卡券" at bounding box center [416, 217] width 52 height 18
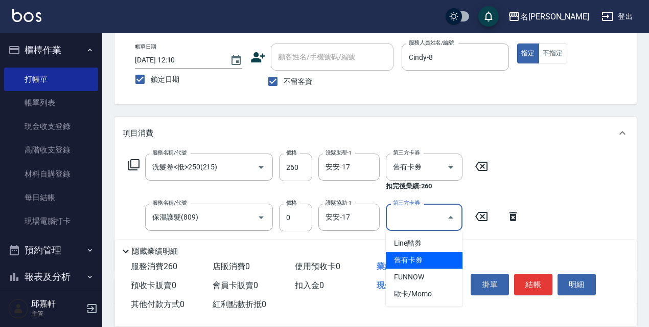
click at [576, 245] on div "隱藏業績明細" at bounding box center [378, 251] width 517 height 12
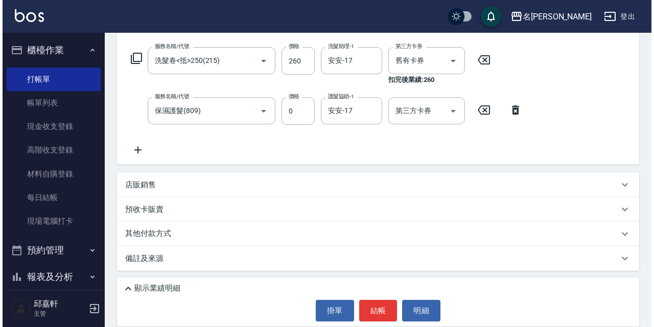
scroll to position [106, 0]
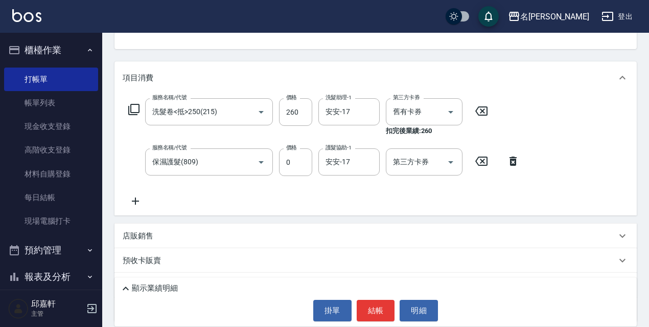
click at [132, 107] on icon at bounding box center [134, 109] width 12 height 12
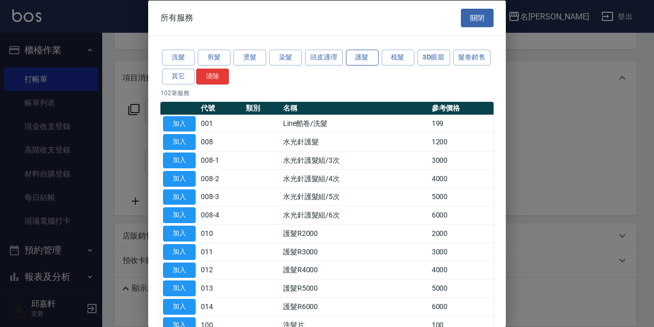
click at [369, 56] on button "護髮" at bounding box center [362, 58] width 33 height 16
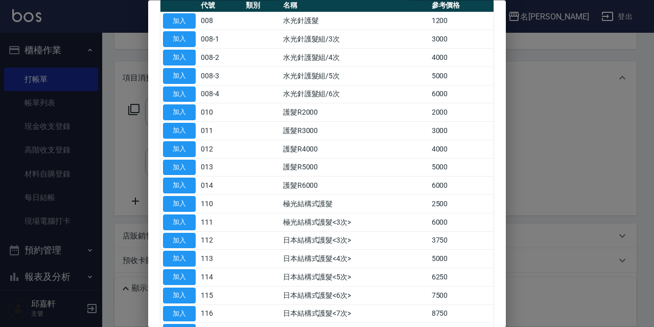
scroll to position [153, 0]
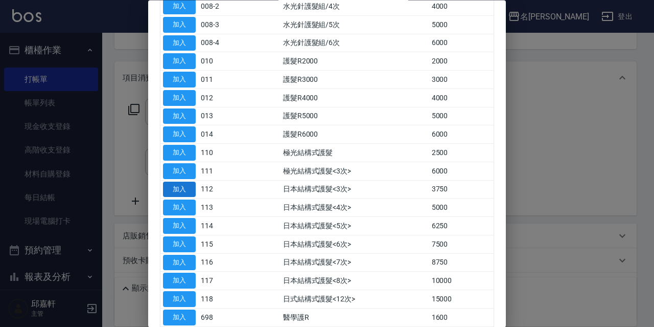
click at [181, 189] on button "加入" at bounding box center [179, 189] width 33 height 16
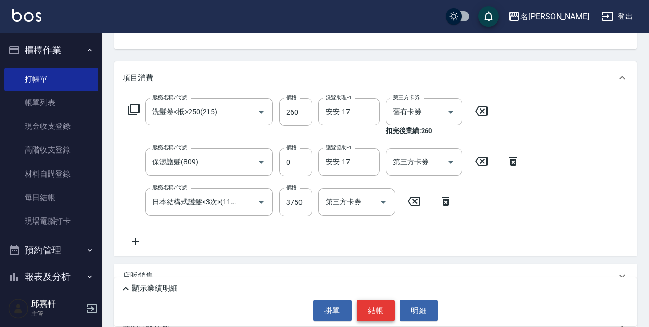
click at [376, 318] on button "結帳" at bounding box center [376, 309] width 38 height 21
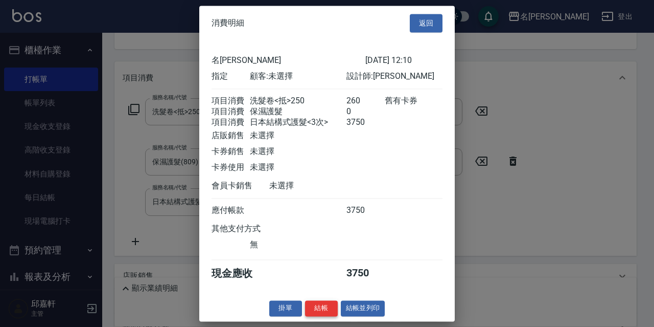
click at [323, 316] on button "結帳" at bounding box center [321, 308] width 33 height 16
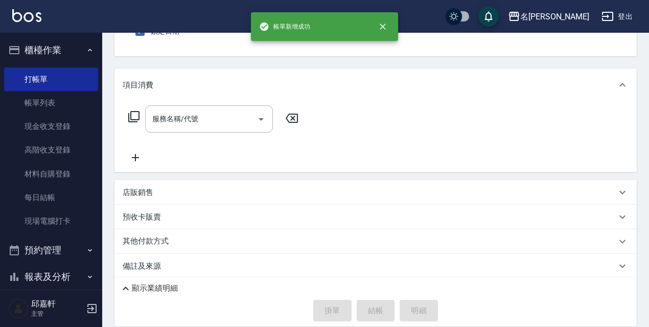
scroll to position [0, 0]
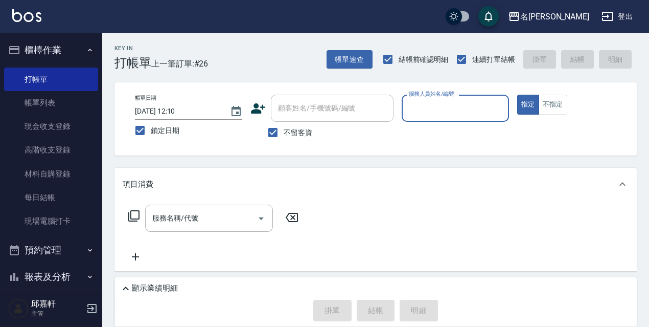
click at [152, 286] on p "顯示業績明細" at bounding box center [155, 288] width 46 height 11
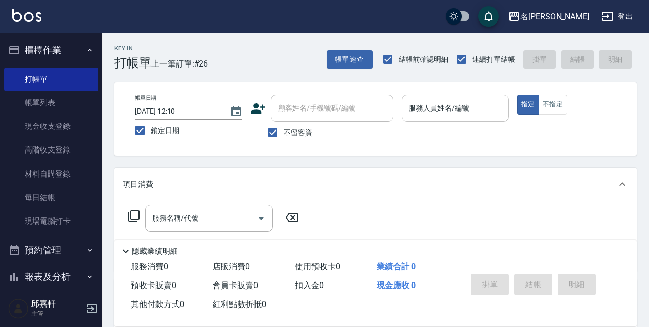
click at [450, 120] on div "服務人員姓名/編號" at bounding box center [455, 108] width 107 height 27
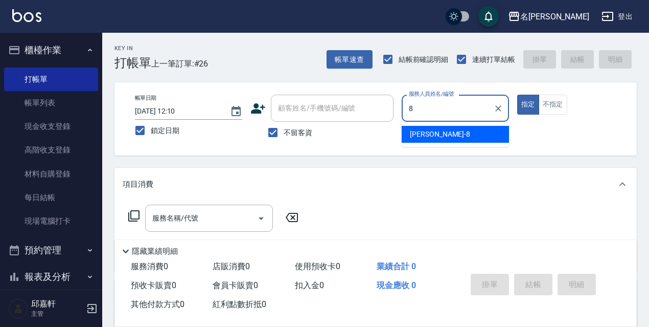
type input "Cindy-8"
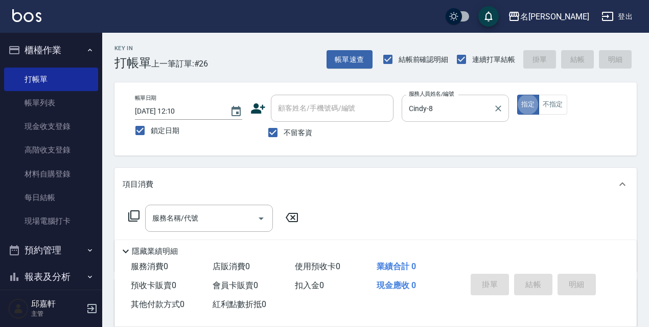
type button "true"
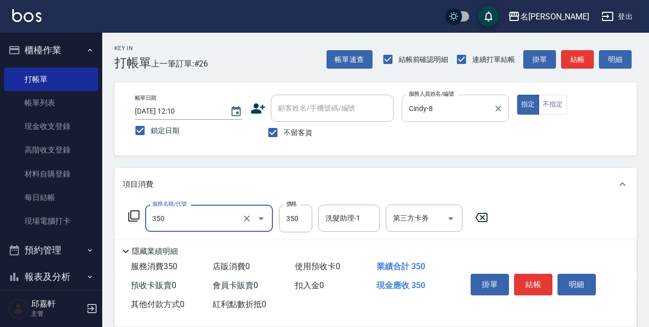
type input "洗髮350(350)"
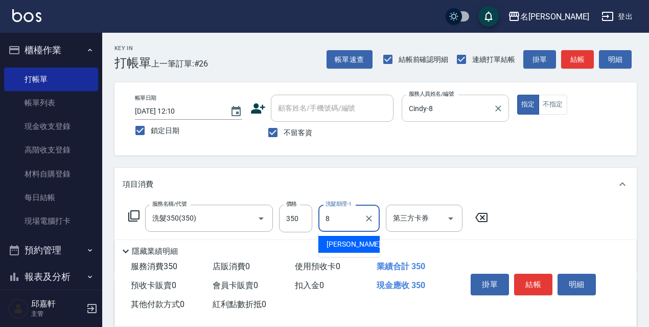
type input "Cindy-8"
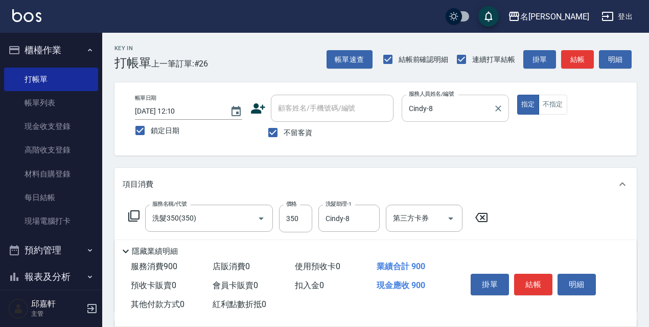
type input "剪髮550(308)"
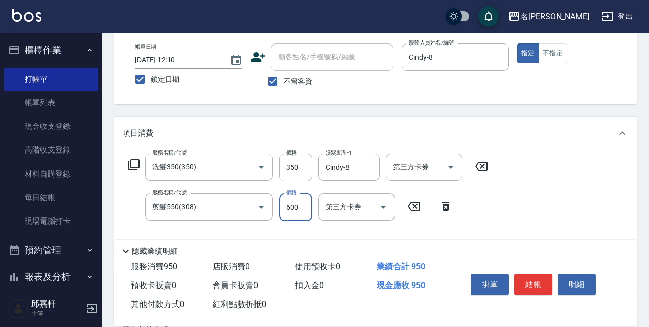
scroll to position [102, 0]
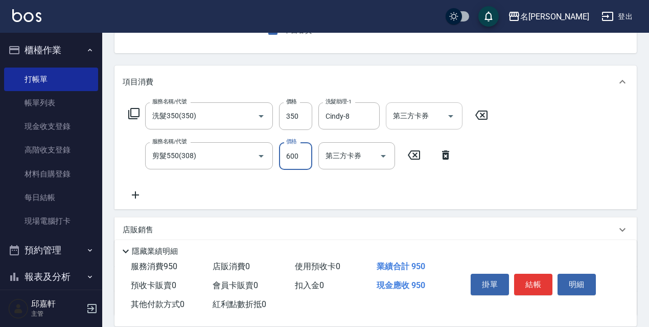
type input "600"
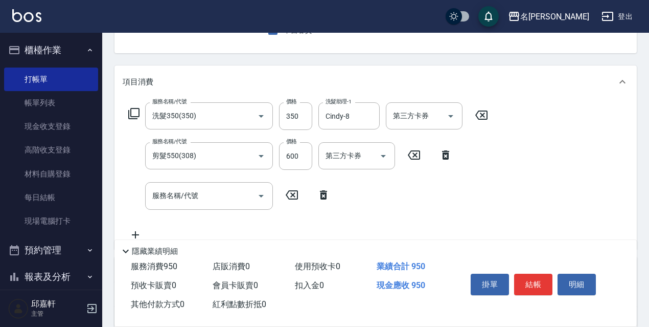
click at [126, 113] on div "服務名稱/代號 洗髮350(350) 服務名稱/代號 價格 350 價格 洗髮助理-1 Cindy-8 洗髮助理-1 第三方卡券 第三方卡券" at bounding box center [308, 116] width 371 height 28
click at [133, 115] on icon at bounding box center [134, 113] width 12 height 12
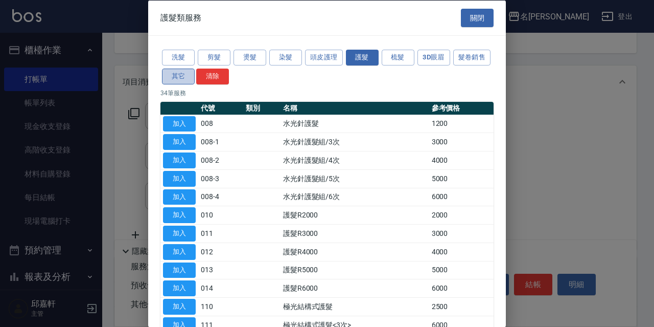
click at [195, 75] on button "其它" at bounding box center [178, 76] width 33 height 16
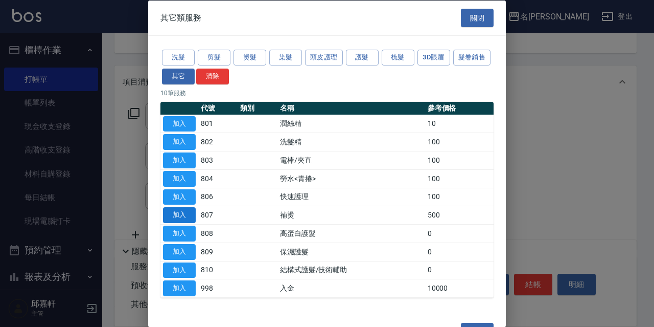
click at [180, 212] on button "加入" at bounding box center [179, 215] width 33 height 16
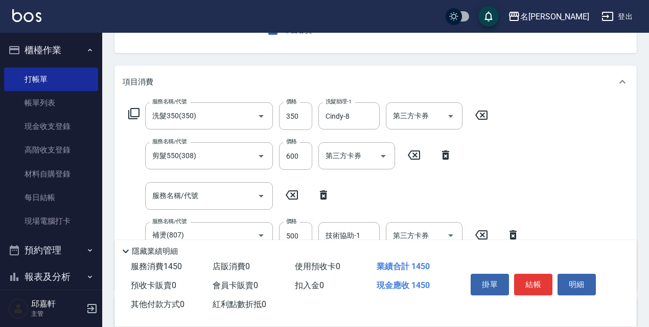
scroll to position [153, 0]
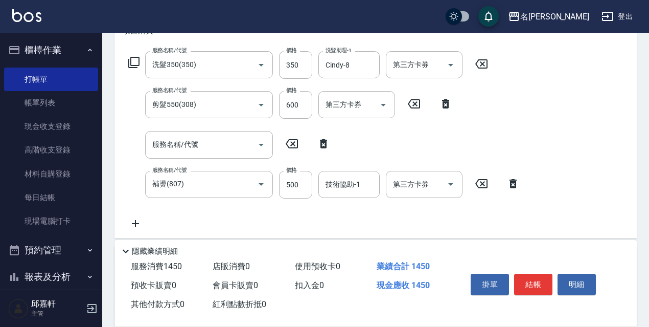
click at [322, 140] on icon at bounding box center [323, 143] width 7 height 9
type input "補燙(807)"
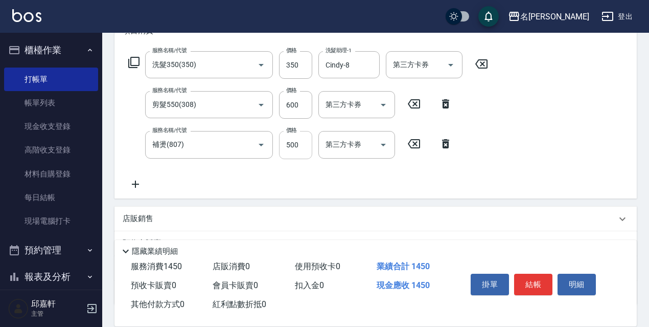
click at [294, 149] on input "500" at bounding box center [295, 145] width 33 height 28
type input "150"
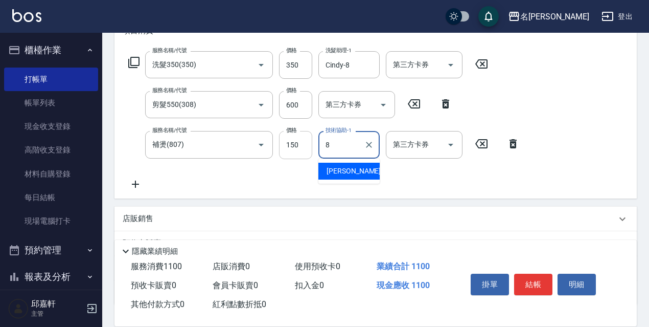
type input "Cindy-8"
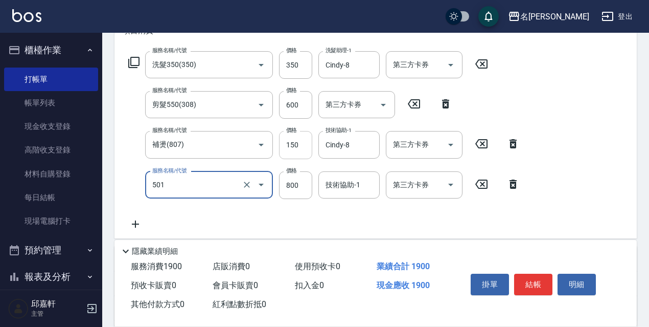
type input "染髮(800)(501)"
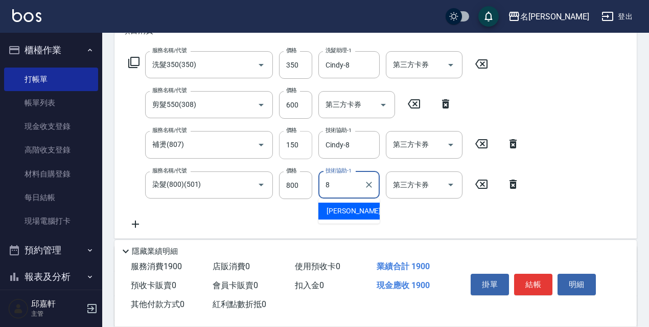
type input "Cindy-8"
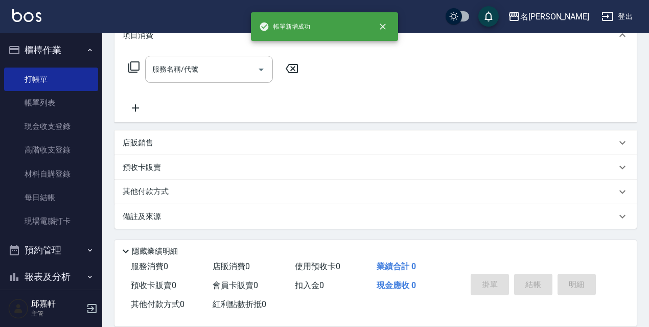
scroll to position [0, 0]
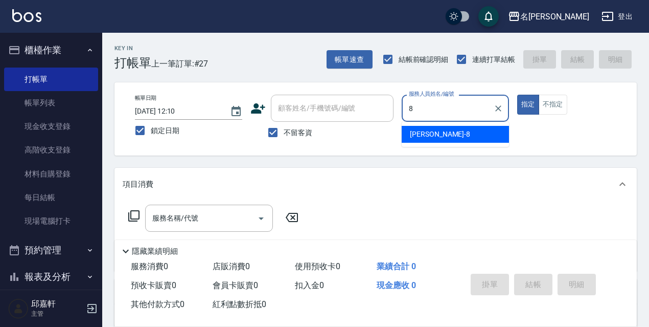
type input "Cindy-8"
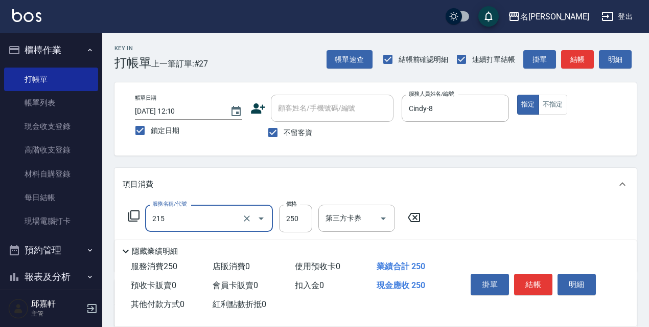
type input "洗髮卷<抵>250(215)"
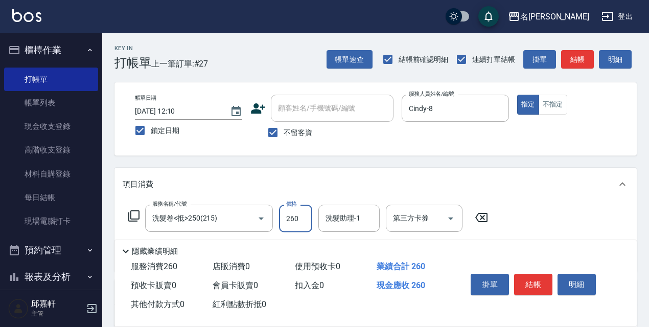
type input "260"
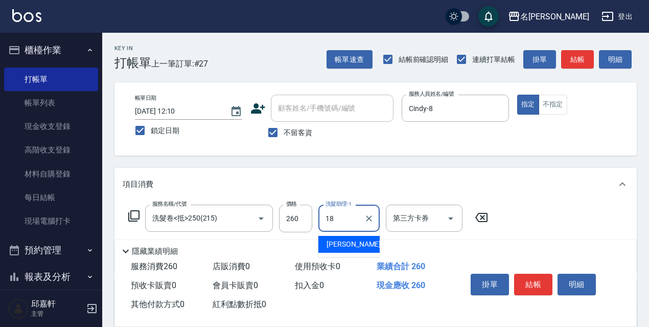
type input "倩倩-18"
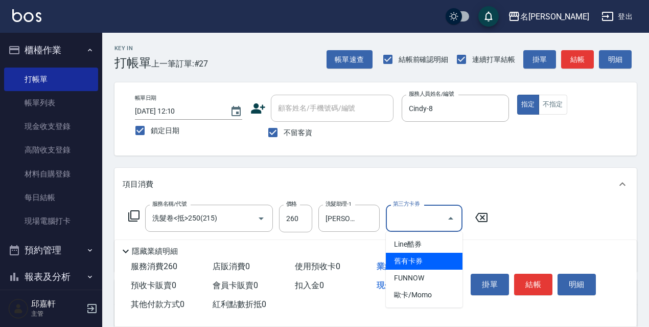
type input "舊有卡券"
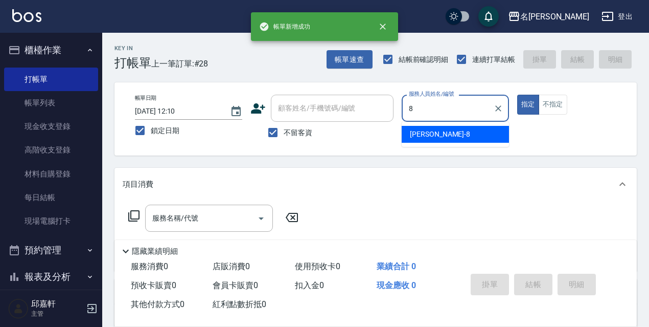
type input "Cindy-8"
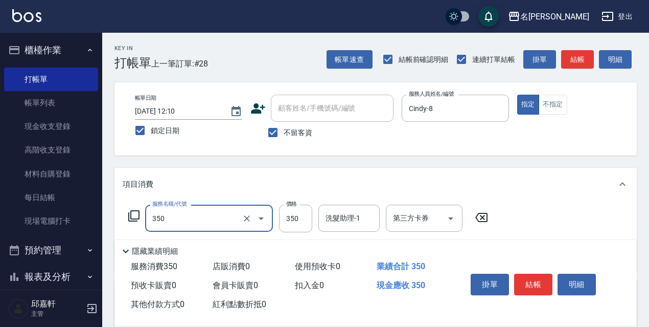
type input "洗髮350(350)"
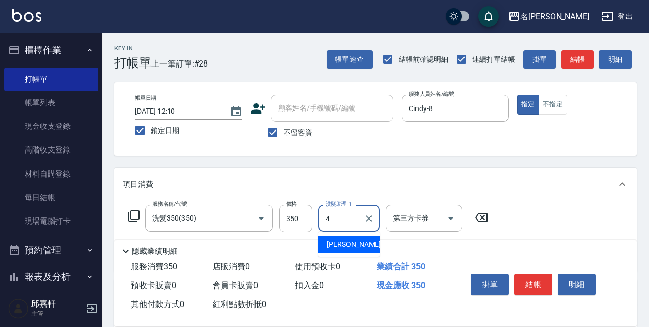
type input "小禎-4"
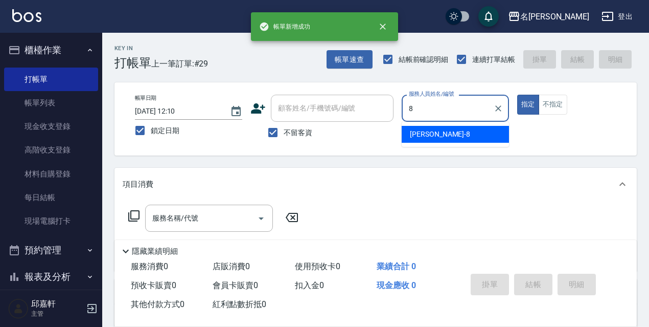
type input "Cindy-8"
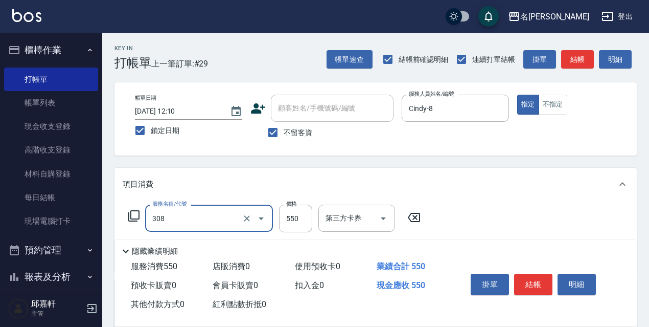
type input "剪髮550(308)"
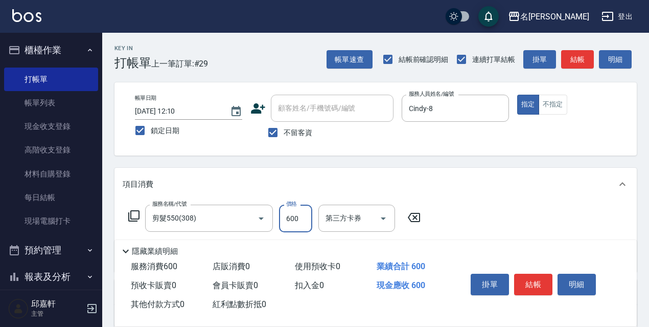
type input "600"
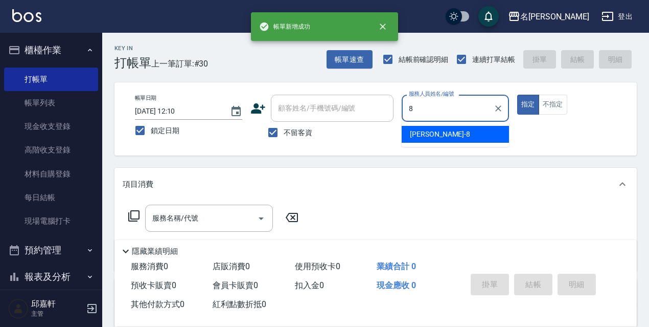
type input "Cindy-8"
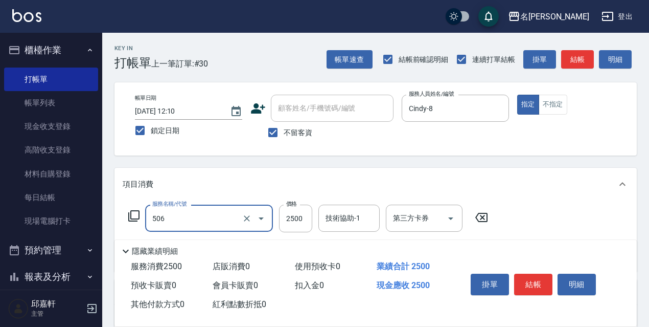
type input "染髮(2500)(506)"
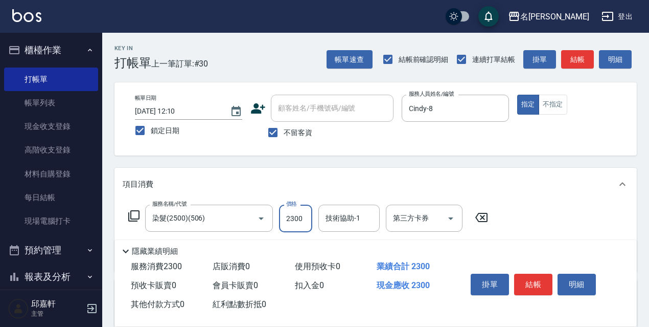
type input "2300"
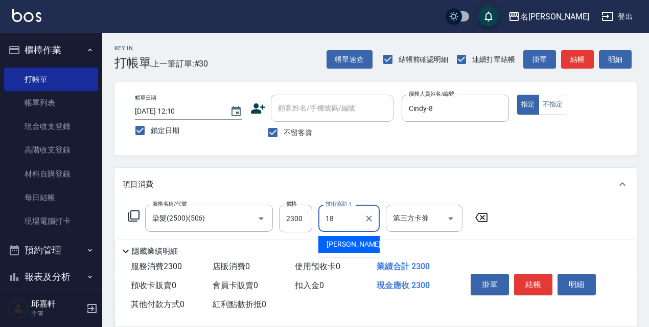
type input "倩倩-18"
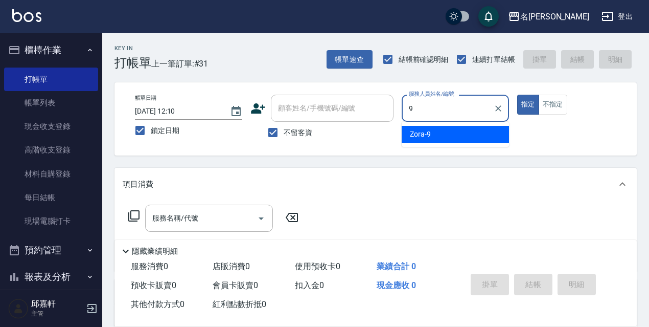
type input "Zora-9"
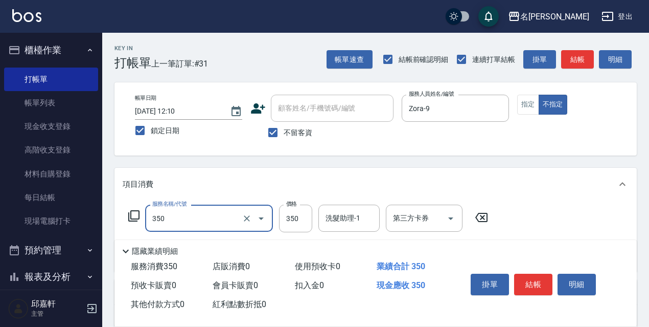
type input "洗髮350(350)"
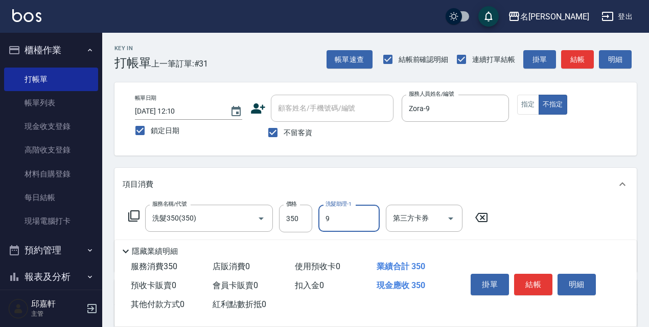
type input "Zora-9"
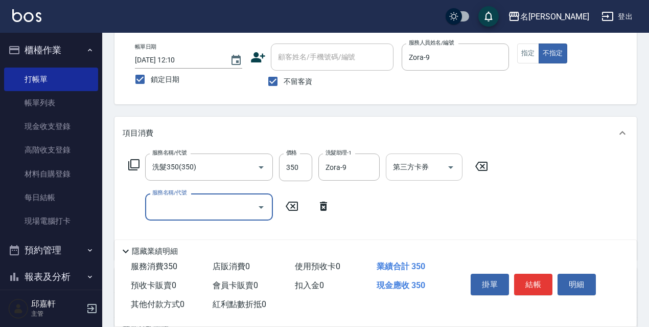
scroll to position [102, 0]
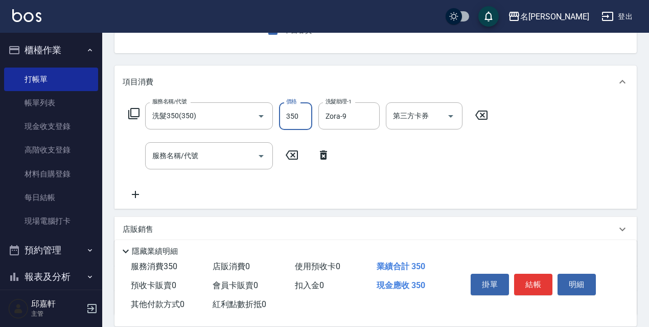
click at [300, 120] on input "350" at bounding box center [295, 116] width 33 height 28
type input "500"
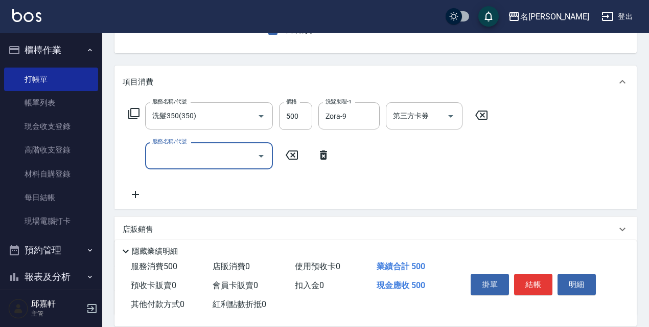
click at [235, 156] on input "服務名稱/代號" at bounding box center [201, 156] width 103 height 18
type input "電棒/夾直(803)"
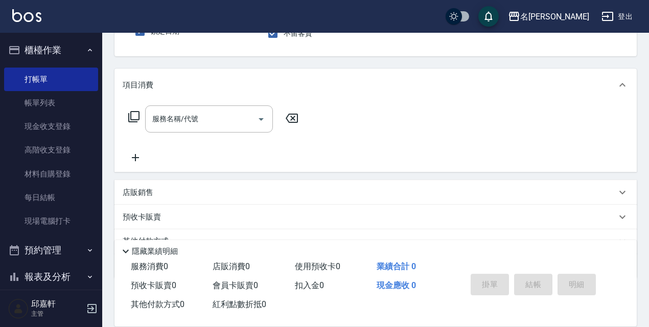
scroll to position [0, 0]
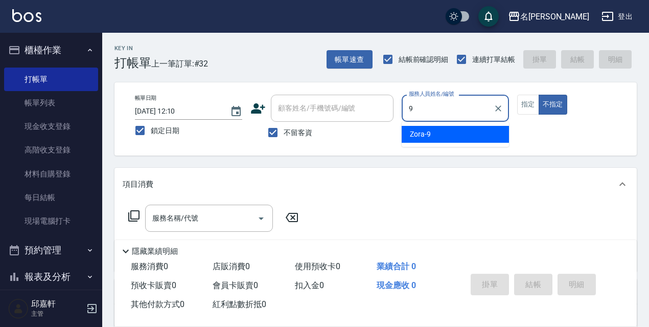
type input "Zora-9"
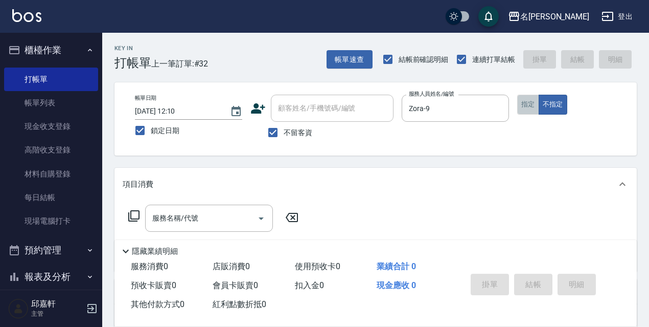
click at [522, 103] on button "指定" at bounding box center [528, 105] width 22 height 20
click at [188, 219] on input "服務名稱/代號" at bounding box center [201, 218] width 103 height 18
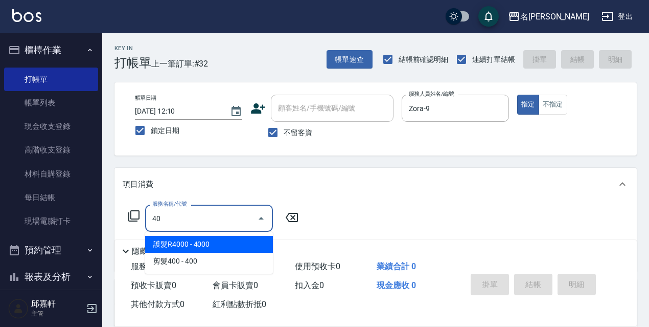
type input "4"
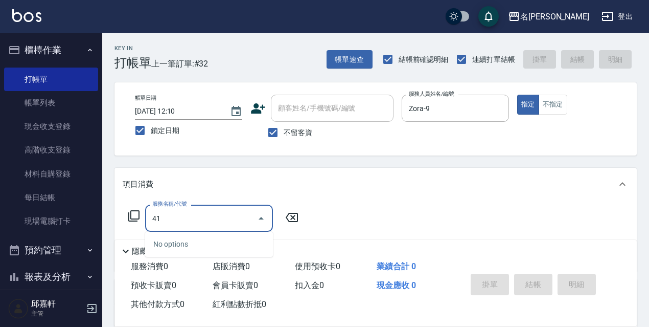
type input "4"
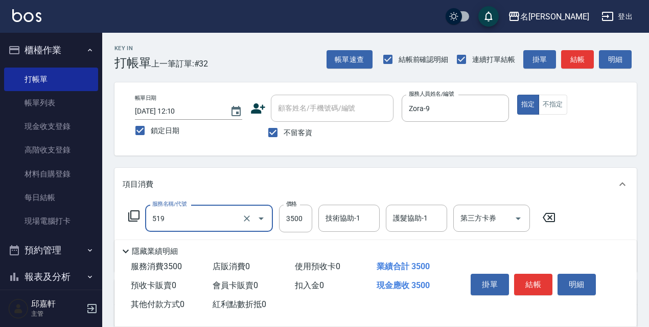
type input "阿速卡醫學染髮(519)"
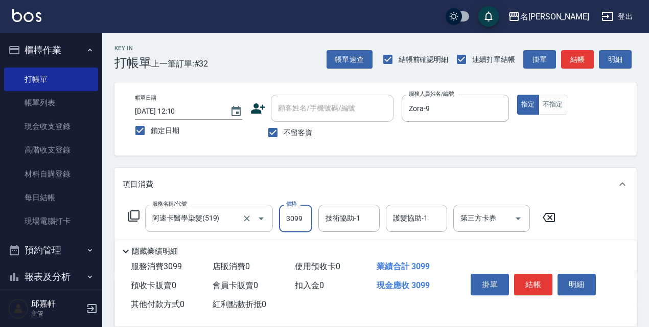
type input "3099"
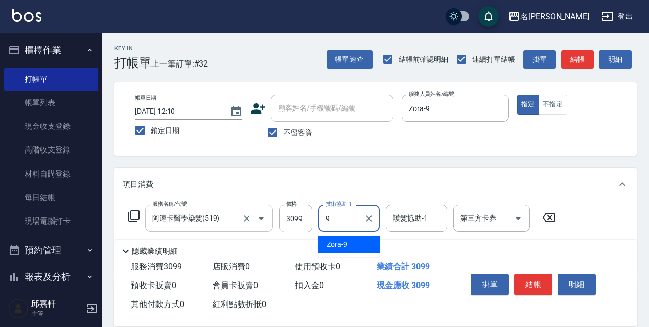
type input "Zora-9"
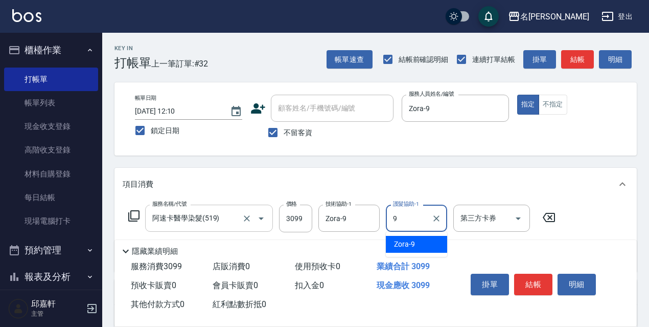
type input "Zora-9"
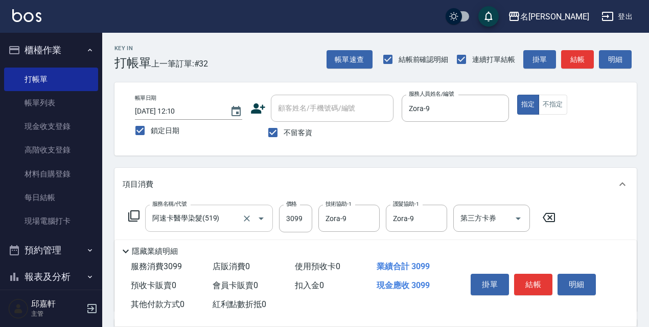
scroll to position [51, 0]
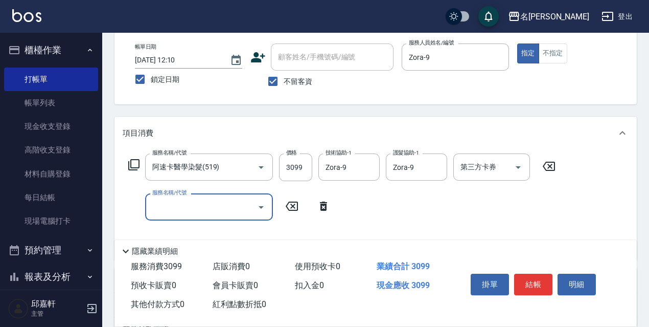
type input "4"
type input "剪髮400(305)"
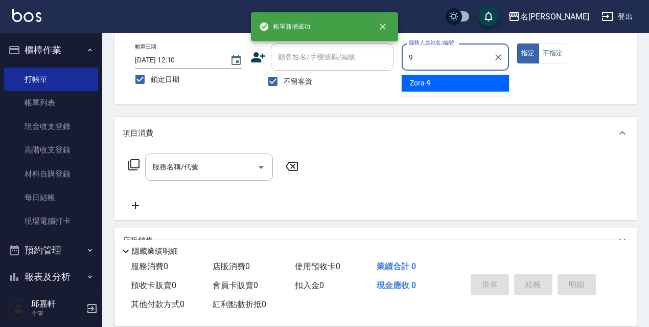
type input "Zora-9"
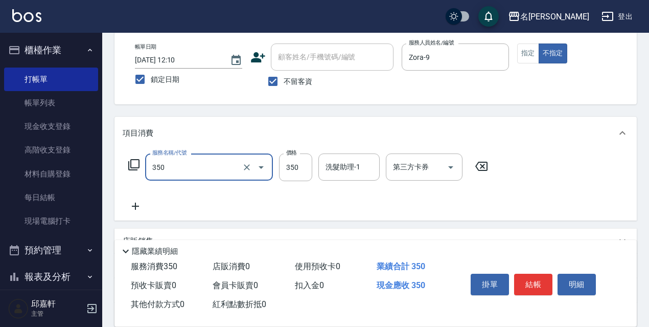
type input "洗髮350(350)"
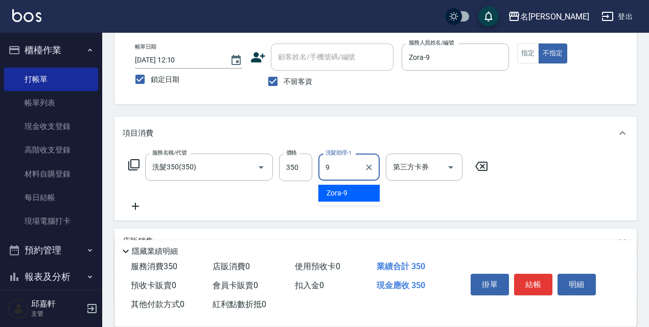
type input "Zora-9"
